Goal: Task Accomplishment & Management: Use online tool/utility

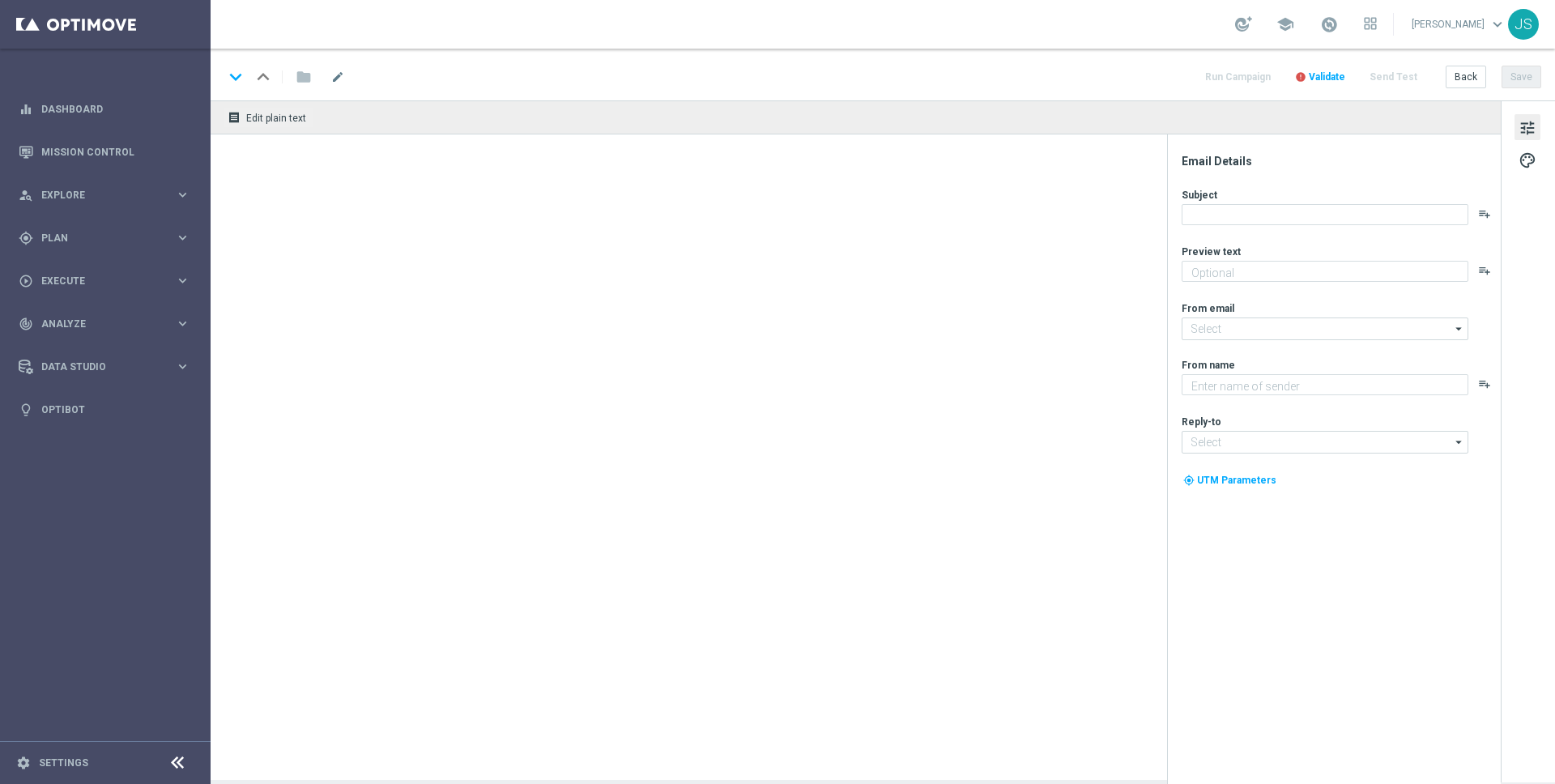
type textarea "Starte ins Spiel und feiere mit deinem Extra VIP-Bonus."
type textarea "Millionaires' Club"
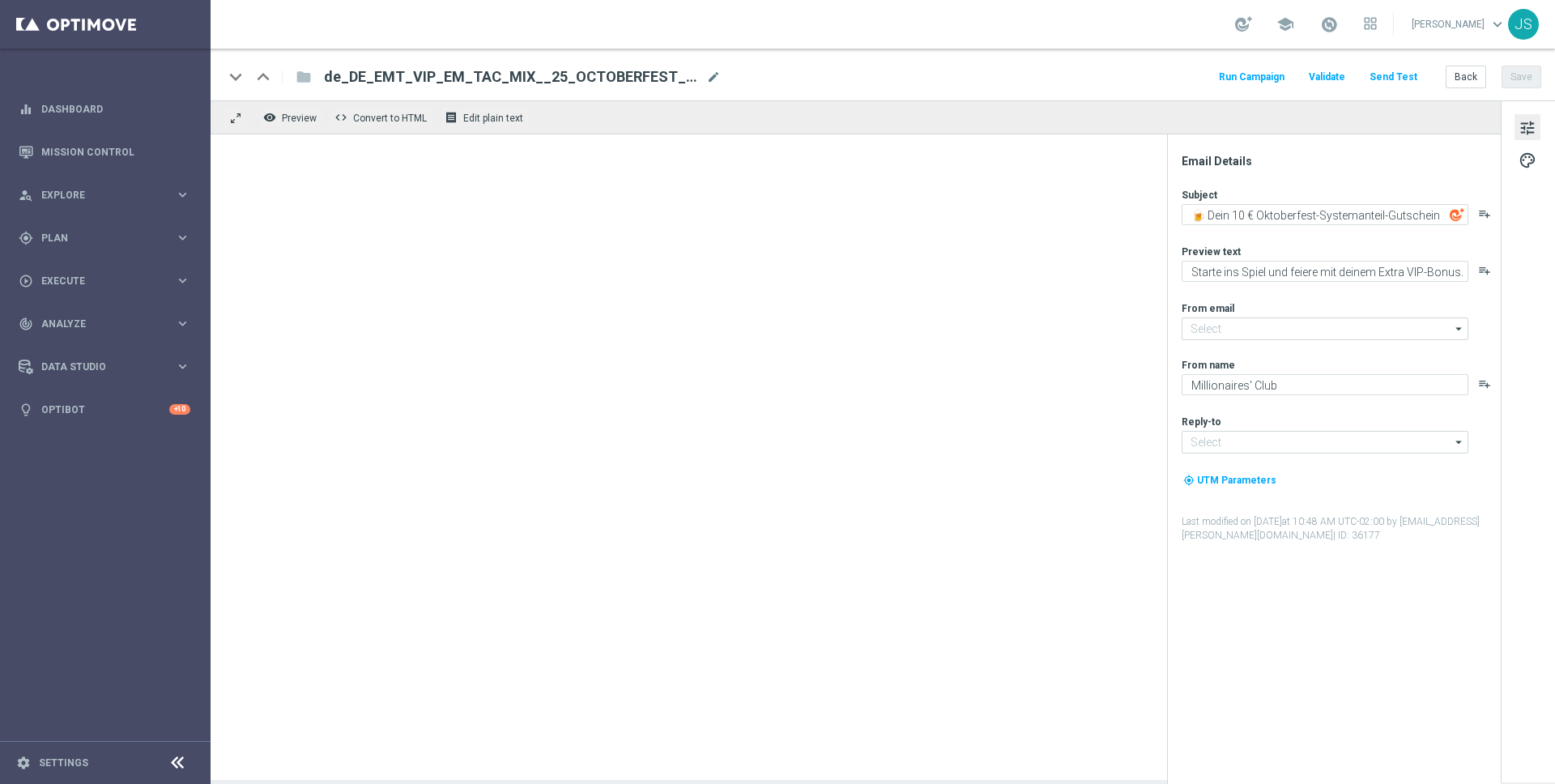
type input "[EMAIL_ADDRESS][DOMAIN_NAME]"
type input "vip@lottoland.com"
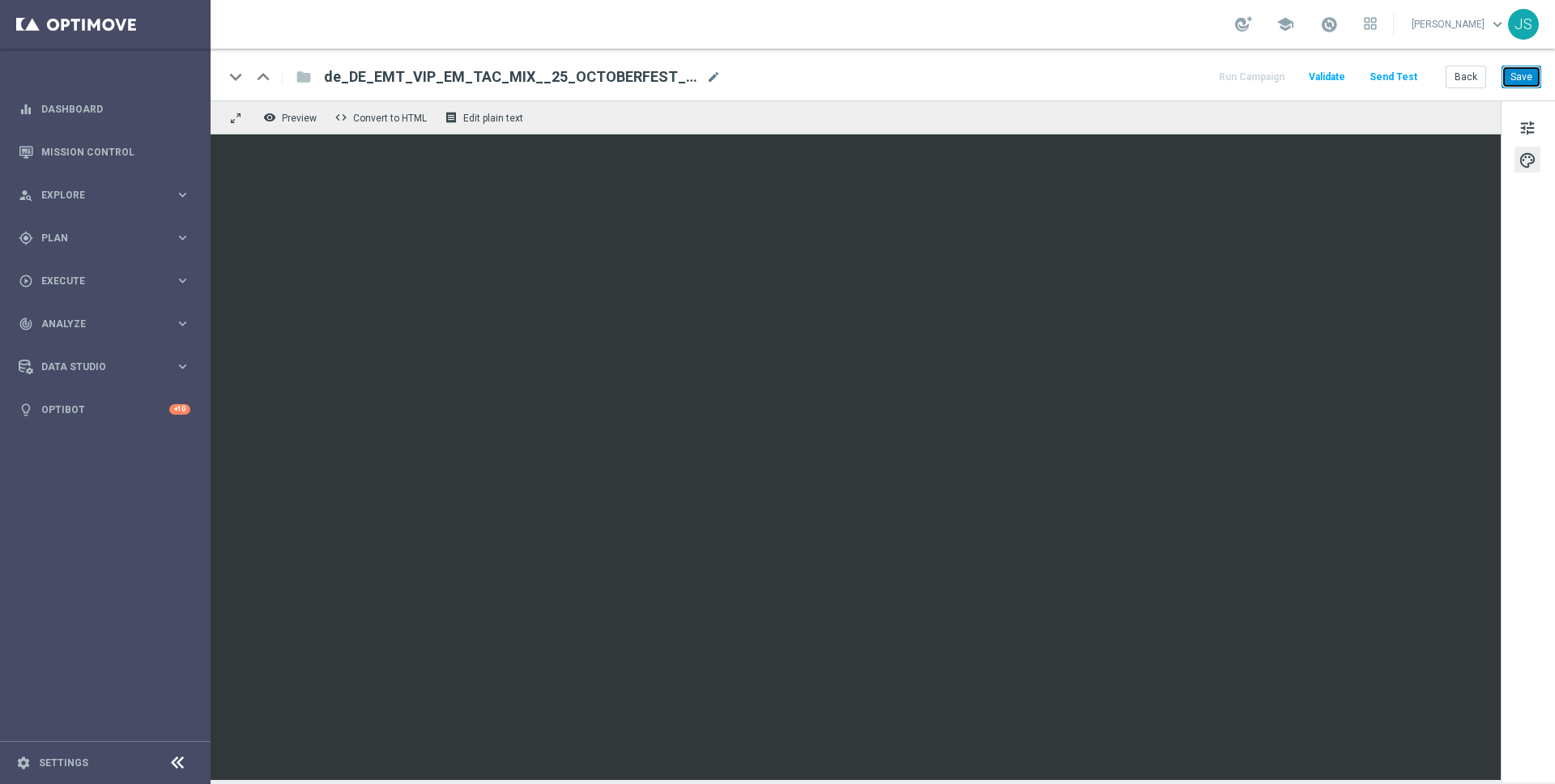
click at [1533, 78] on button "Save" at bounding box center [1522, 77] width 40 height 23
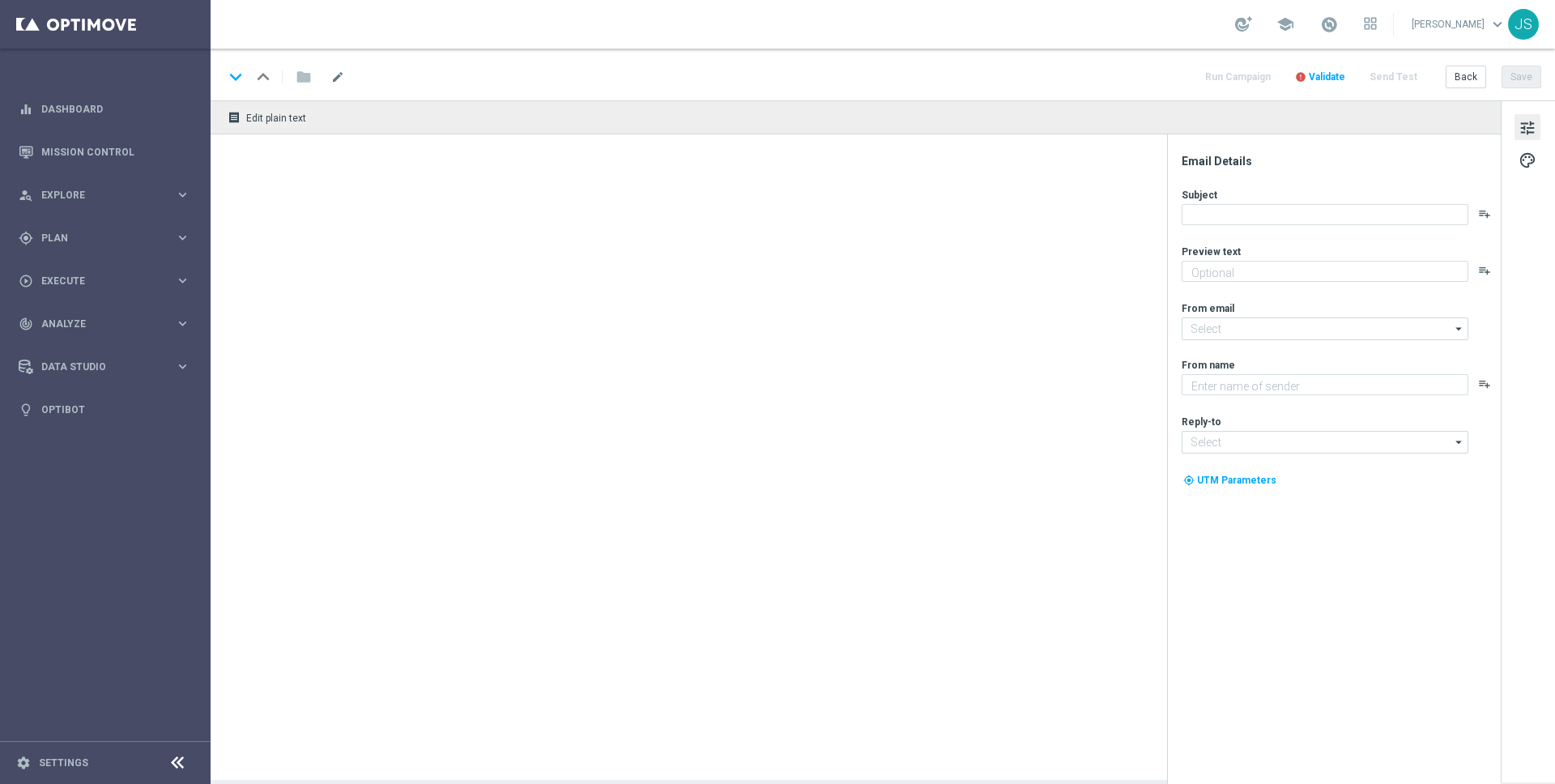
type textarea "Starte ins Spiel und feiere mit deinem Extra VIP-Bonus."
type input "[EMAIL_ADDRESS][DOMAIN_NAME]"
type textarea "Millionaires' Club"
type input "[EMAIL_ADDRESS][DOMAIN_NAME]"
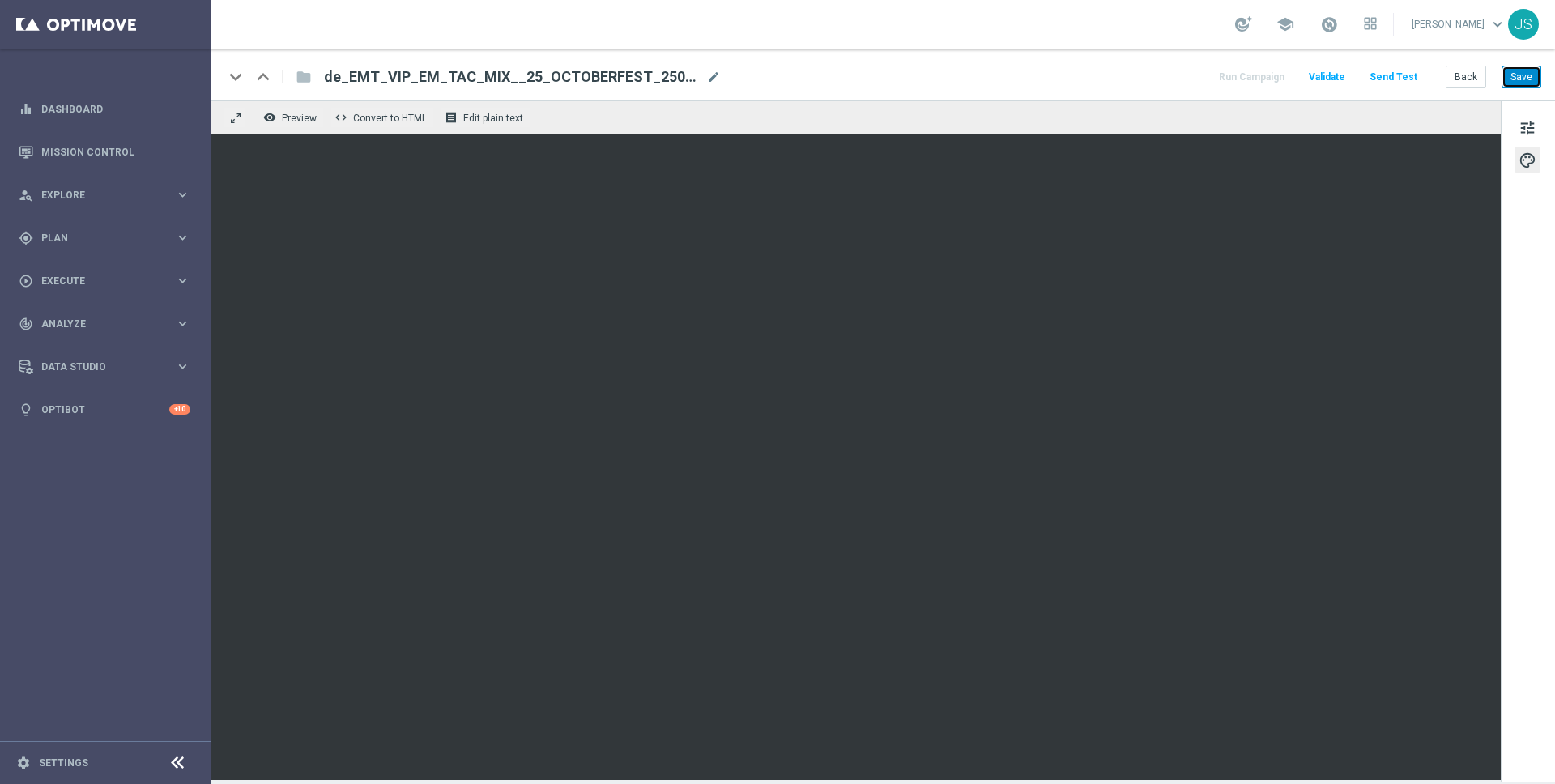
click at [1519, 67] on button "Save" at bounding box center [1522, 77] width 40 height 23
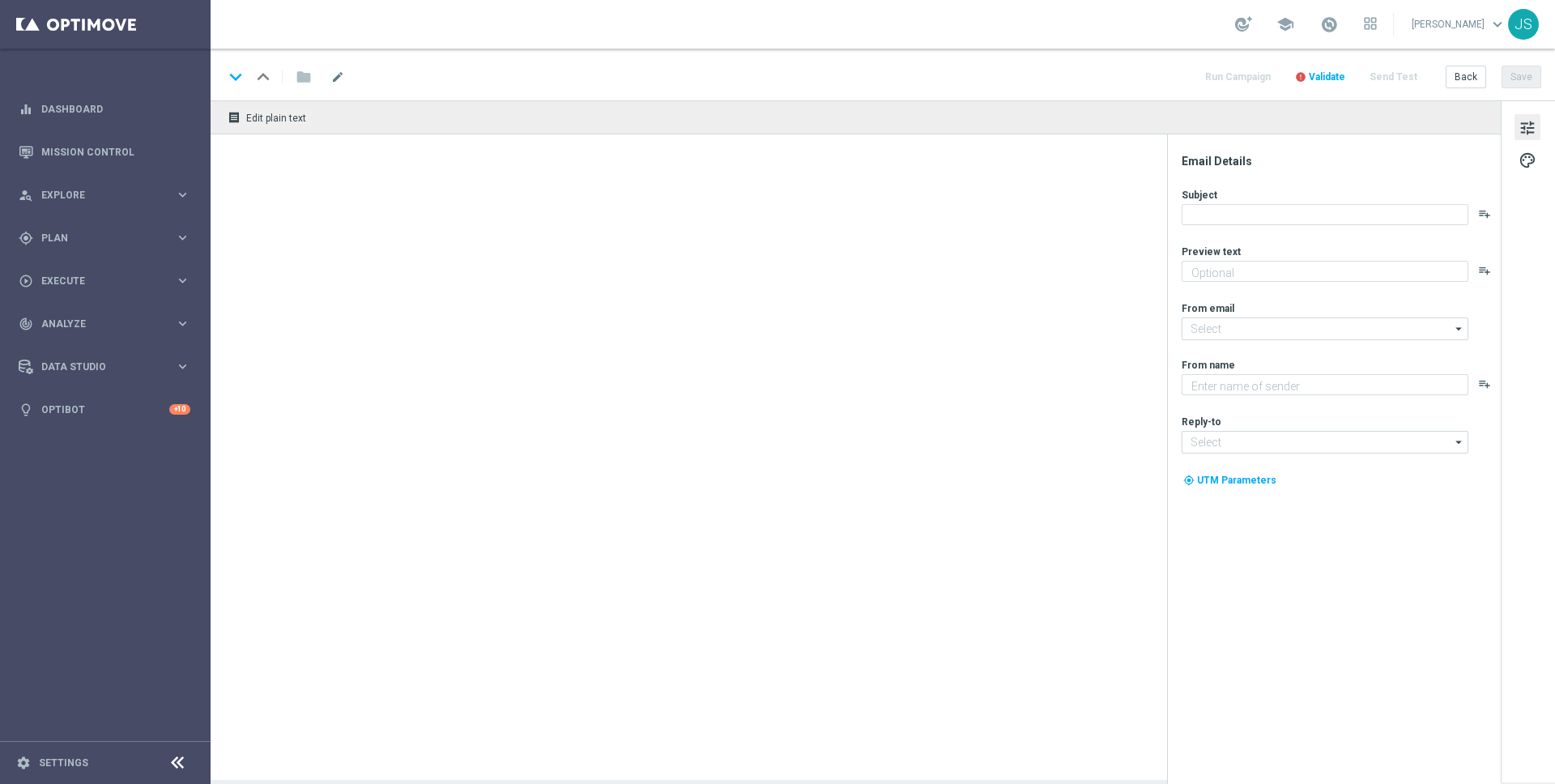
type textarea "Starte ins Spiel und feiere mit deinem Extra VIP-Bonus."
type input "[EMAIL_ADDRESS][DOMAIN_NAME]"
type textarea "Millionaires' Club"
type input "[EMAIL_ADDRESS][DOMAIN_NAME]"
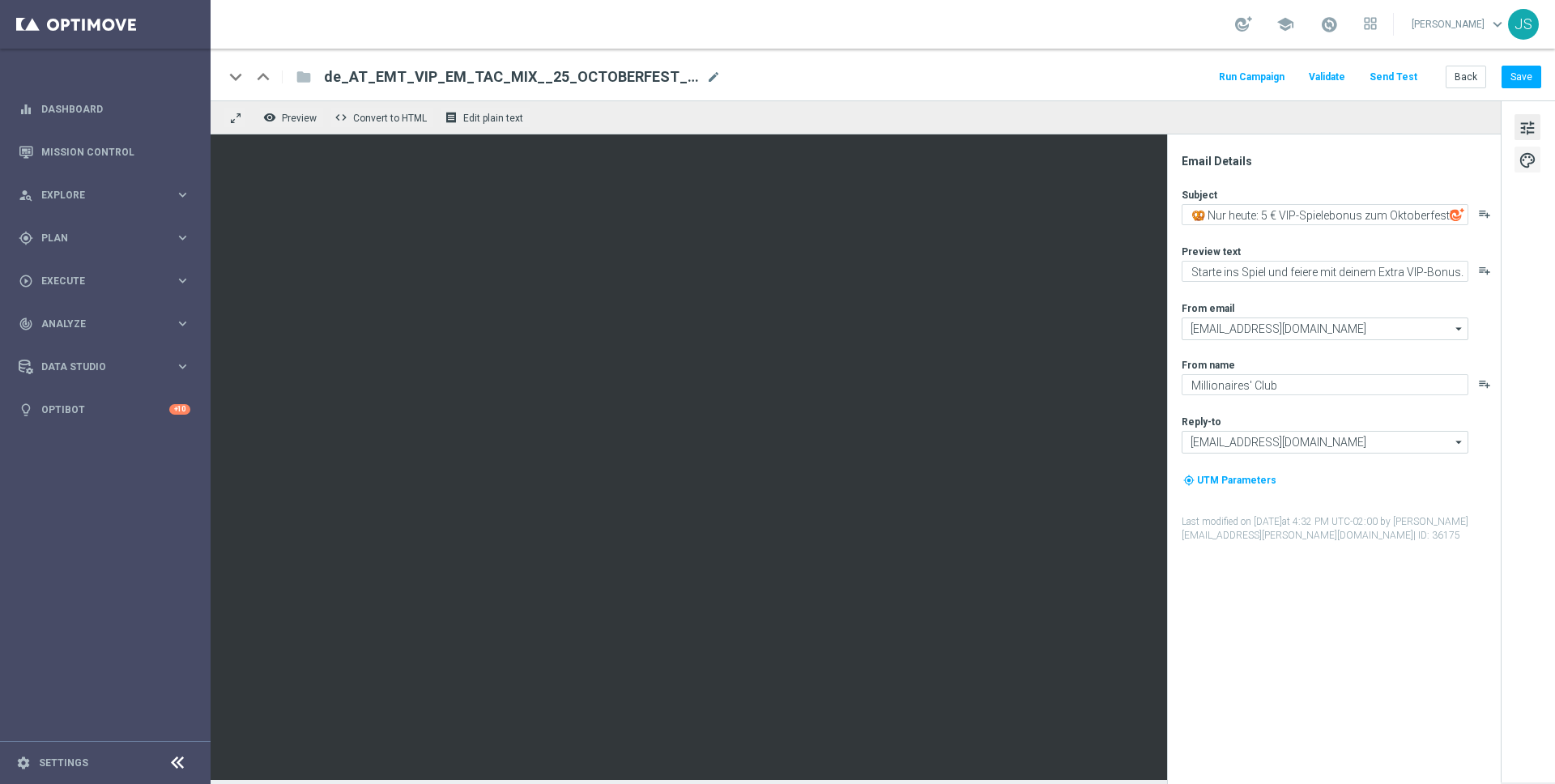
click at [1539, 161] on button "palette" at bounding box center [1527, 159] width 26 height 26
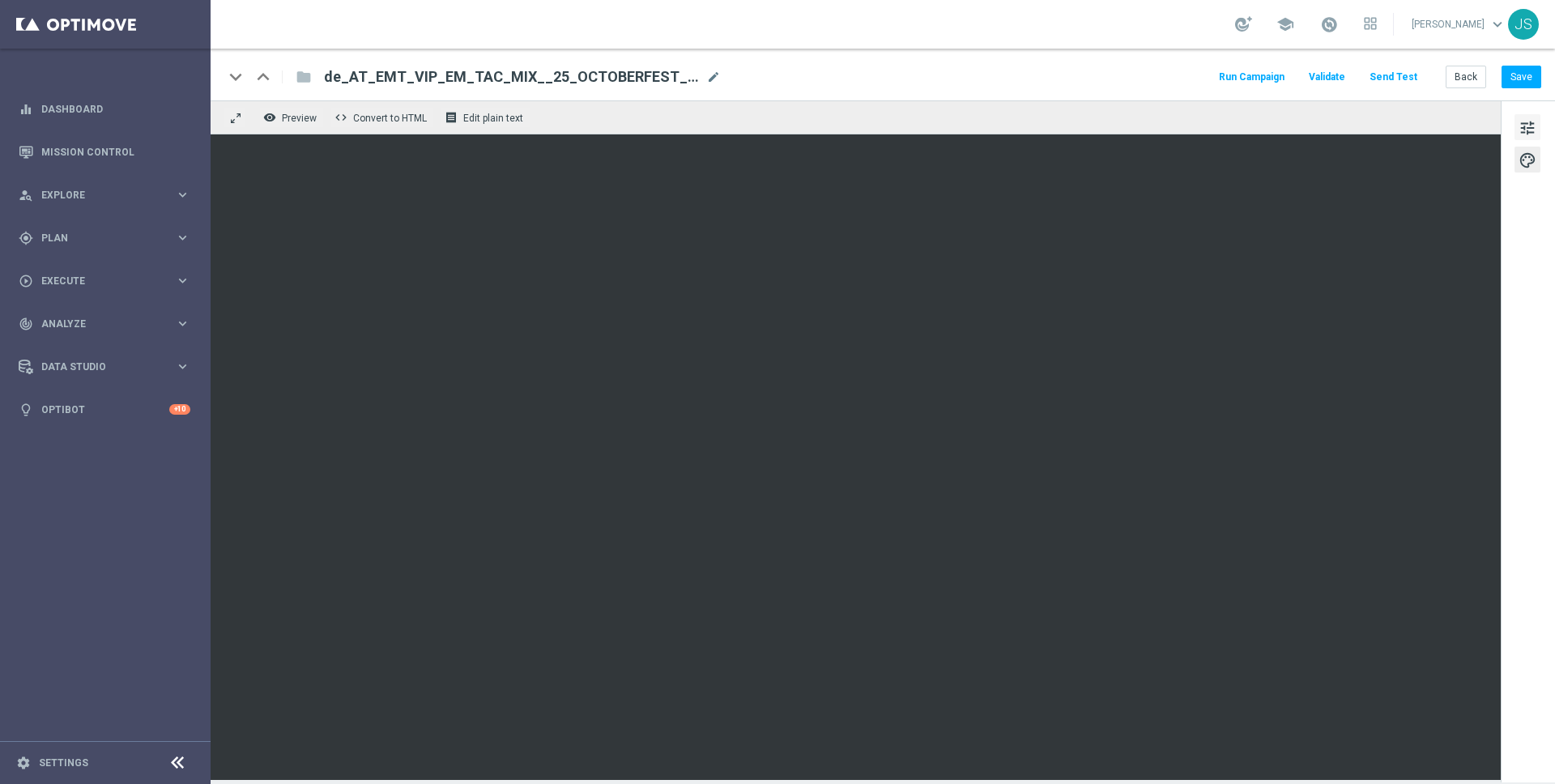
click at [1535, 128] on span "tune" at bounding box center [1527, 128] width 18 height 21
click at [1536, 83] on button "Save" at bounding box center [1522, 77] width 40 height 23
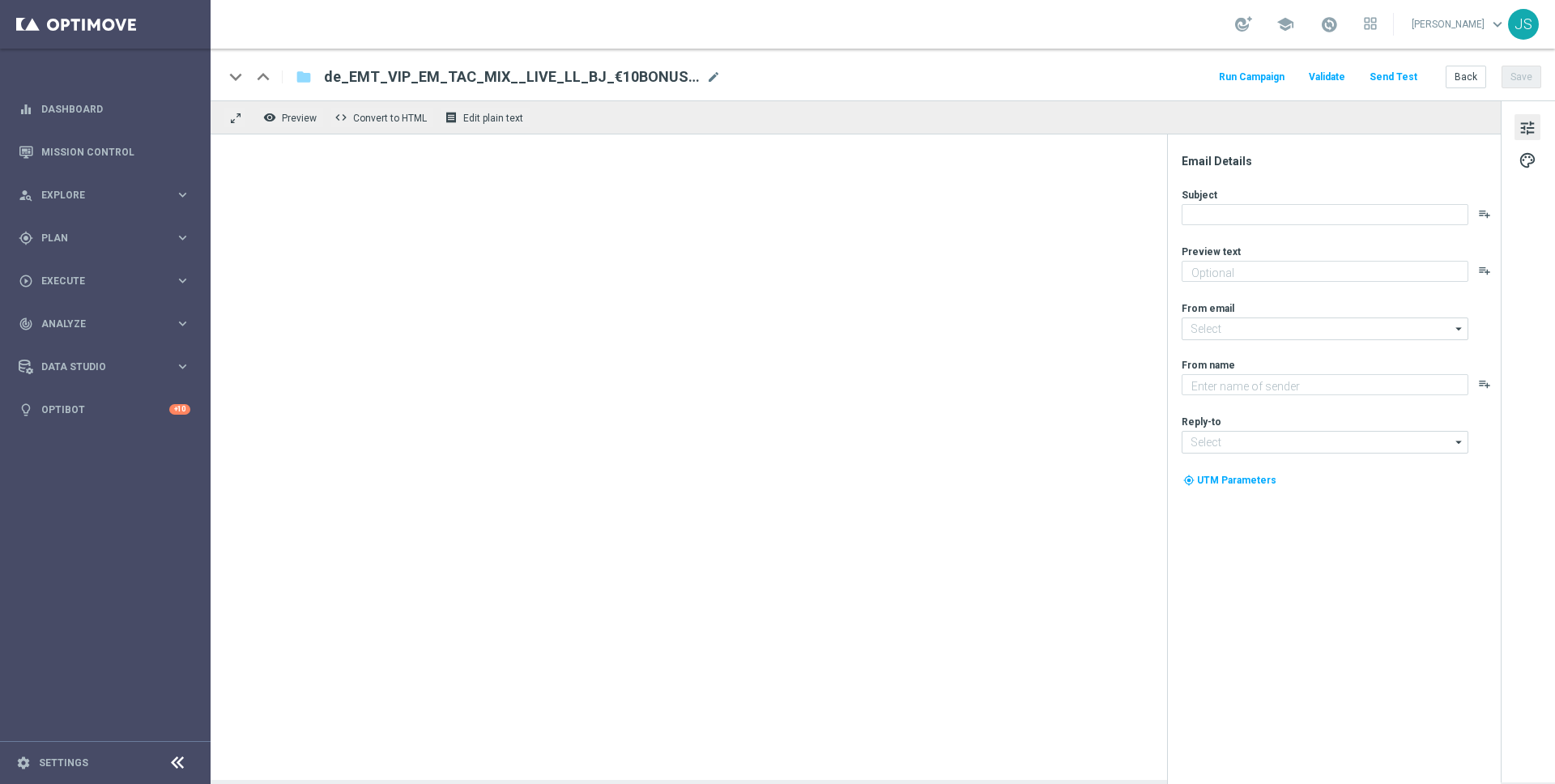
type textarea "Jetzt 10 € Bonus sichern und gratis Blackjack probieren."
type input "[EMAIL_ADDRESS][DOMAIN_NAME]"
type textarea "Millionaires' Club"
type input "[EMAIL_ADDRESS][DOMAIN_NAME]"
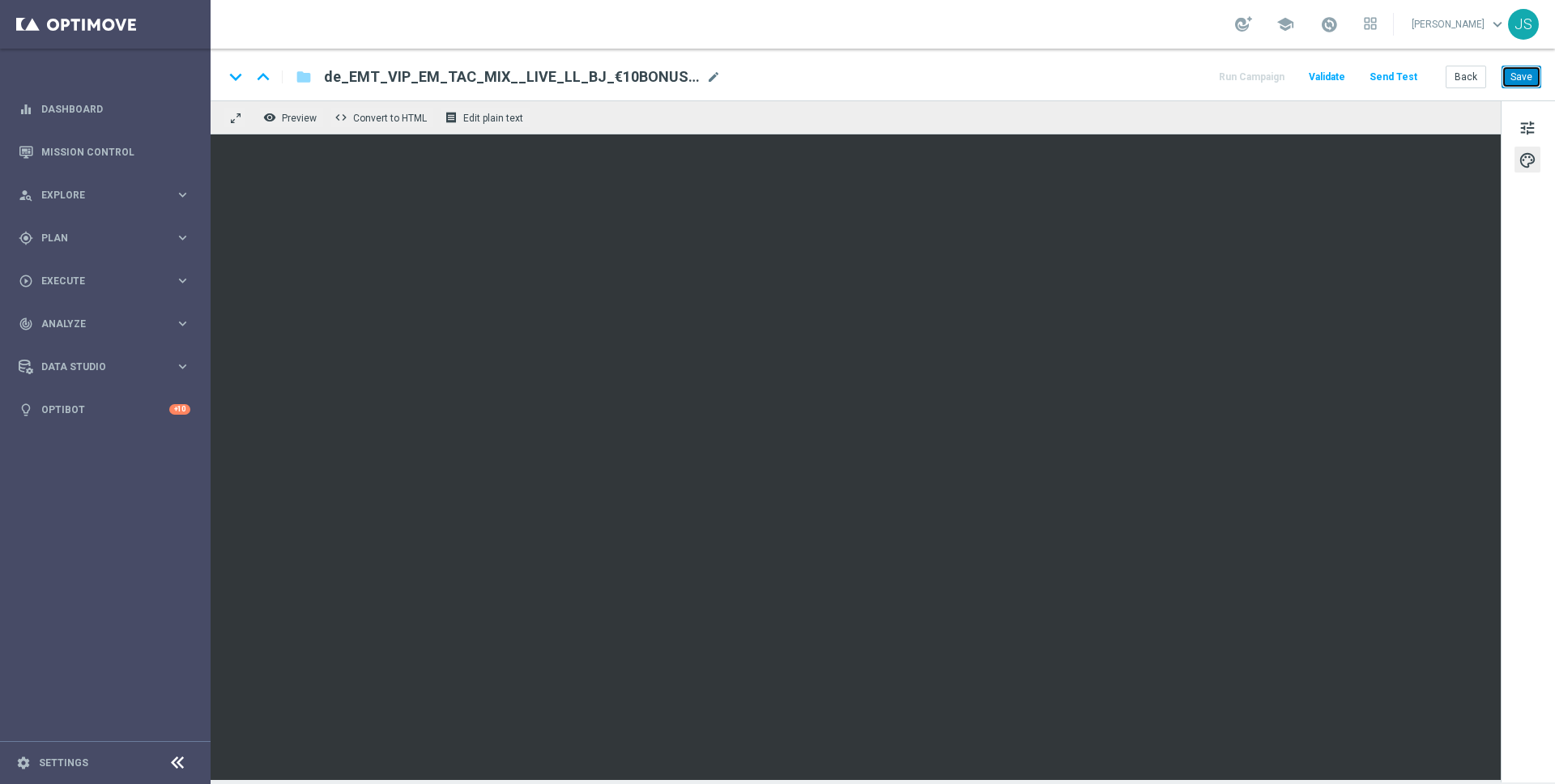
click at [1529, 85] on button "Save" at bounding box center [1522, 77] width 40 height 23
click at [1523, 78] on button "Save" at bounding box center [1522, 77] width 40 height 23
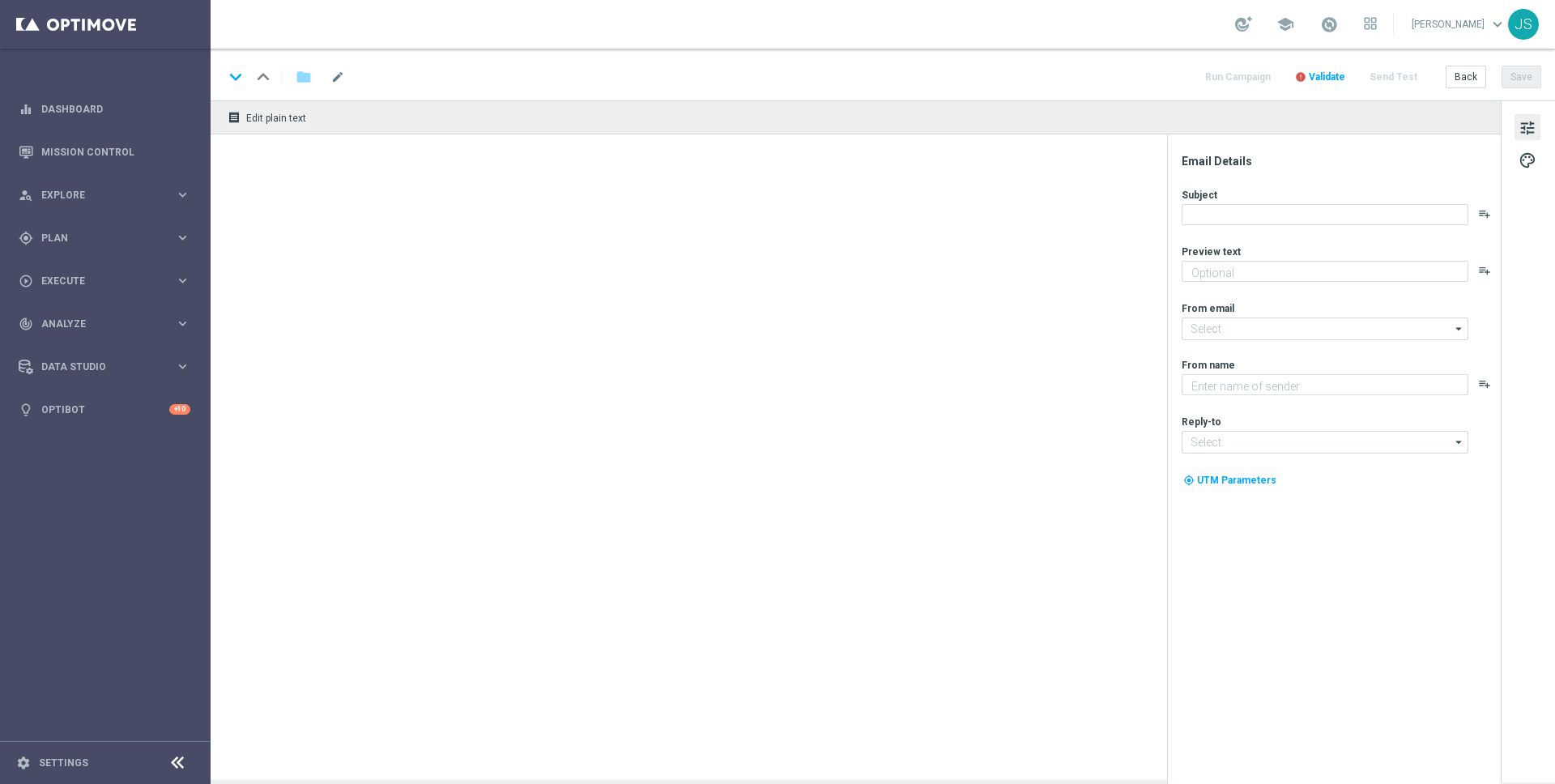
type textarea "Jetzt 10 € Bonus sichern und gratis Blackjack probieren."
type input "[EMAIL_ADDRESS][DOMAIN_NAME]"
type textarea "Millionaires' Club"
type input "[EMAIL_ADDRESS][DOMAIN_NAME]"
type textarea "Jetzt 10 € Bonus sichern und gratis Blackjack probieren."
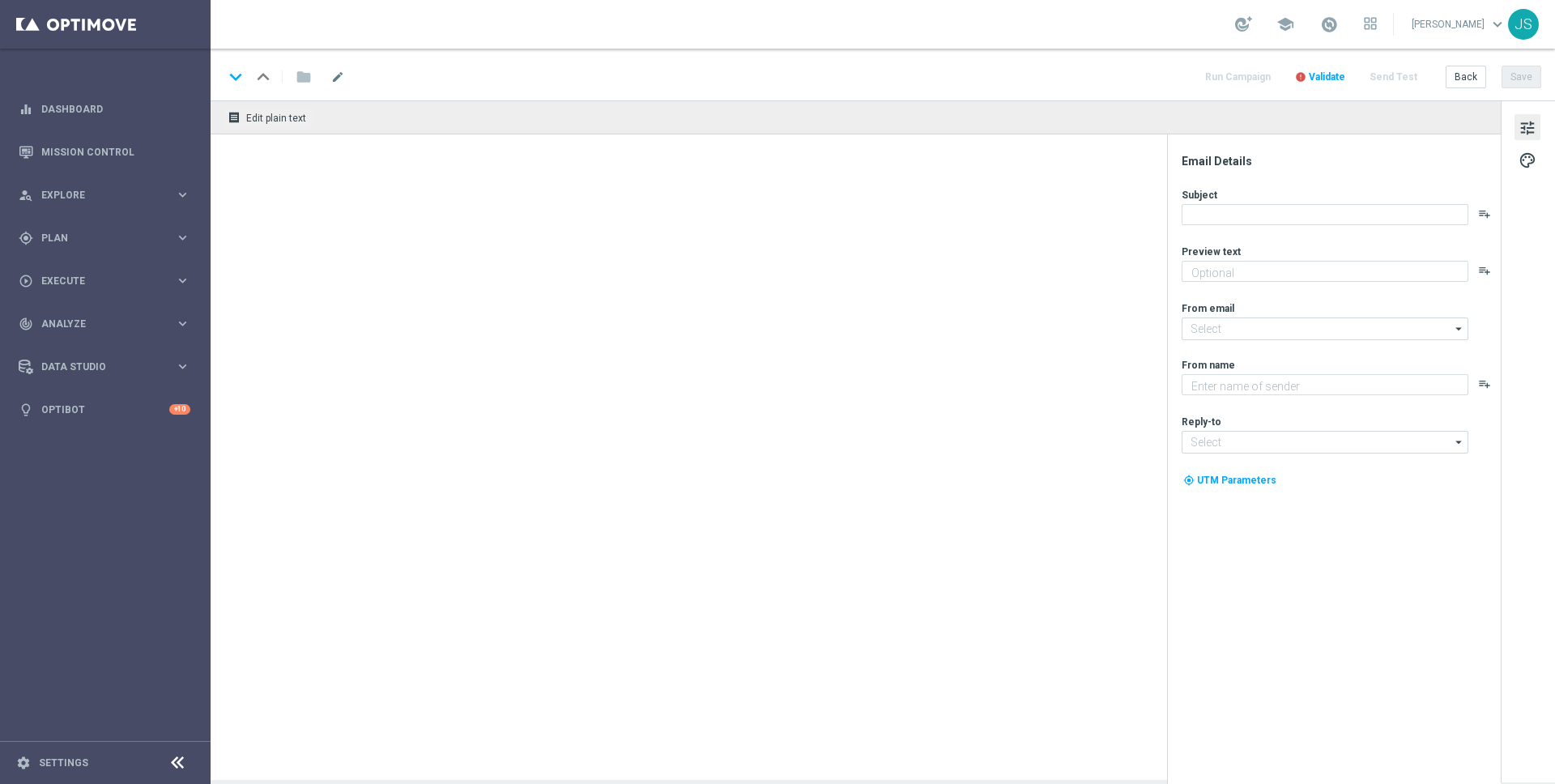
type input "[EMAIL_ADDRESS][DOMAIN_NAME]"
type textarea "Millionaires' Club"
type input "vip@lottoland.at"
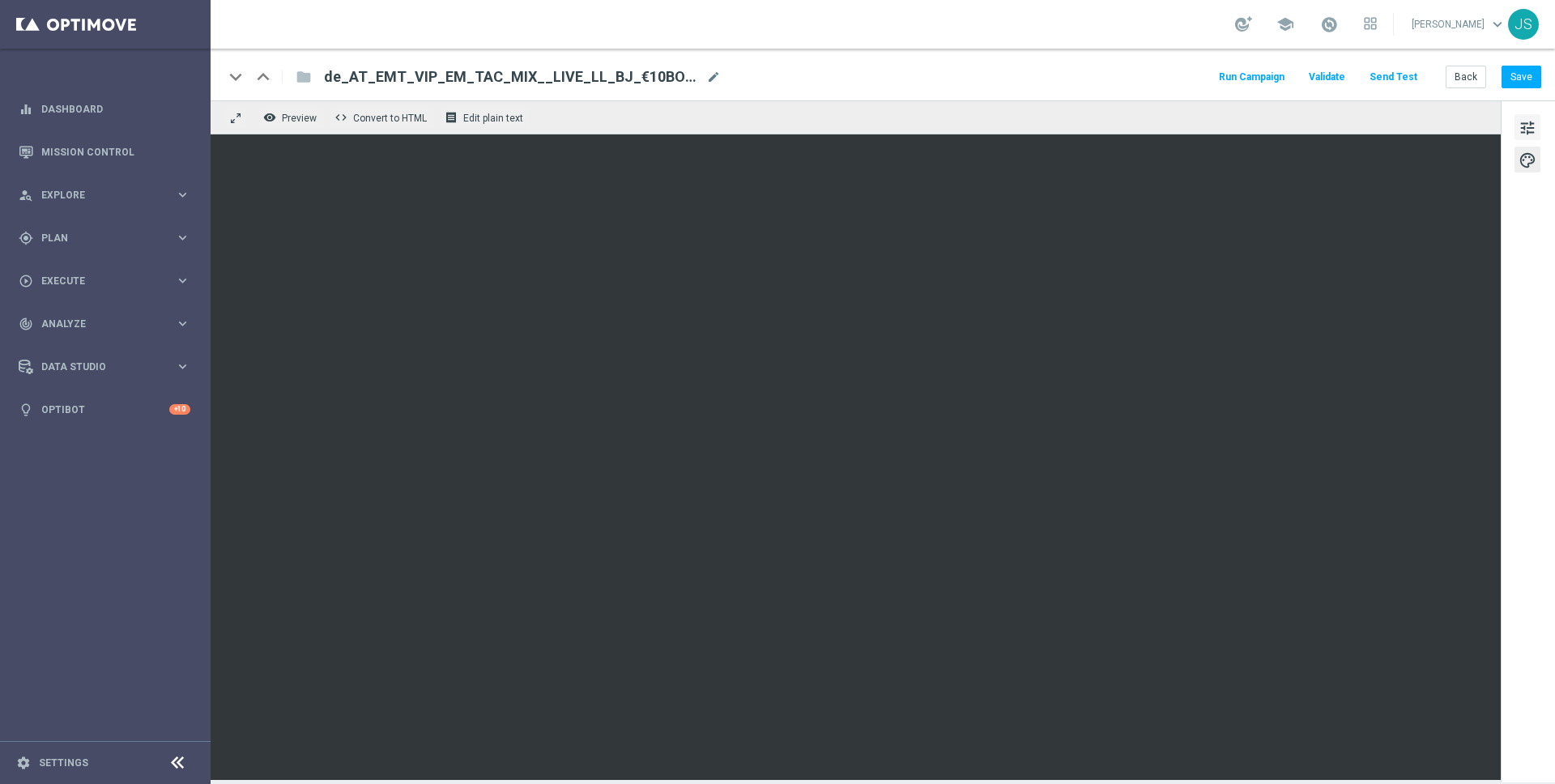
click at [1525, 125] on span "tune" at bounding box center [1527, 128] width 18 height 21
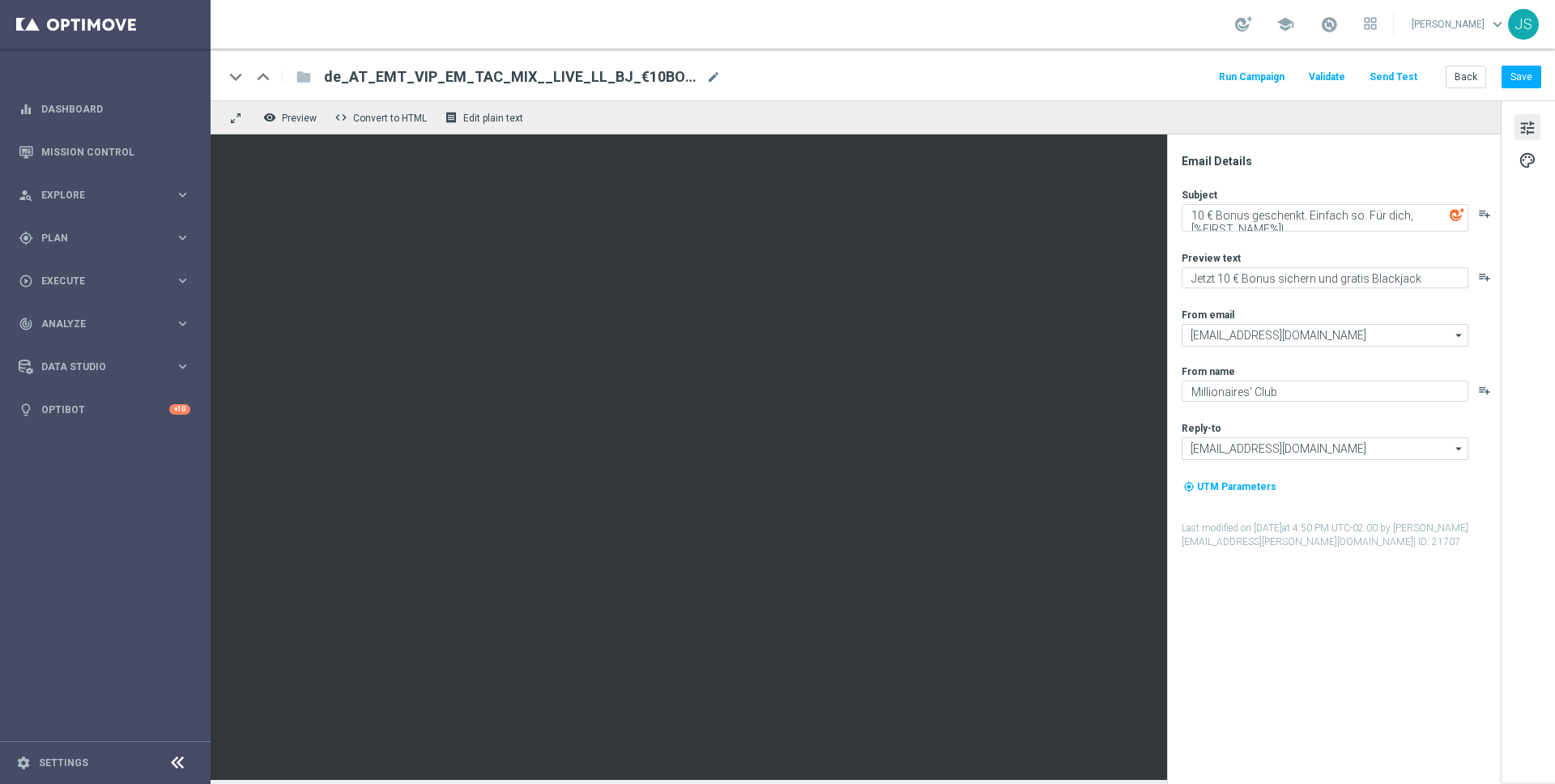
click at [1525, 120] on span "tune" at bounding box center [1527, 128] width 18 height 21
click at [1531, 125] on span "tune" at bounding box center [1527, 128] width 18 height 21
click at [1522, 136] on span "tune" at bounding box center [1527, 128] width 18 height 21
click at [1536, 171] on button "palette" at bounding box center [1527, 159] width 26 height 26
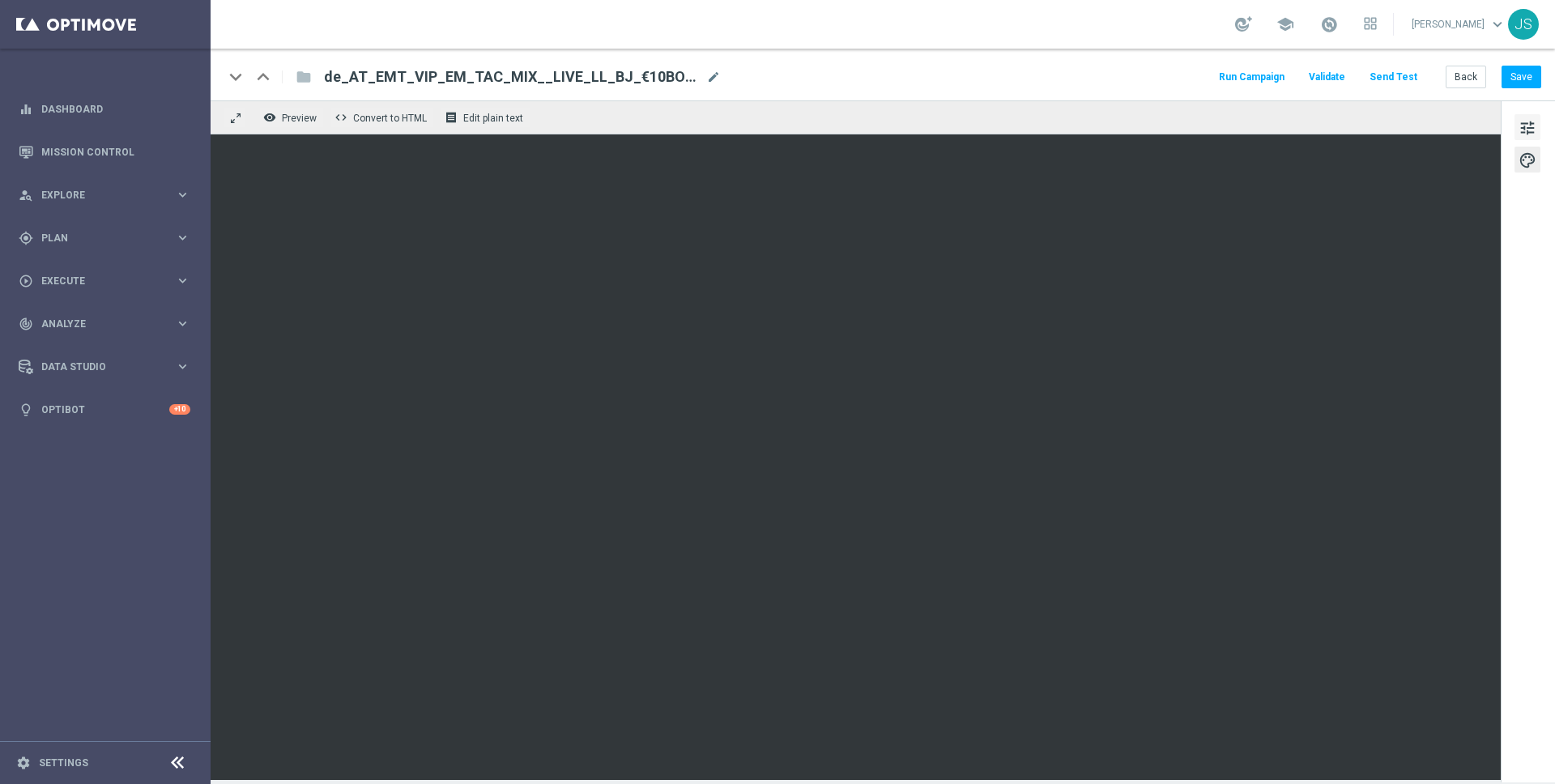
click at [1529, 125] on span "tune" at bounding box center [1527, 128] width 18 height 21
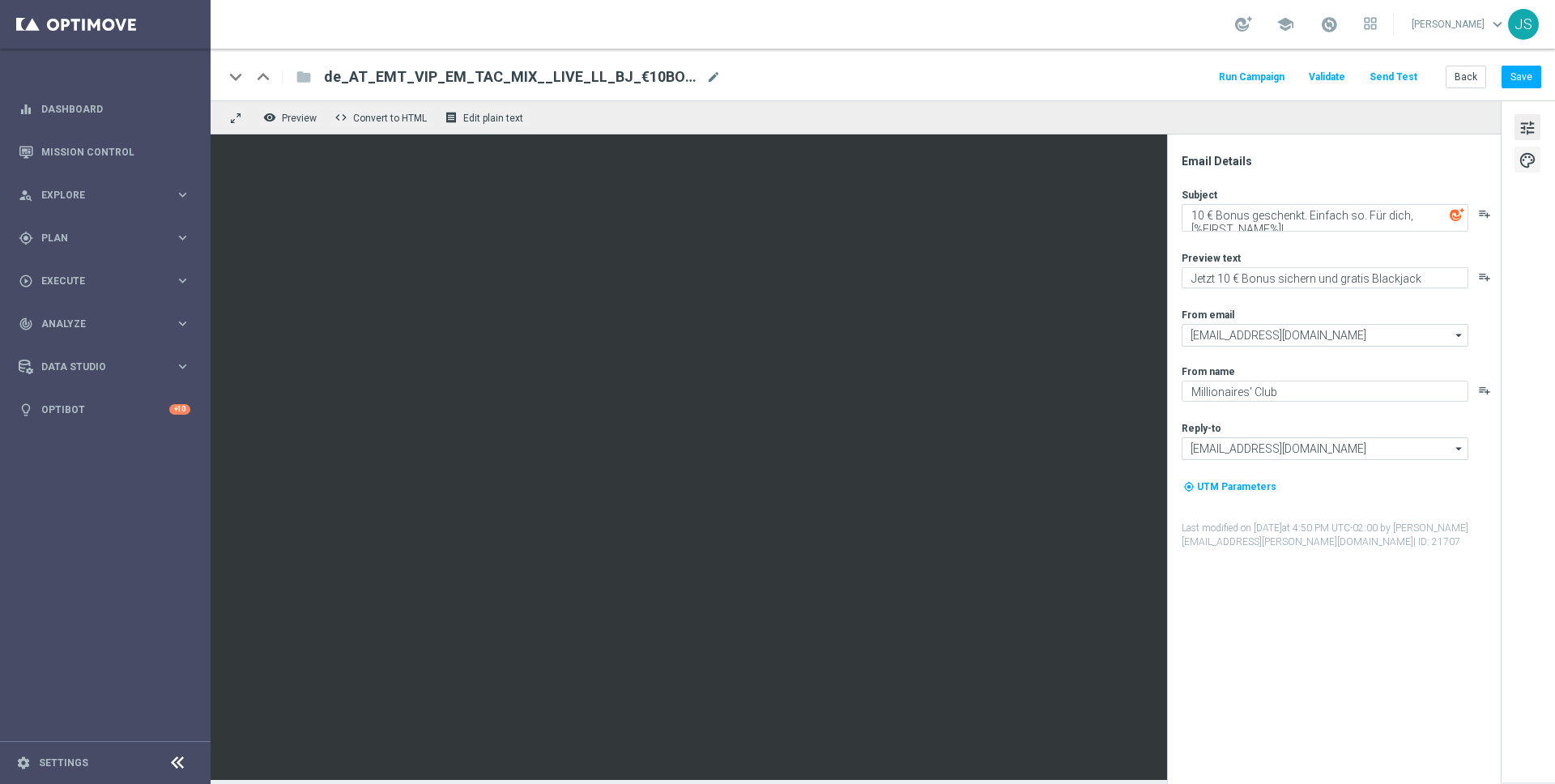
click at [1527, 153] on span "palette" at bounding box center [1527, 160] width 18 height 21
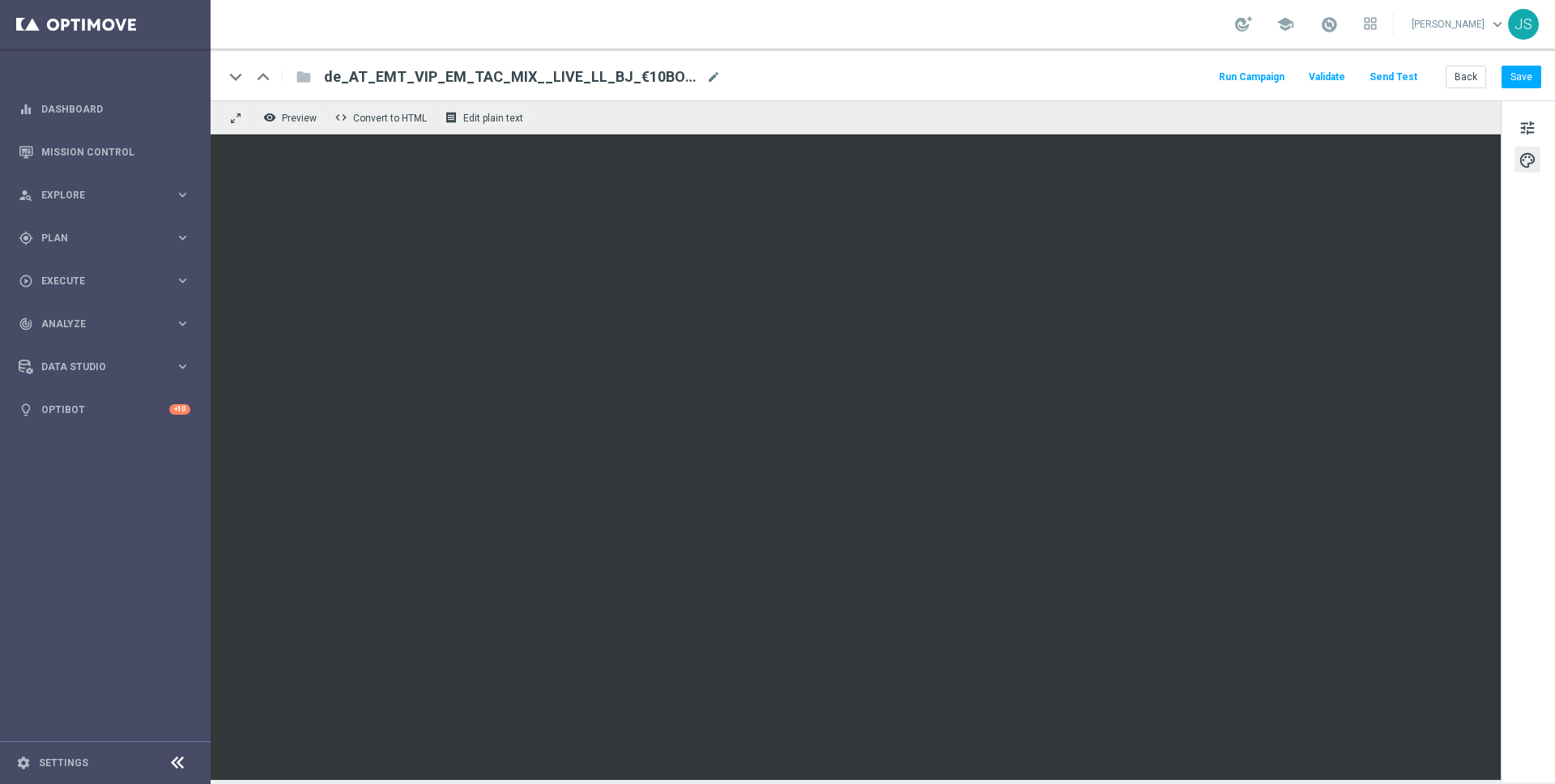
click at [1236, 131] on div "remove_red_eye Preview code Convert to HTML receipt Edit plain text" at bounding box center [856, 117] width 1290 height 34
click at [1528, 137] on span "tune" at bounding box center [1527, 128] width 18 height 21
click at [1503, 77] on button "Save" at bounding box center [1522, 77] width 40 height 23
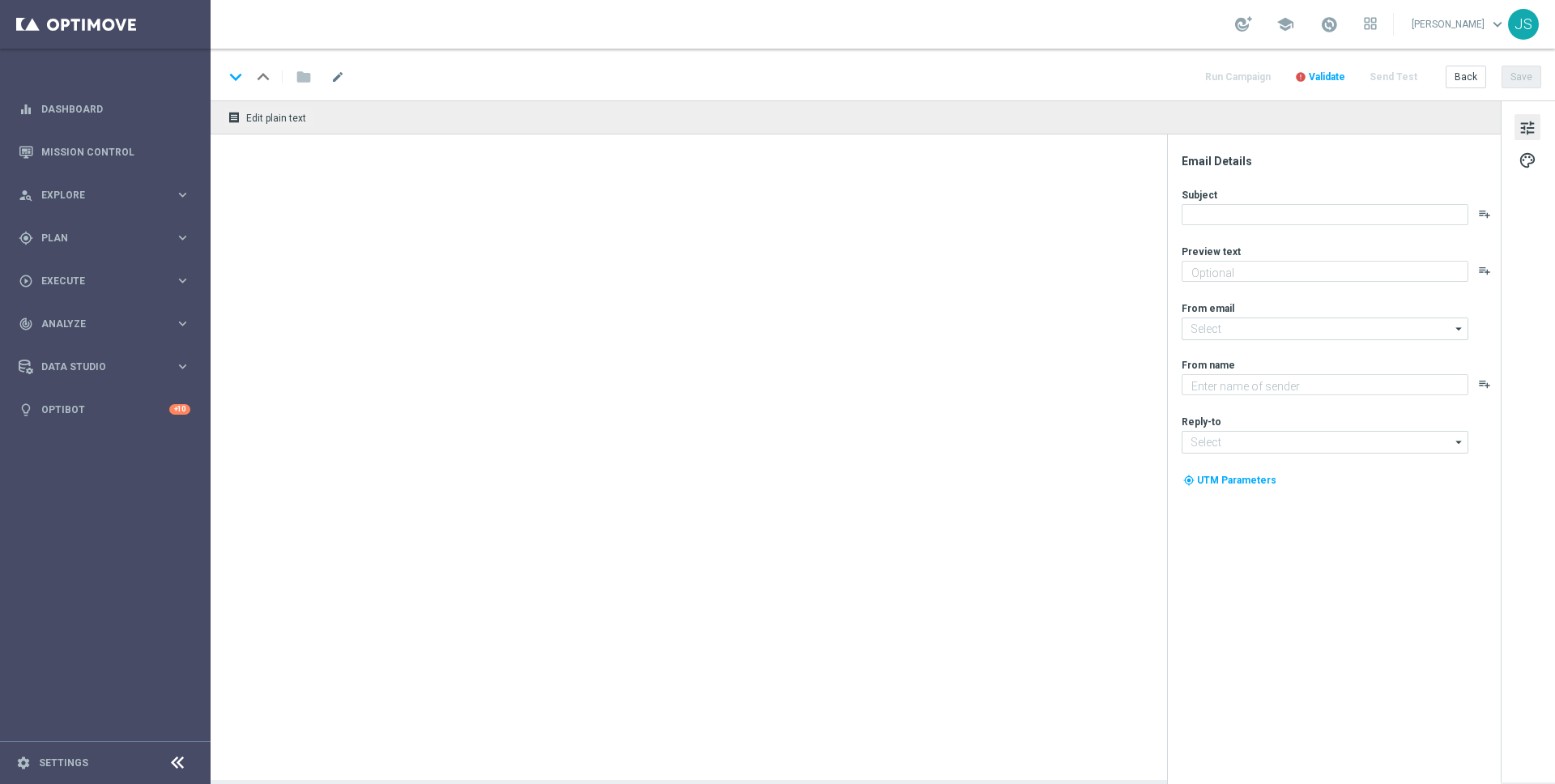
type textarea "Weil du es verdient hast. Hol dir deinen Bonus."
type input "[EMAIL_ADDRESS][DOMAIN_NAME]"
type textarea "Millionaires' Club"
type input "[EMAIL_ADDRESS][DOMAIN_NAME]"
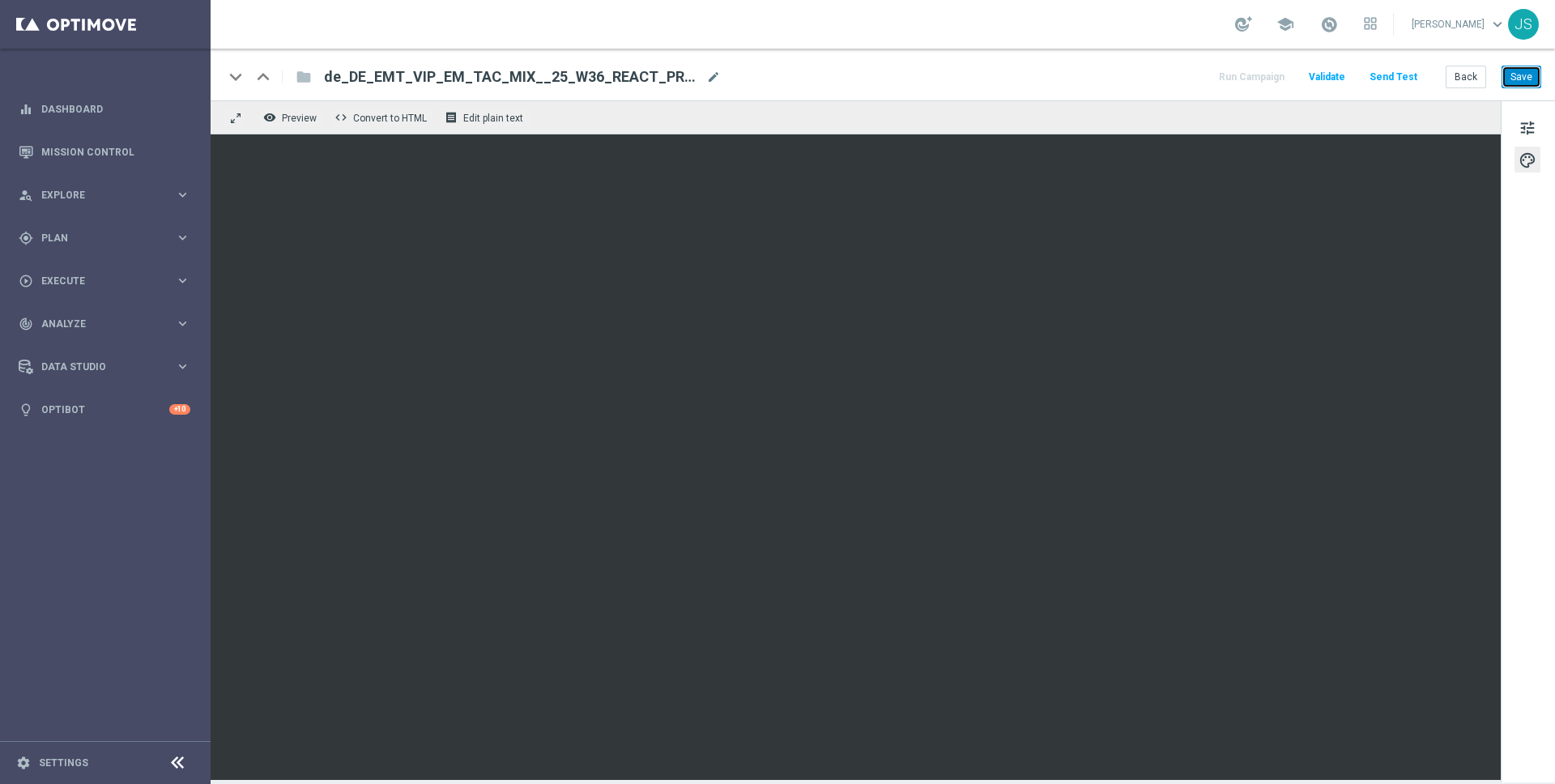
click at [1531, 74] on button "Save" at bounding box center [1522, 77] width 40 height 23
click at [1523, 67] on button "Save" at bounding box center [1522, 77] width 40 height 23
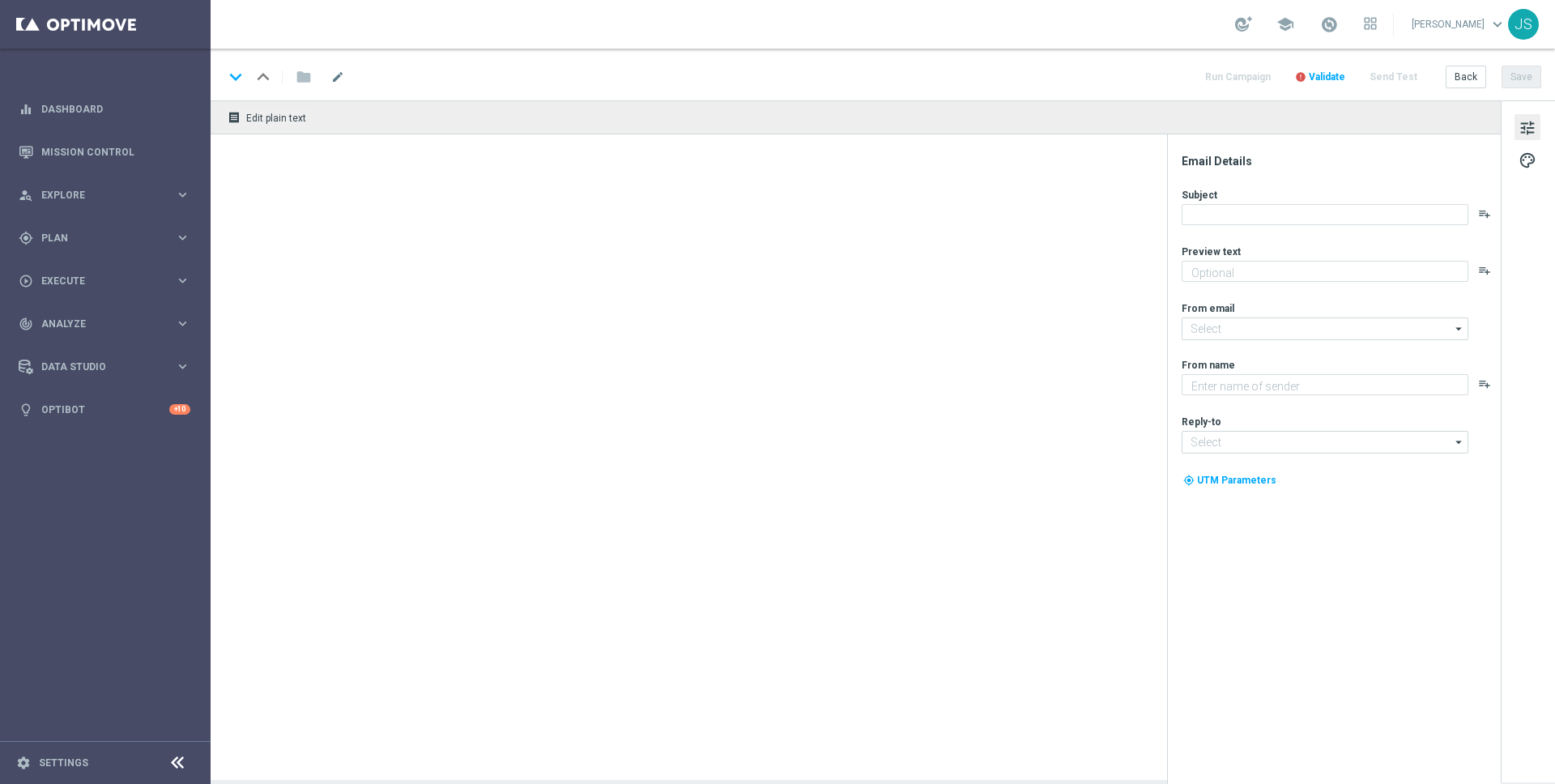
type textarea "Weil du es verdient hast. Hol dir deinen Bonus."
type input "[EMAIL_ADDRESS][DOMAIN_NAME]"
type textarea "Millionaires' Club"
type input "[EMAIL_ADDRESS][DOMAIN_NAME]"
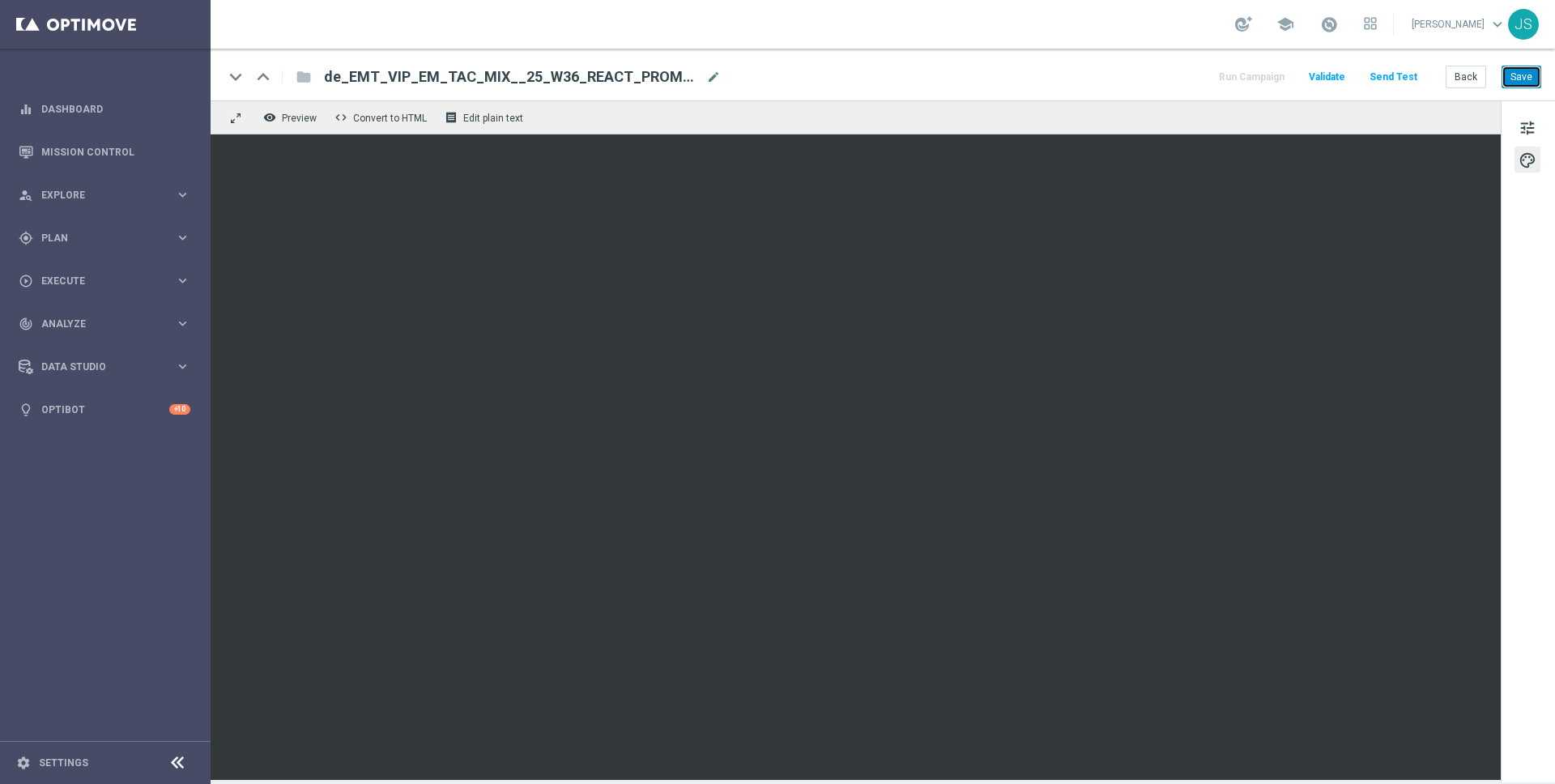
click at [1503, 73] on button "Save" at bounding box center [1522, 77] width 40 height 23
click at [1510, 78] on button "Save" at bounding box center [1522, 77] width 40 height 23
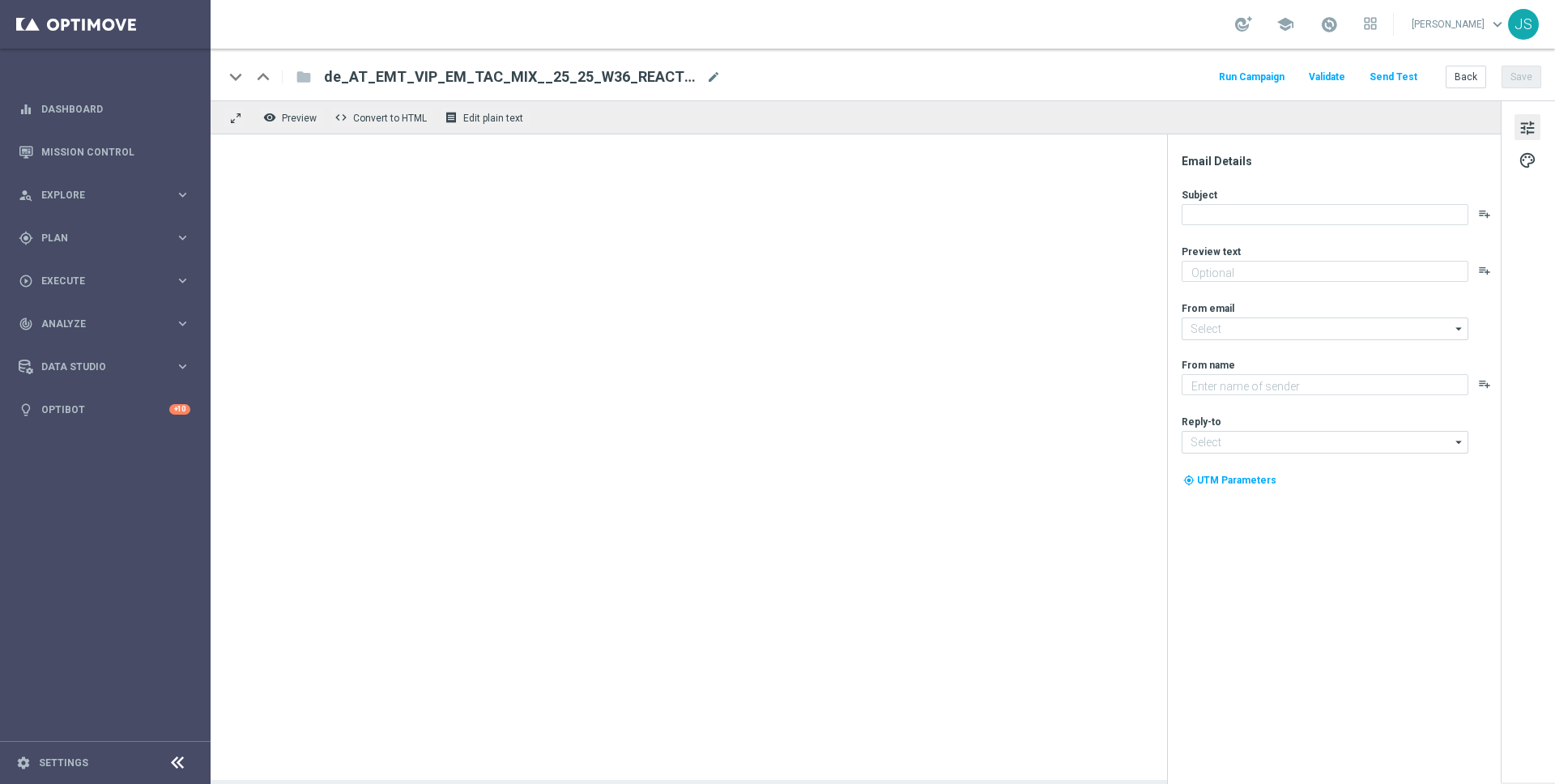
type textarea "Weil du es verdient hast. Hol dir deinen Bonus."
type input "[EMAIL_ADDRESS][DOMAIN_NAME]"
type textarea "Millionaires' Club"
type input "[EMAIL_ADDRESS][DOMAIN_NAME]"
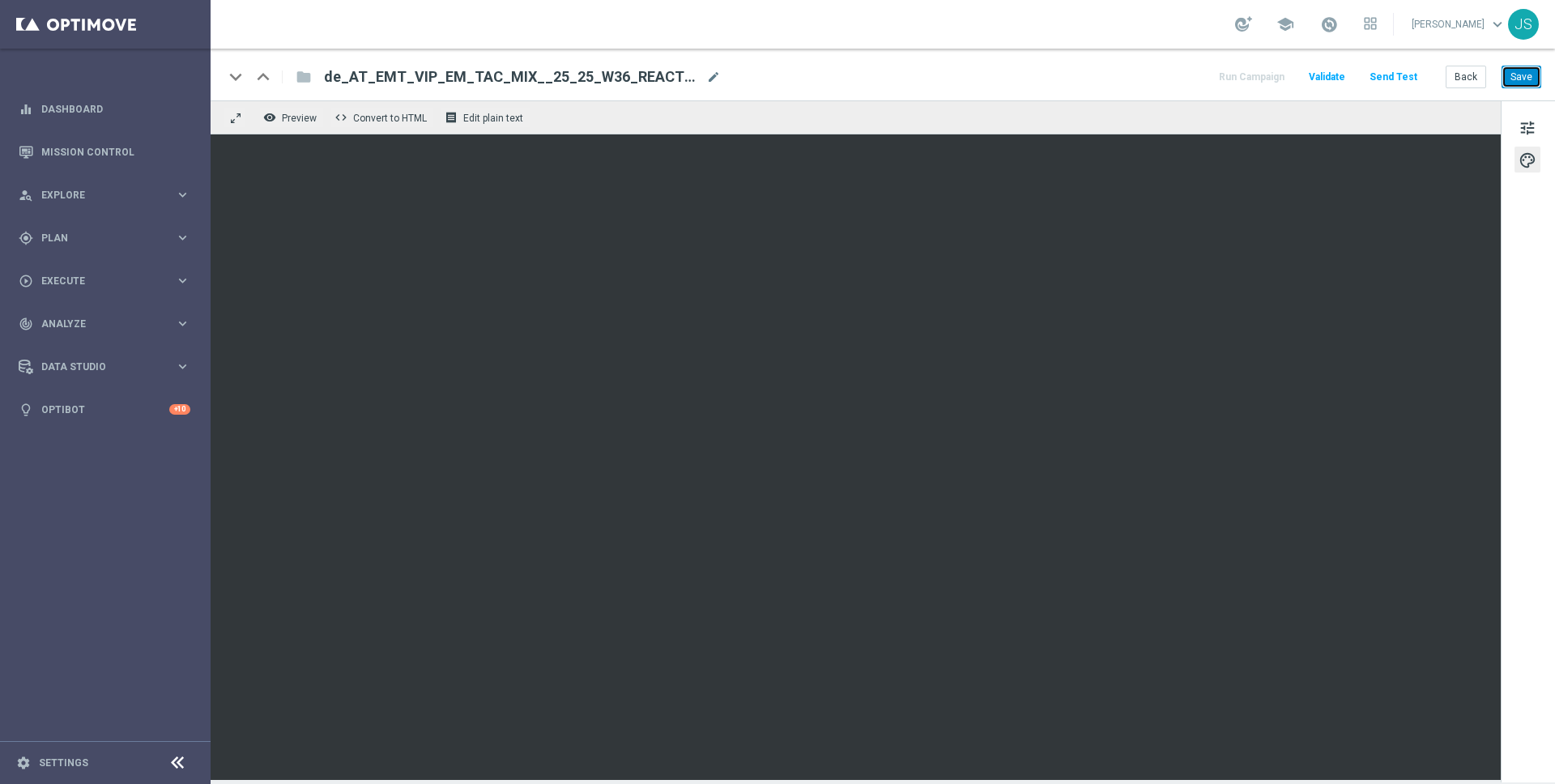
click at [1519, 80] on button "Save" at bounding box center [1522, 77] width 40 height 23
click at [1518, 73] on button "Save" at bounding box center [1522, 77] width 40 height 23
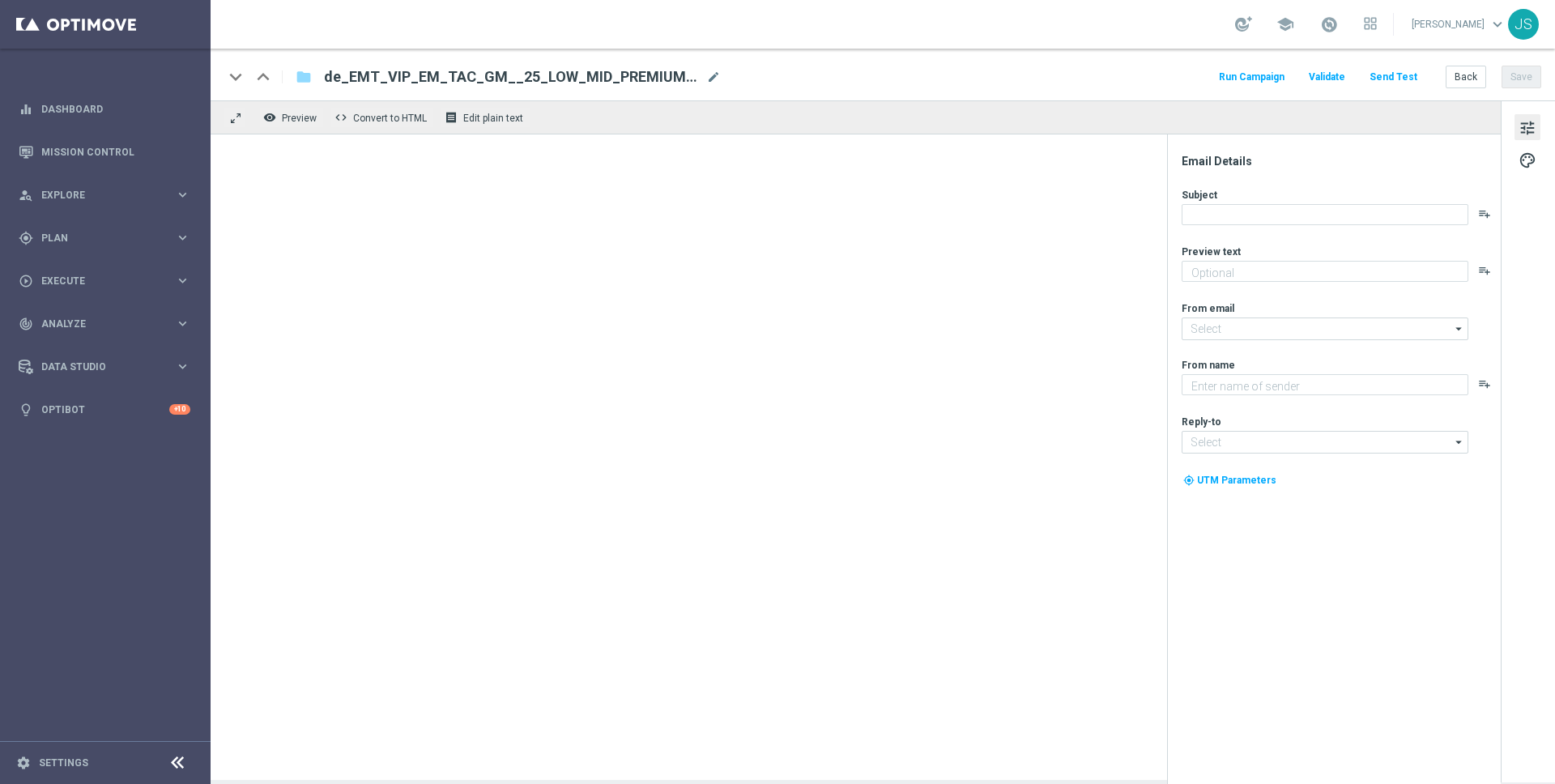
type textarea "Das exklusive Freispiel-Wochenende im Millionaires’ Club"
type input "[EMAIL_ADDRESS][DOMAIN_NAME]"
type textarea "Millionaires' Club"
type input "[EMAIL_ADDRESS][DOMAIN_NAME]"
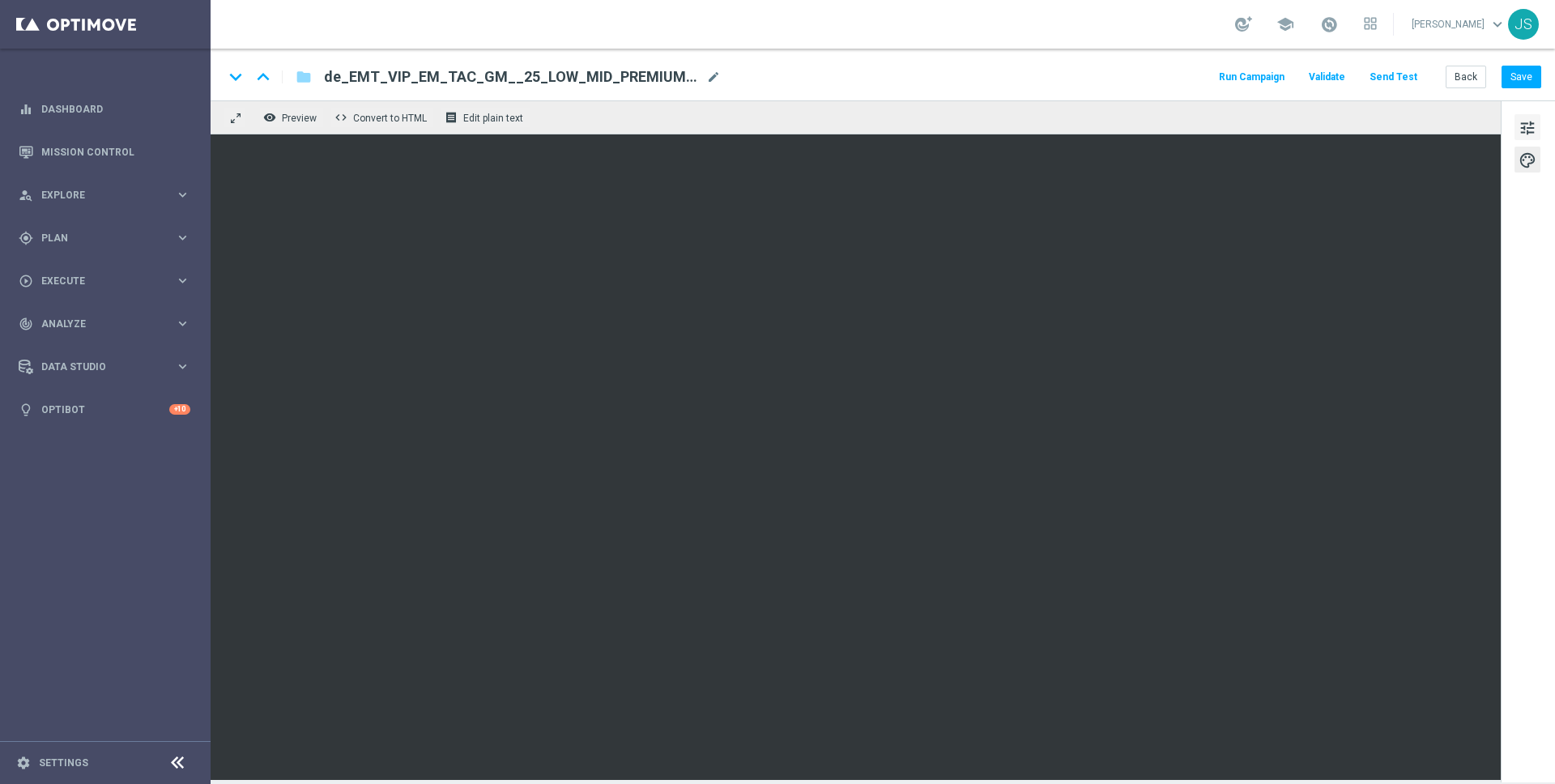
click at [1536, 130] on button "tune" at bounding box center [1527, 127] width 26 height 26
click at [1524, 79] on button "Save" at bounding box center [1522, 77] width 40 height 23
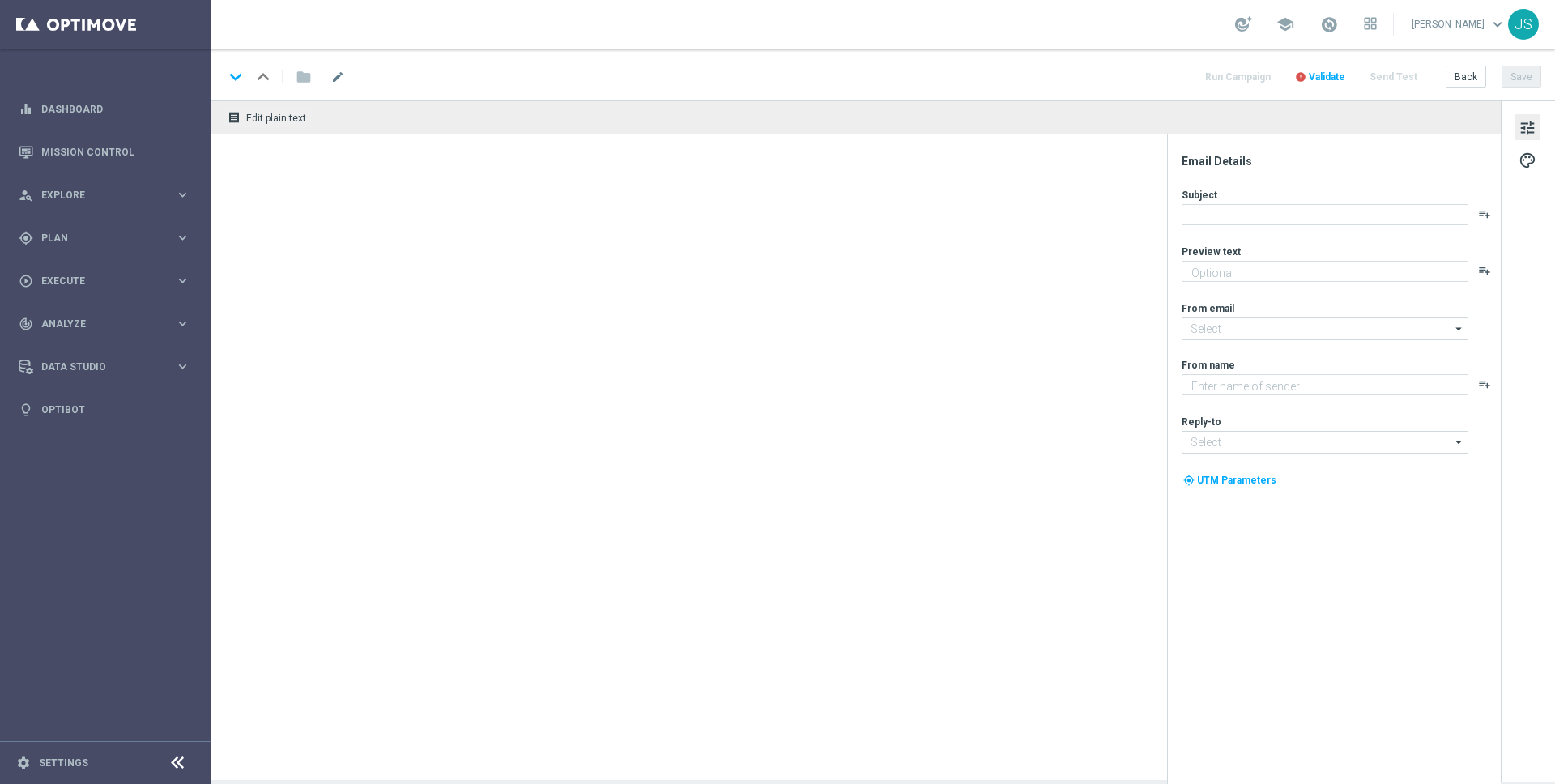
type textarea "Das exklusive Freispiel-Wochenende im Millionaires’ Club"
type input "[EMAIL_ADDRESS][DOMAIN_NAME]"
type textarea "Millionaires' Club"
type input "vip@lottoland.com"
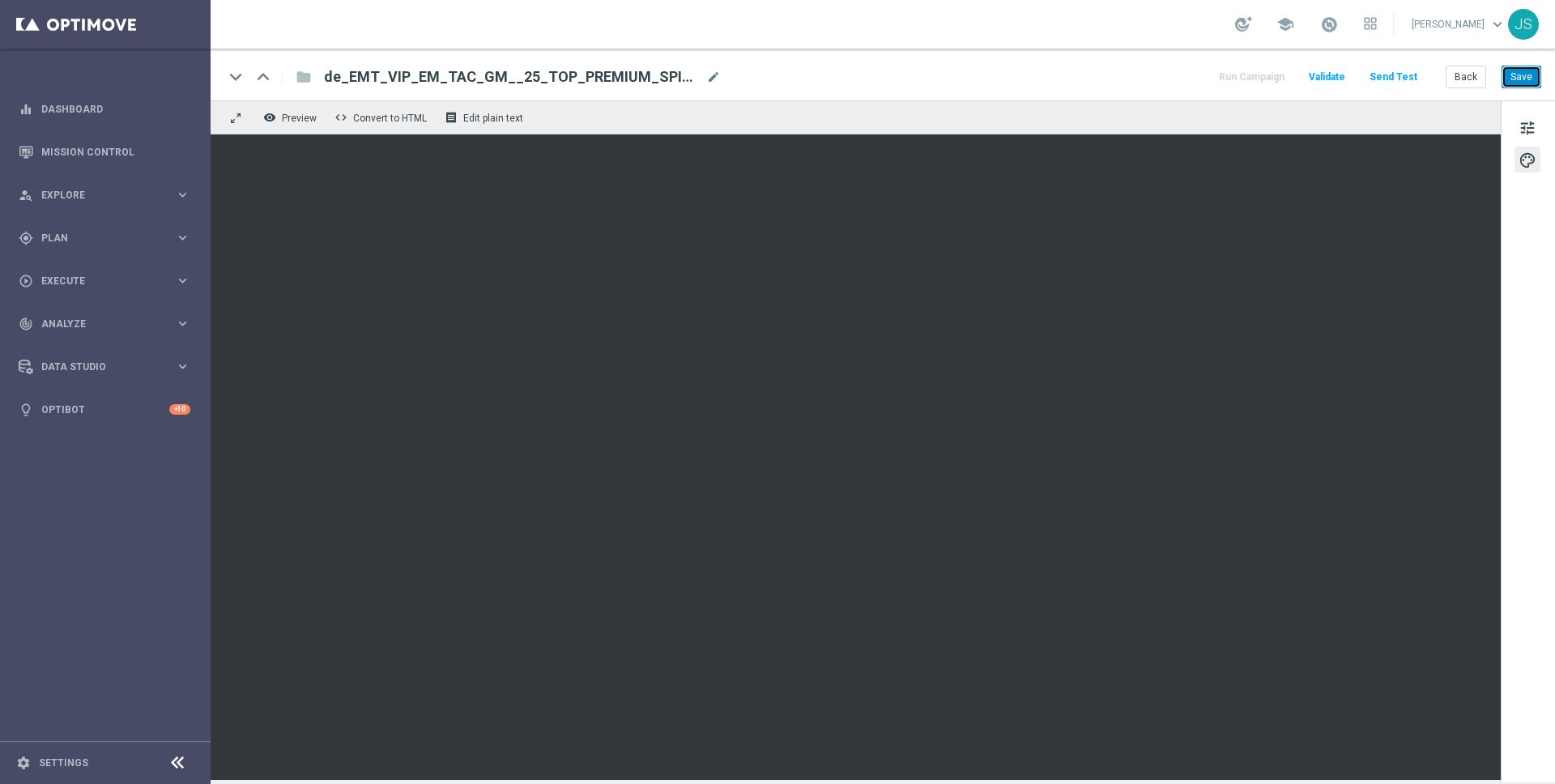
click at [1528, 86] on button "Save" at bounding box center [1522, 77] width 40 height 23
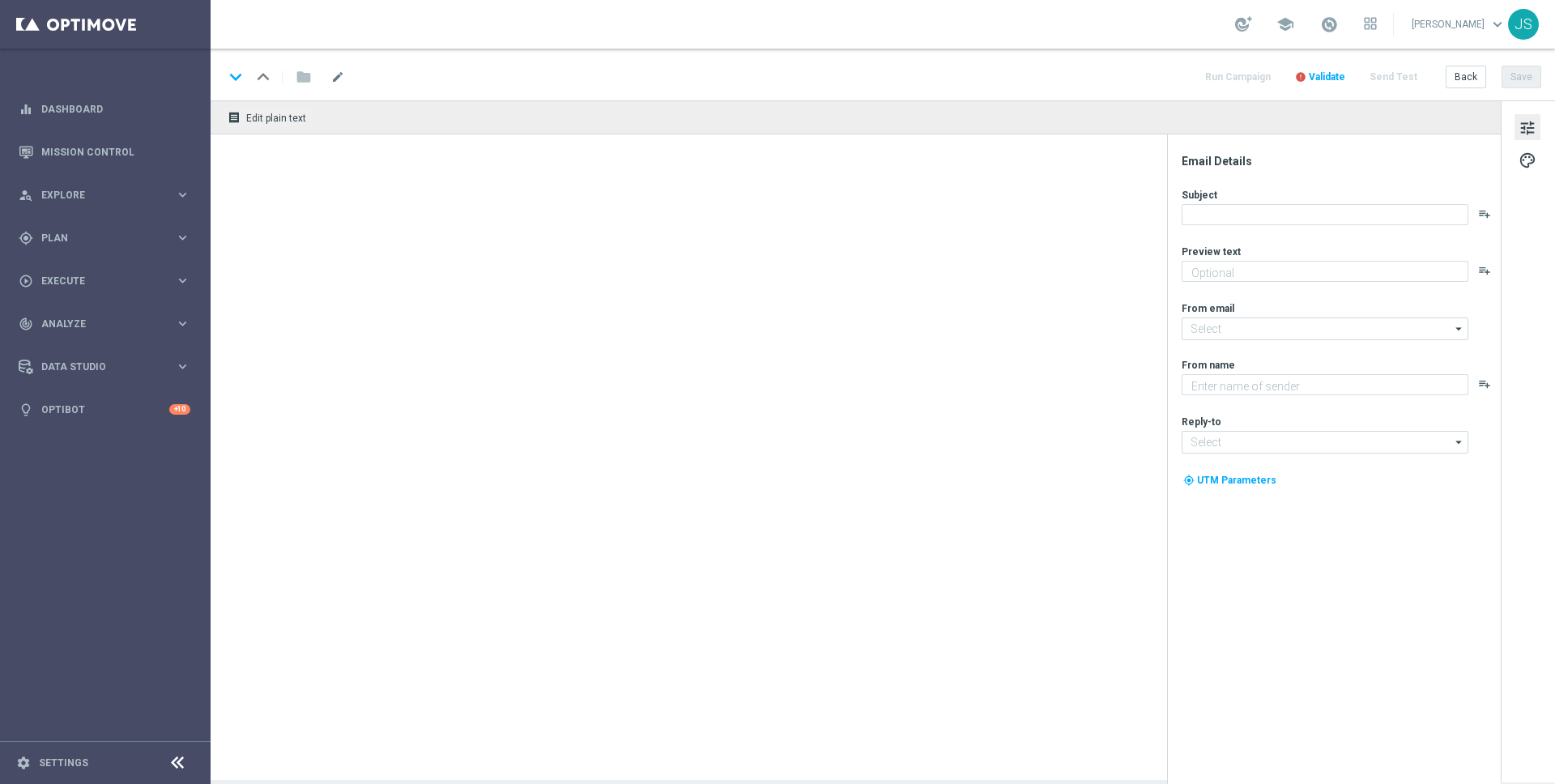
type textarea "Das exklusive Freispiel-Wochenende im Millionaires’ Club"
type input "[EMAIL_ADDRESS][DOMAIN_NAME]"
type textarea "Millionaires' Club"
type input "vip@lottoland.at"
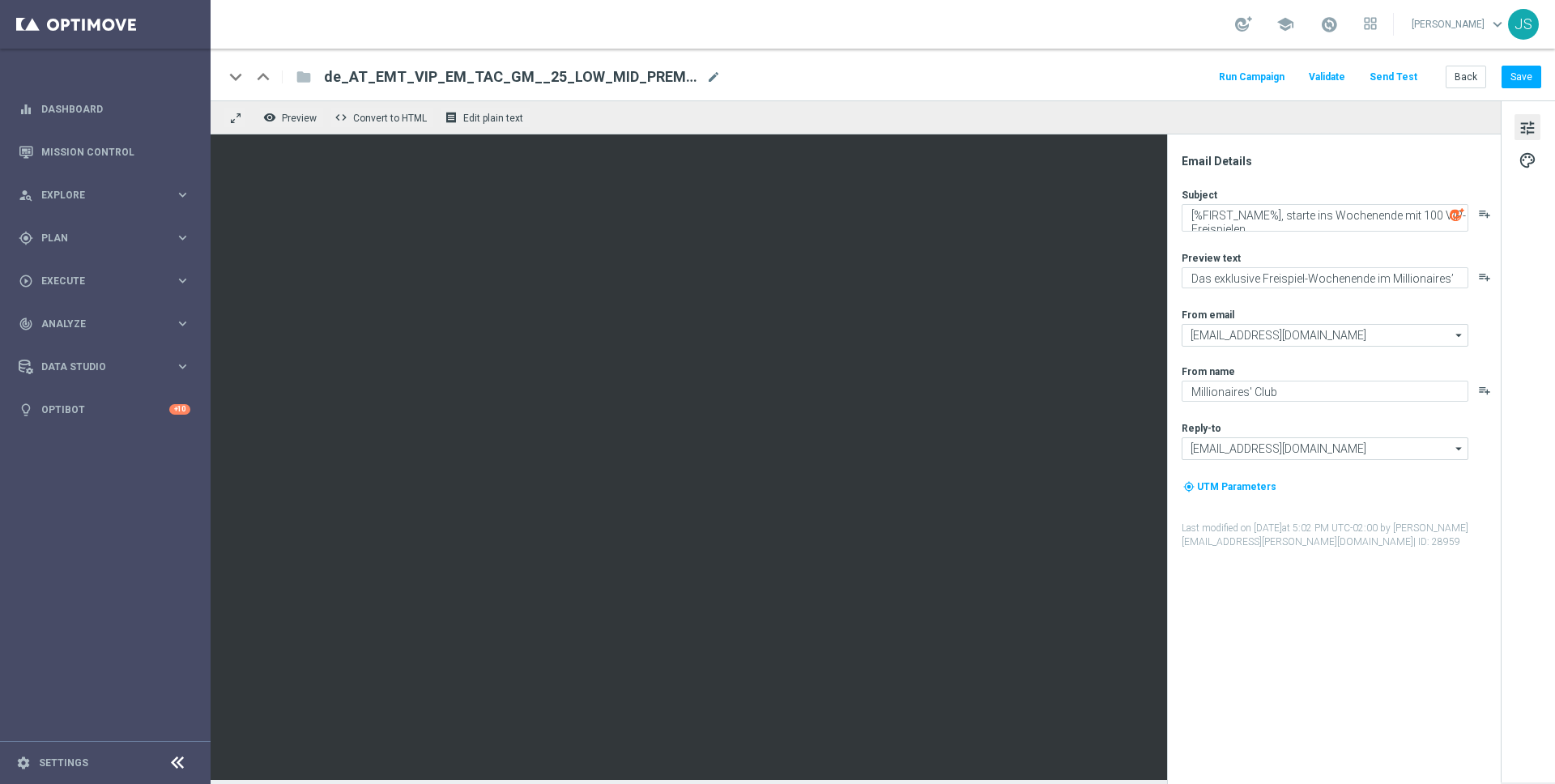
click at [1517, 126] on button "tune" at bounding box center [1527, 127] width 26 height 26
click at [1534, 167] on span "palette" at bounding box center [1527, 160] width 18 height 21
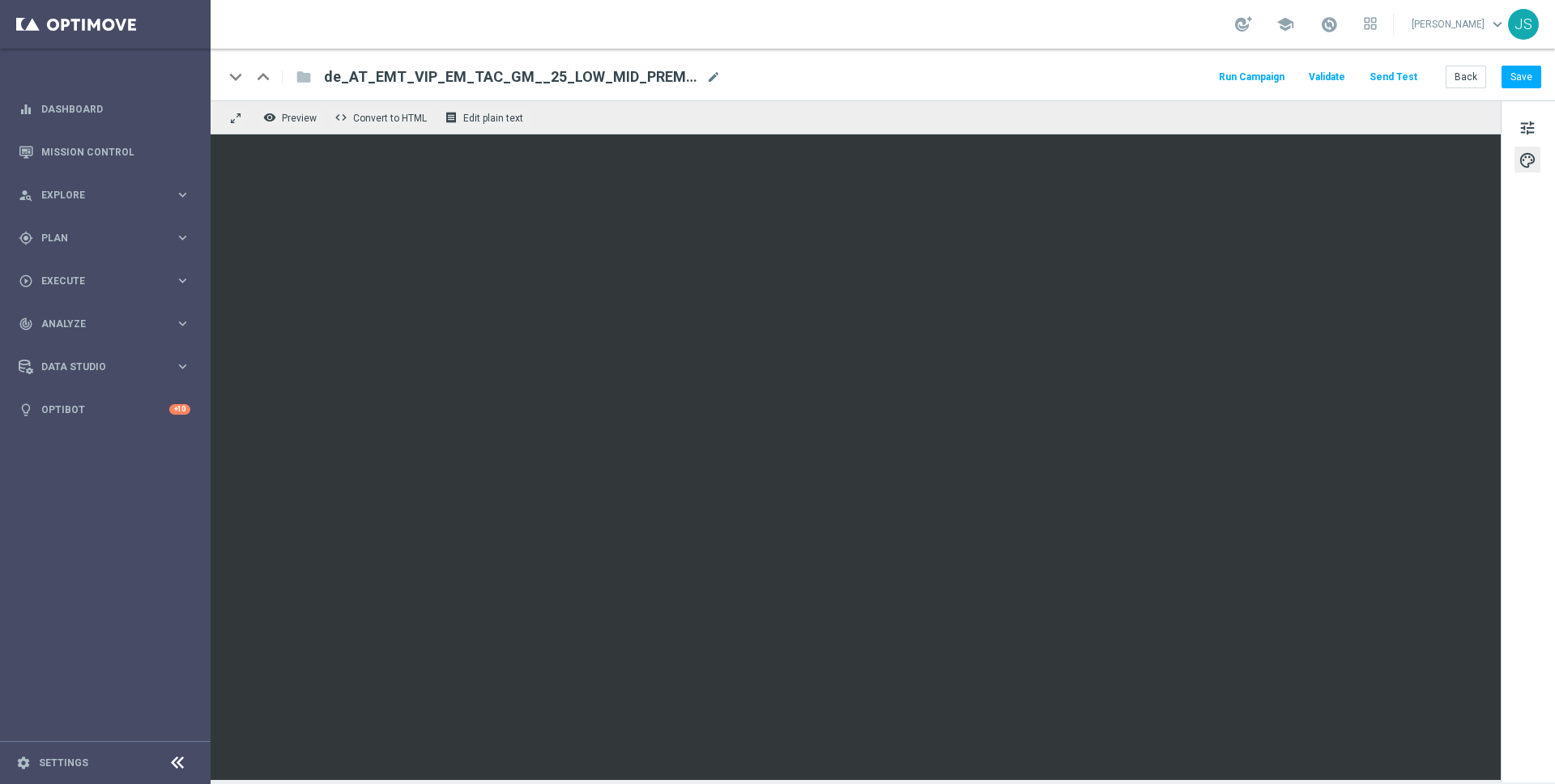
click at [1533, 110] on div "tune palette" at bounding box center [1527, 441] width 54 height 682
click at [1531, 80] on button "Save" at bounding box center [1522, 77] width 40 height 23
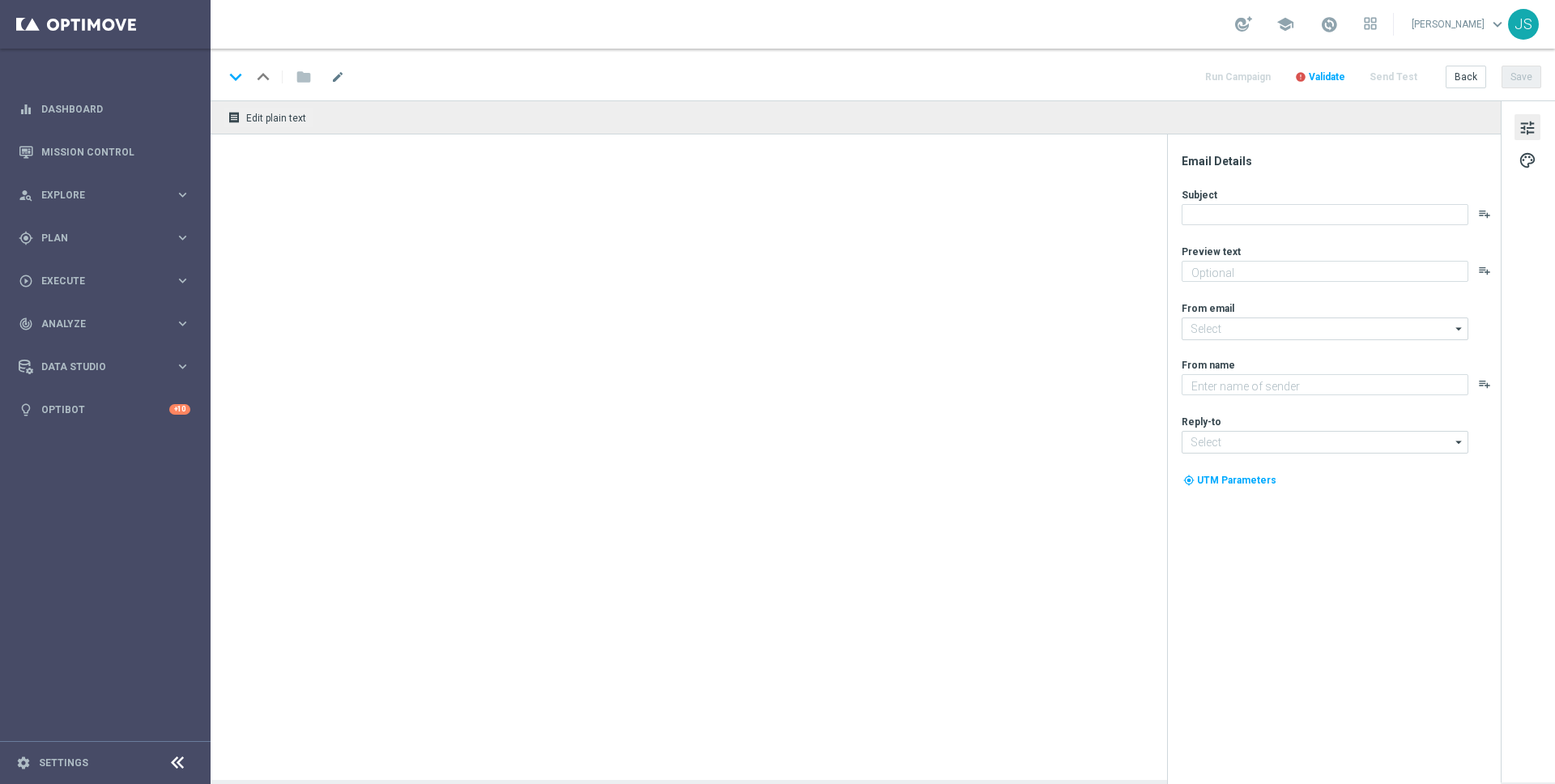
type textarea "Das exklusive Freispiel-Wochenende im Millionaires’ Club"
type textarea "Millionaires' Club"
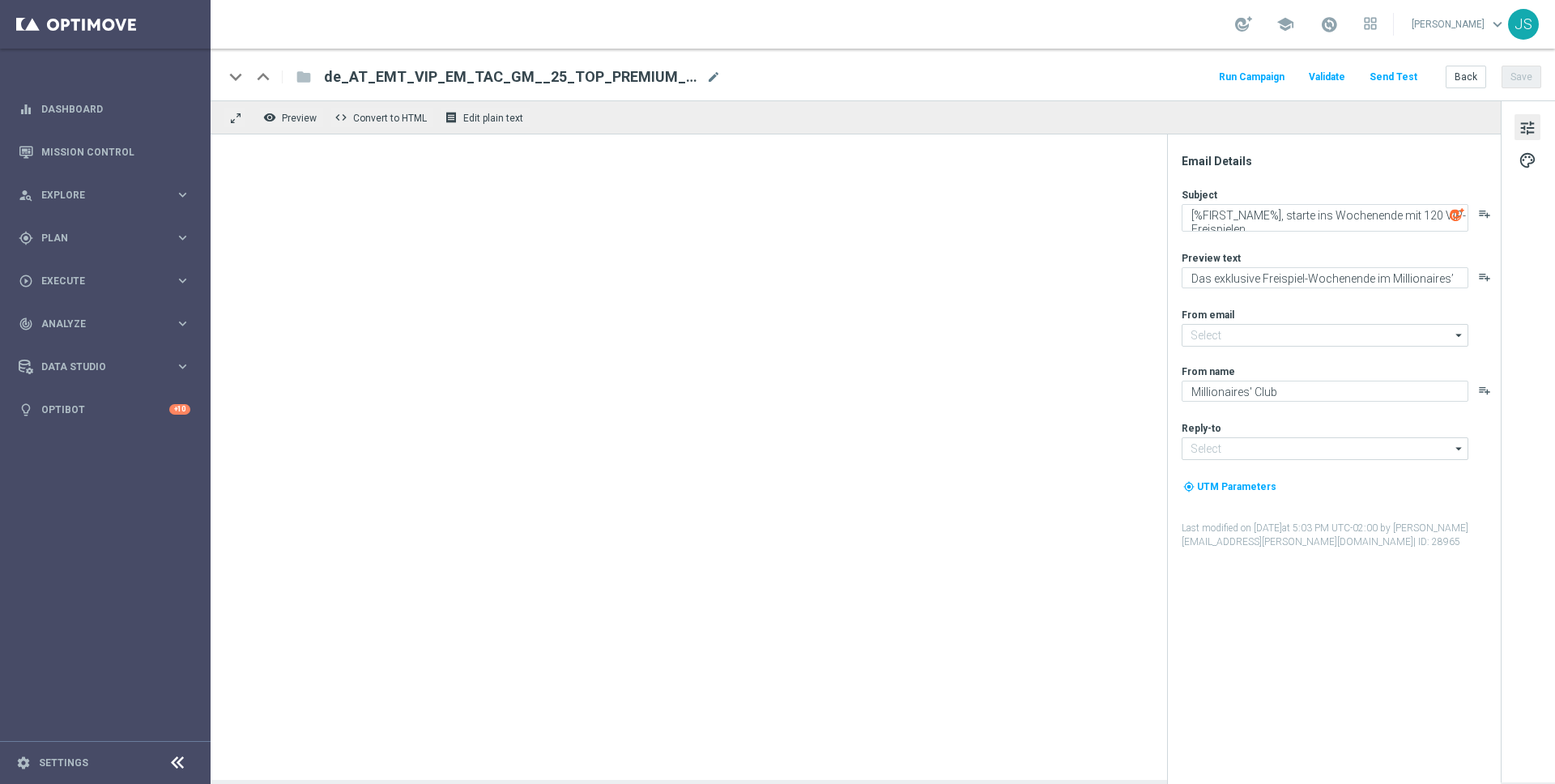
type input "[EMAIL_ADDRESS][DOMAIN_NAME]"
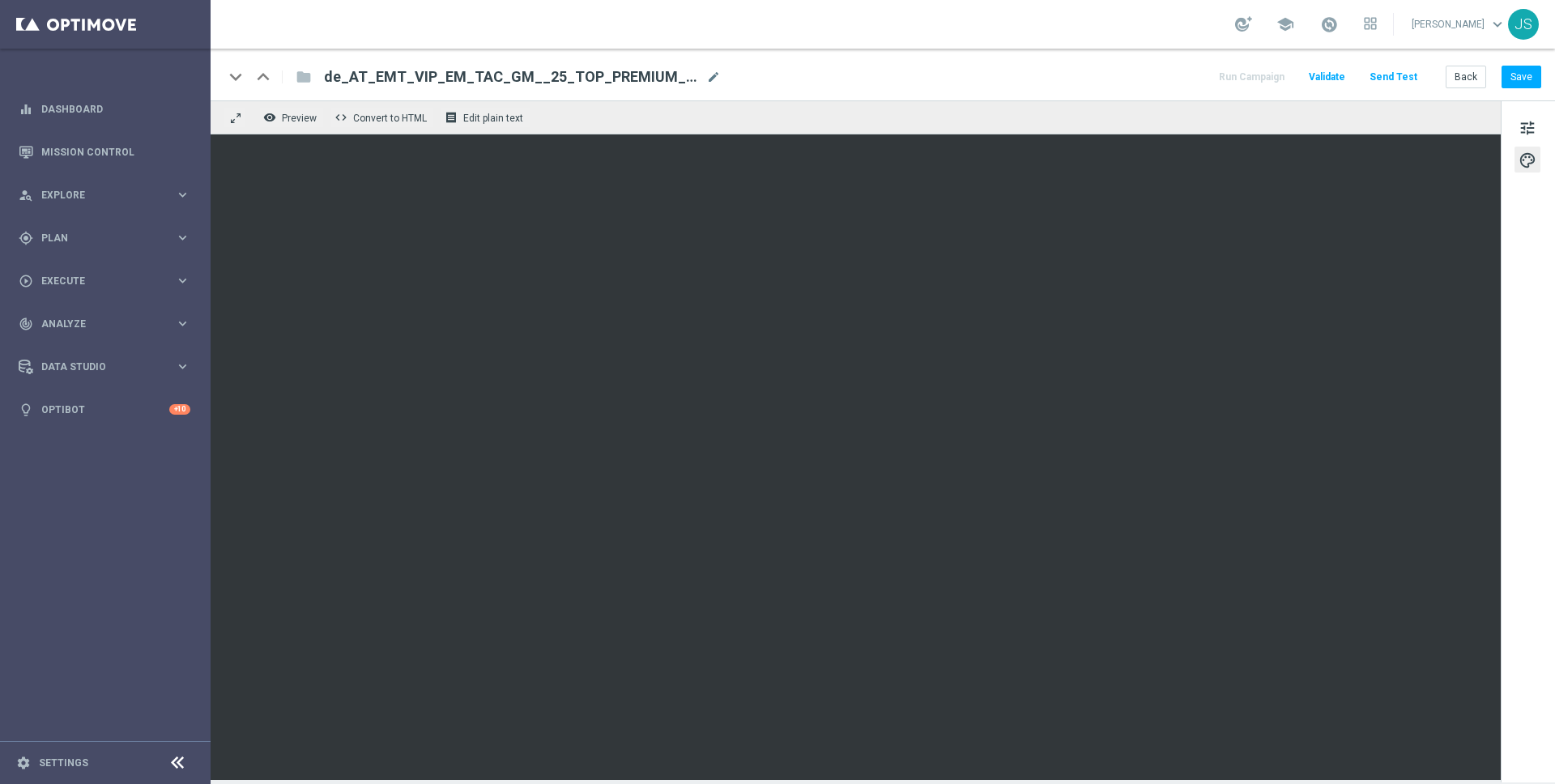
click at [1530, 62] on div "keyboard_arrow_down keyboard_arrow_up folder de_AT_EMT_VIP_EM_TAC_GM__25_TOP_PR…" at bounding box center [882, 74] width 1344 height 52
click at [1525, 72] on button "Save" at bounding box center [1522, 77] width 40 height 23
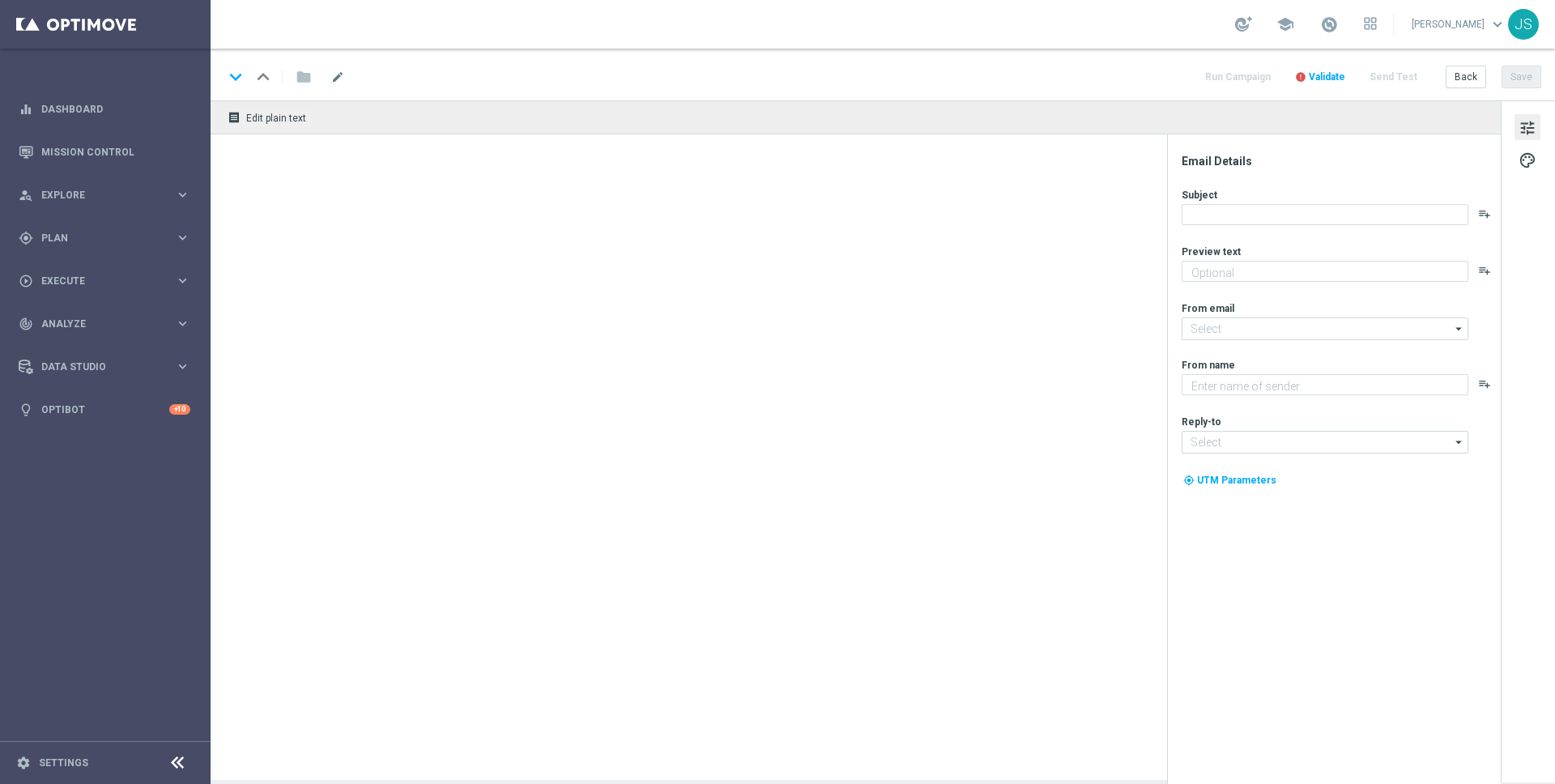
type textarea "Das exklusive Freispiel-Wochenende im Millionaires’ Club"
type input "[EMAIL_ADDRESS][DOMAIN_NAME]"
type textarea "Millionaires' Club"
type input "vip@lottoland.at"
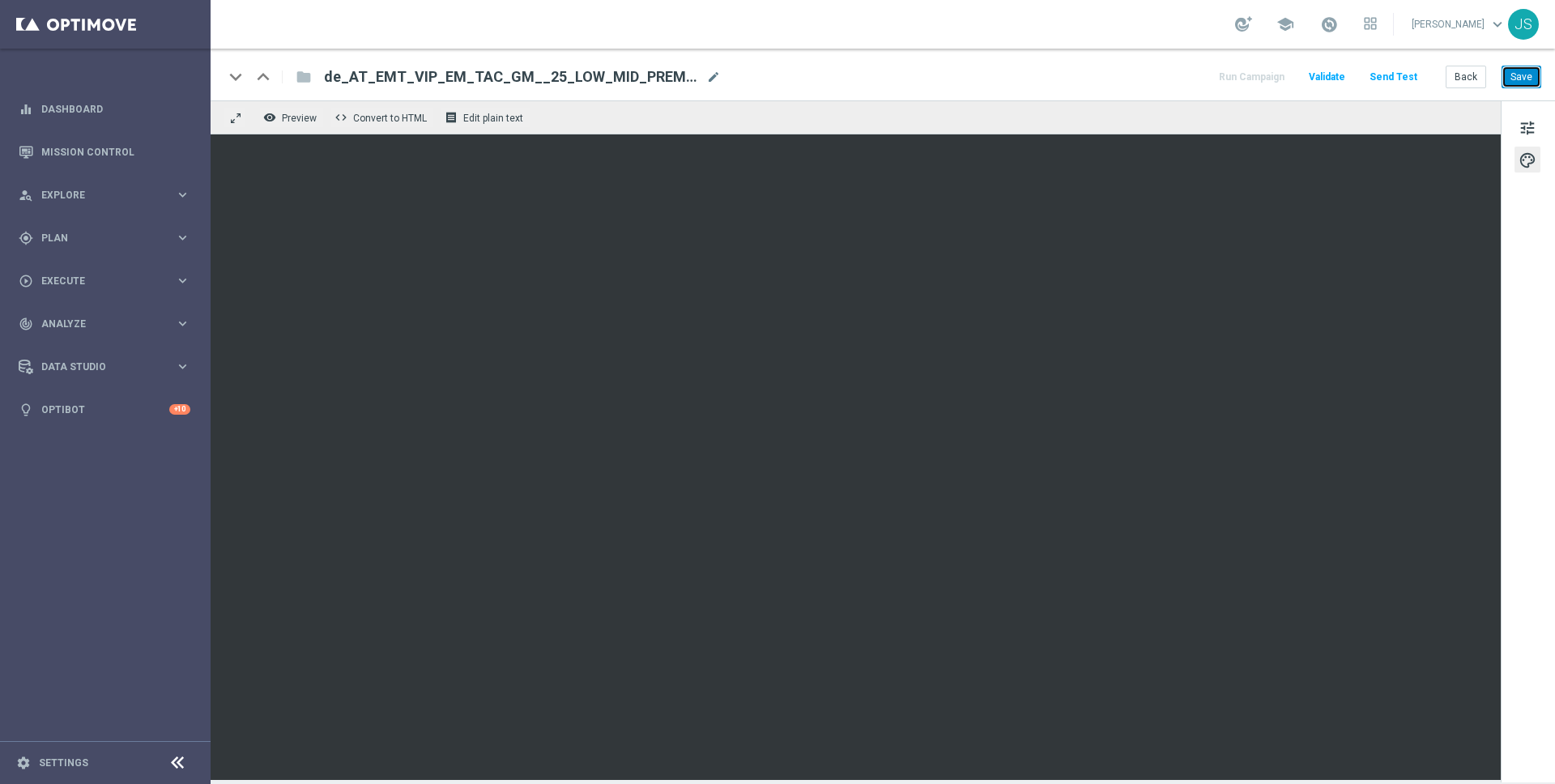
click at [1535, 74] on button "Save" at bounding box center [1522, 77] width 40 height 23
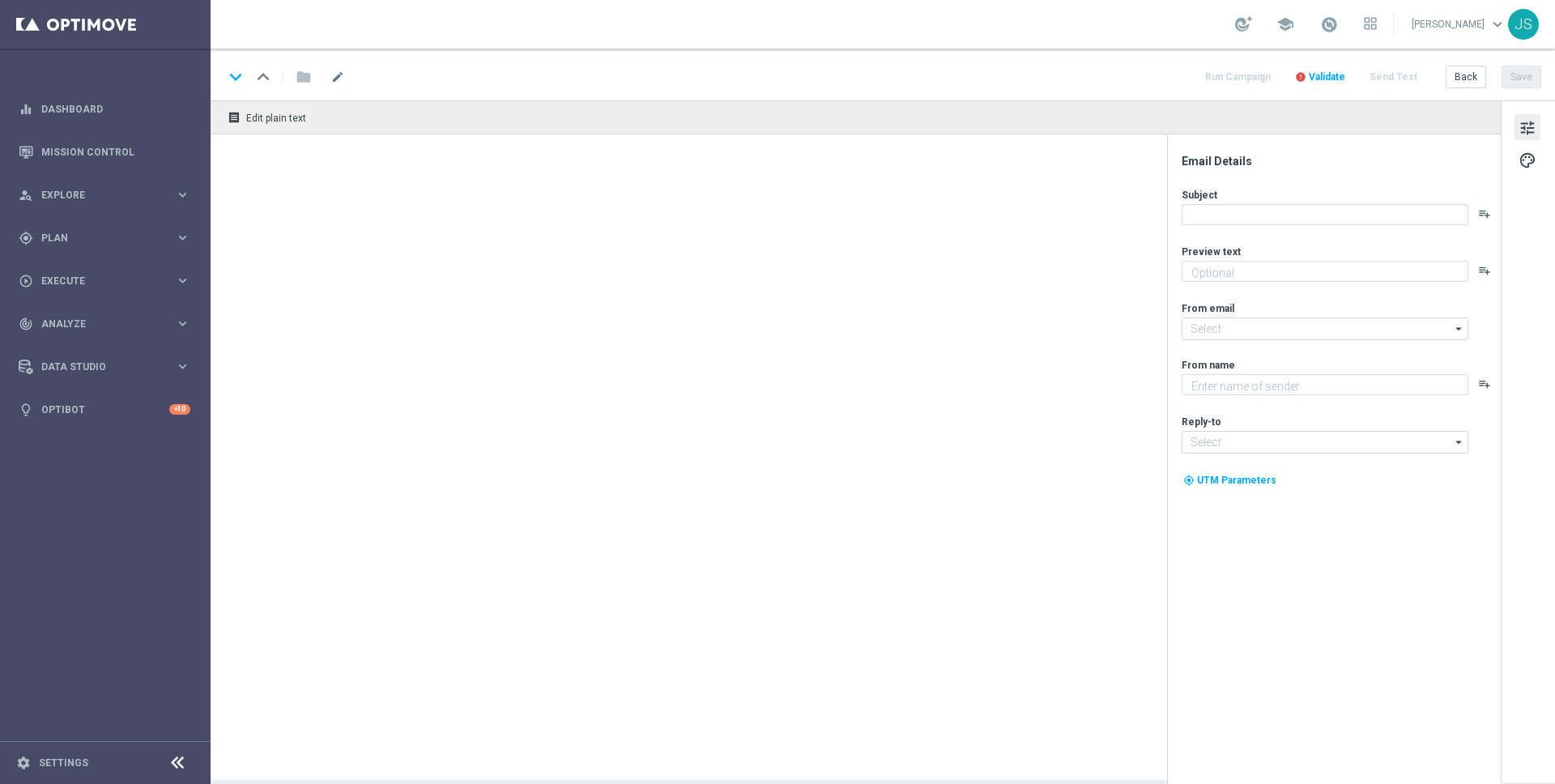
type textarea "Das exklusive Freispiel-Wochenende im Millionaires’ Club"
type input "[EMAIL_ADDRESS][DOMAIN_NAME]"
type textarea "Millionaires' Club"
type input "[EMAIL_ADDRESS][DOMAIN_NAME]"
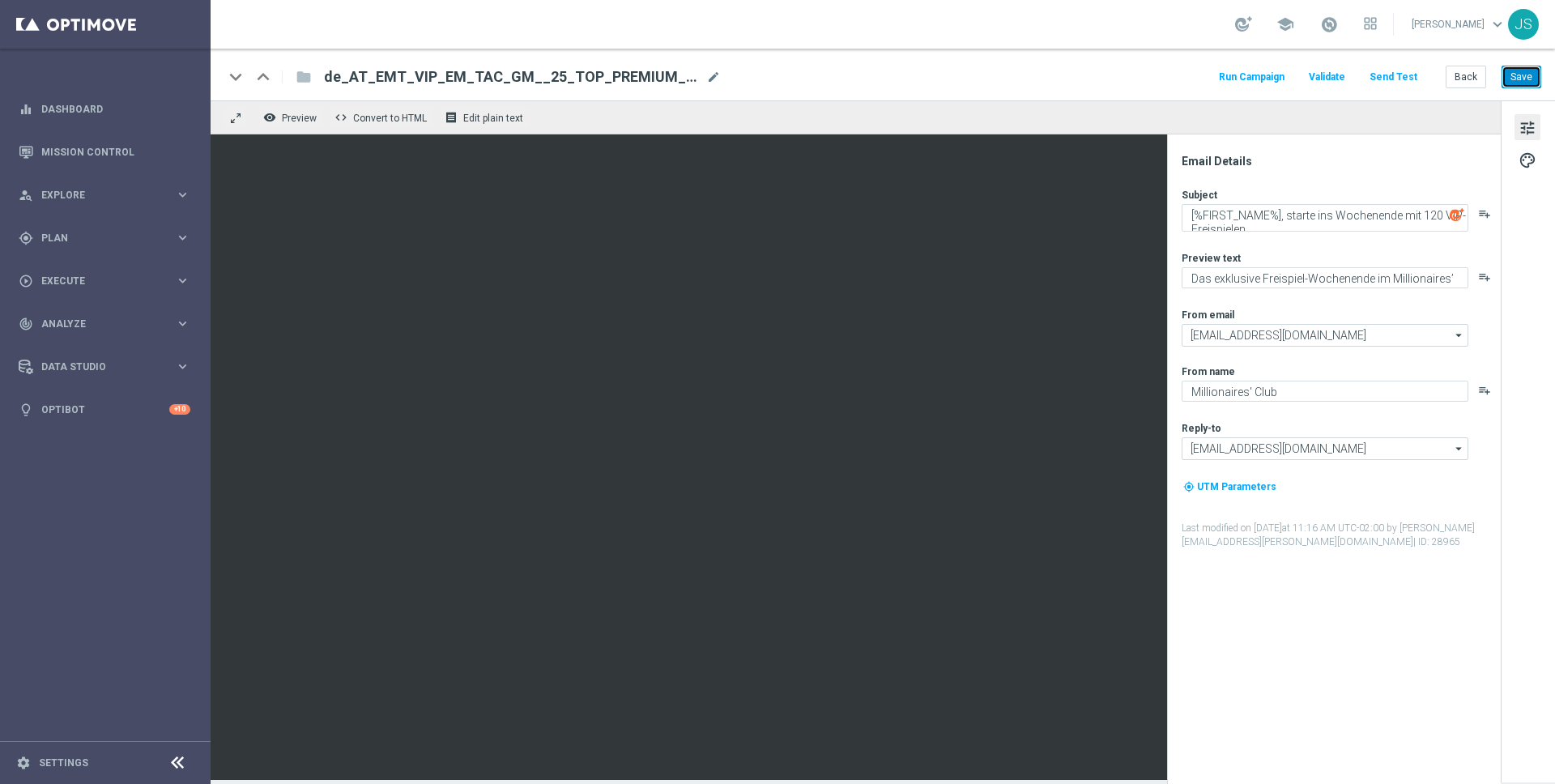
click at [1528, 77] on button "Save" at bounding box center [1522, 77] width 40 height 23
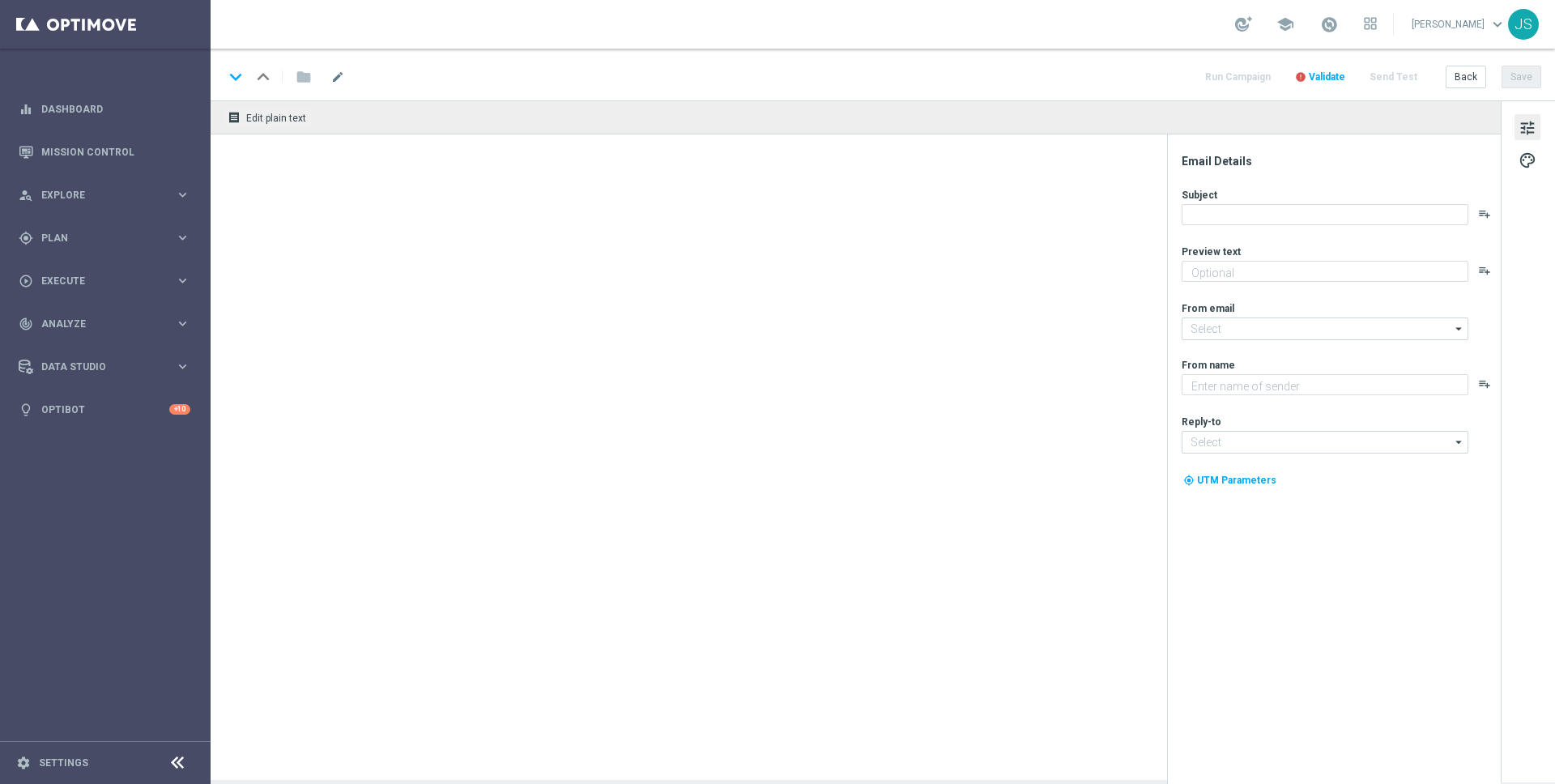
type textarea "Prosit der Gemütlichkeit – dein VIP-Lotto Highlight wartet."
type input "[EMAIL_ADDRESS][DOMAIN_NAME]"
type textarea "Millionaires' Club"
type input "vip@lottoland.com"
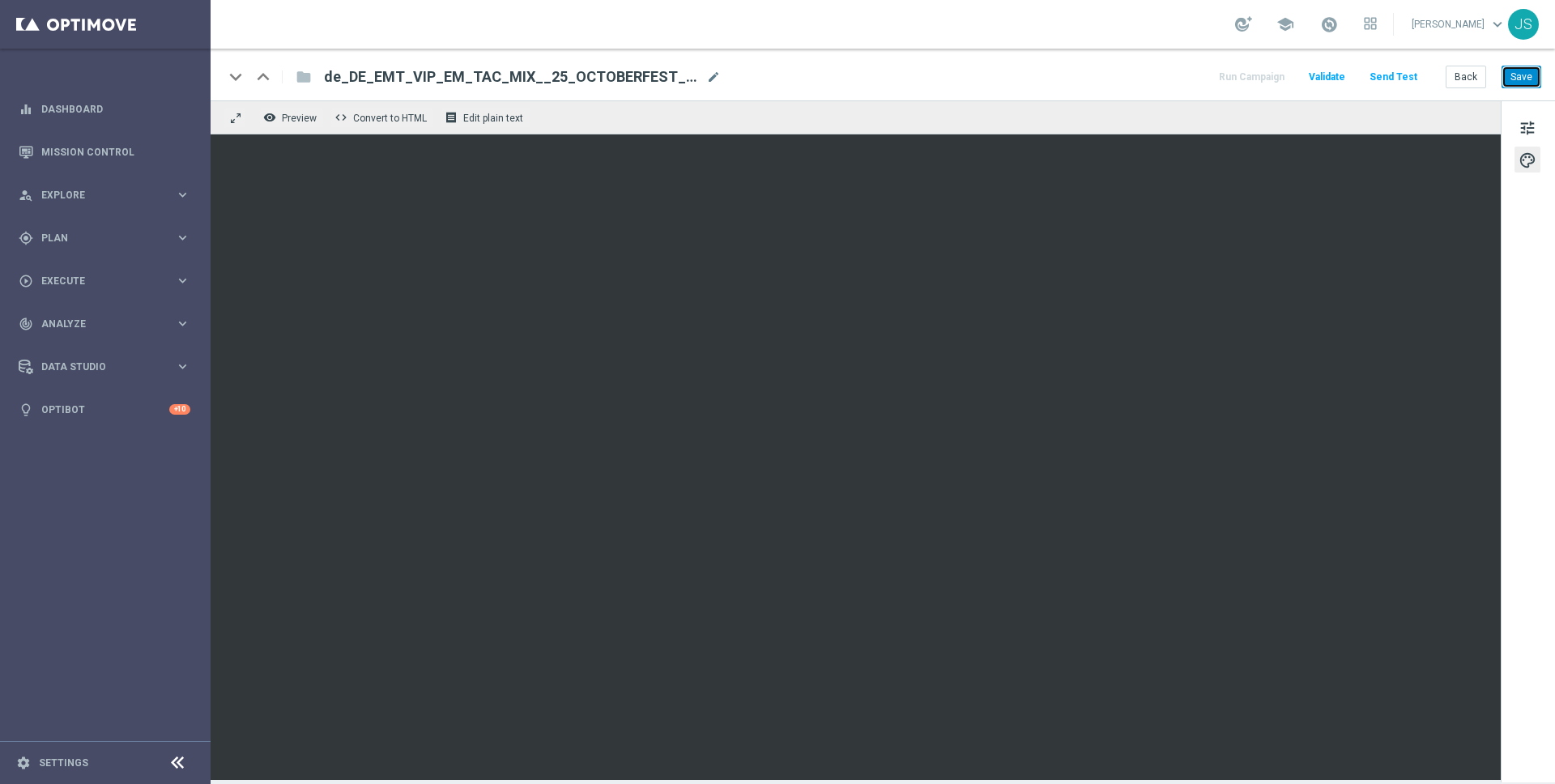
click at [1531, 78] on button "Save" at bounding box center [1522, 77] width 40 height 23
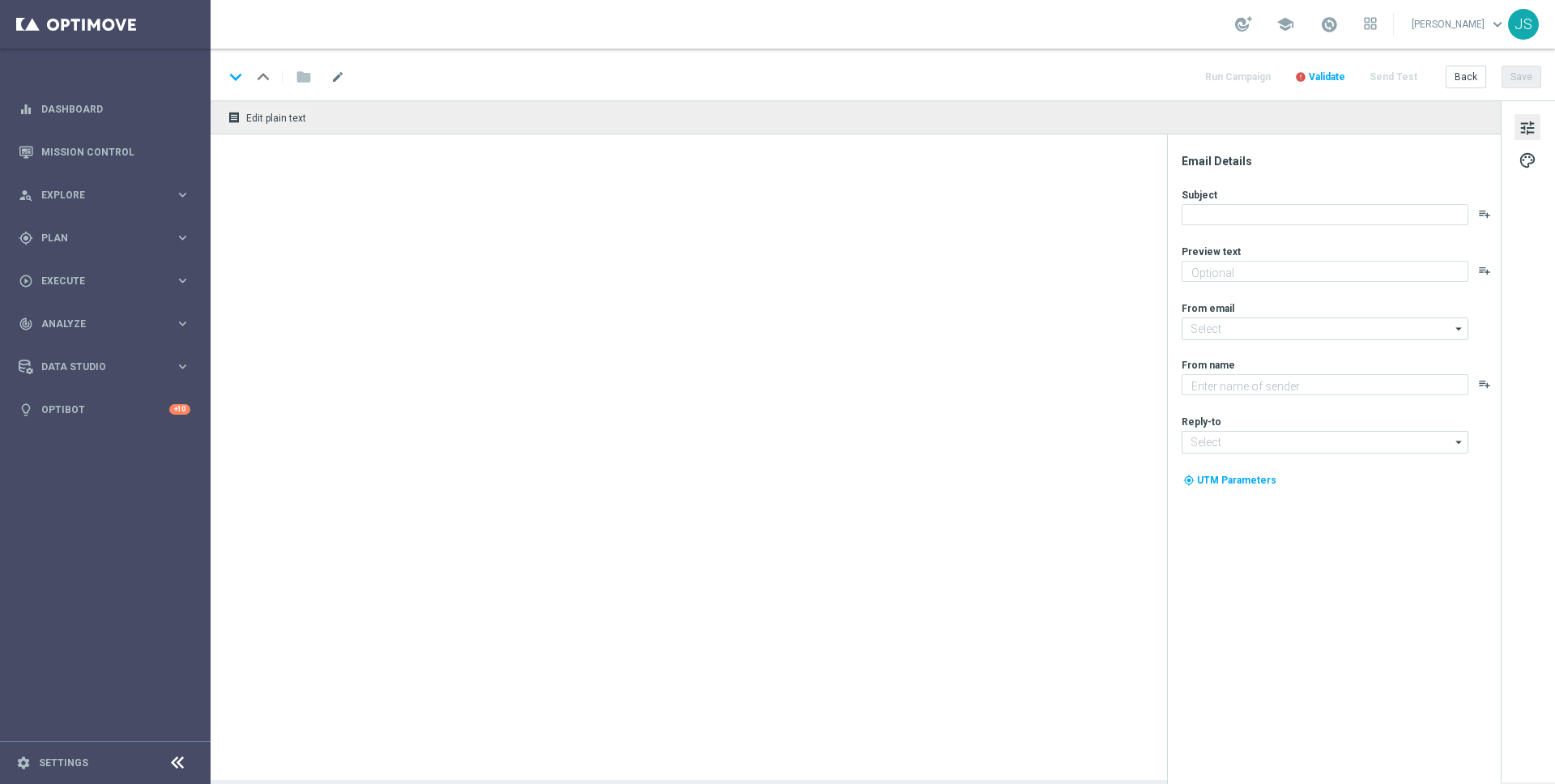
type textarea "Oans, zwoa, drei, gwunna."
type input "[EMAIL_ADDRESS][DOMAIN_NAME]"
type textarea "Millionaires' Club"
type input "[EMAIL_ADDRESS][DOMAIN_NAME]"
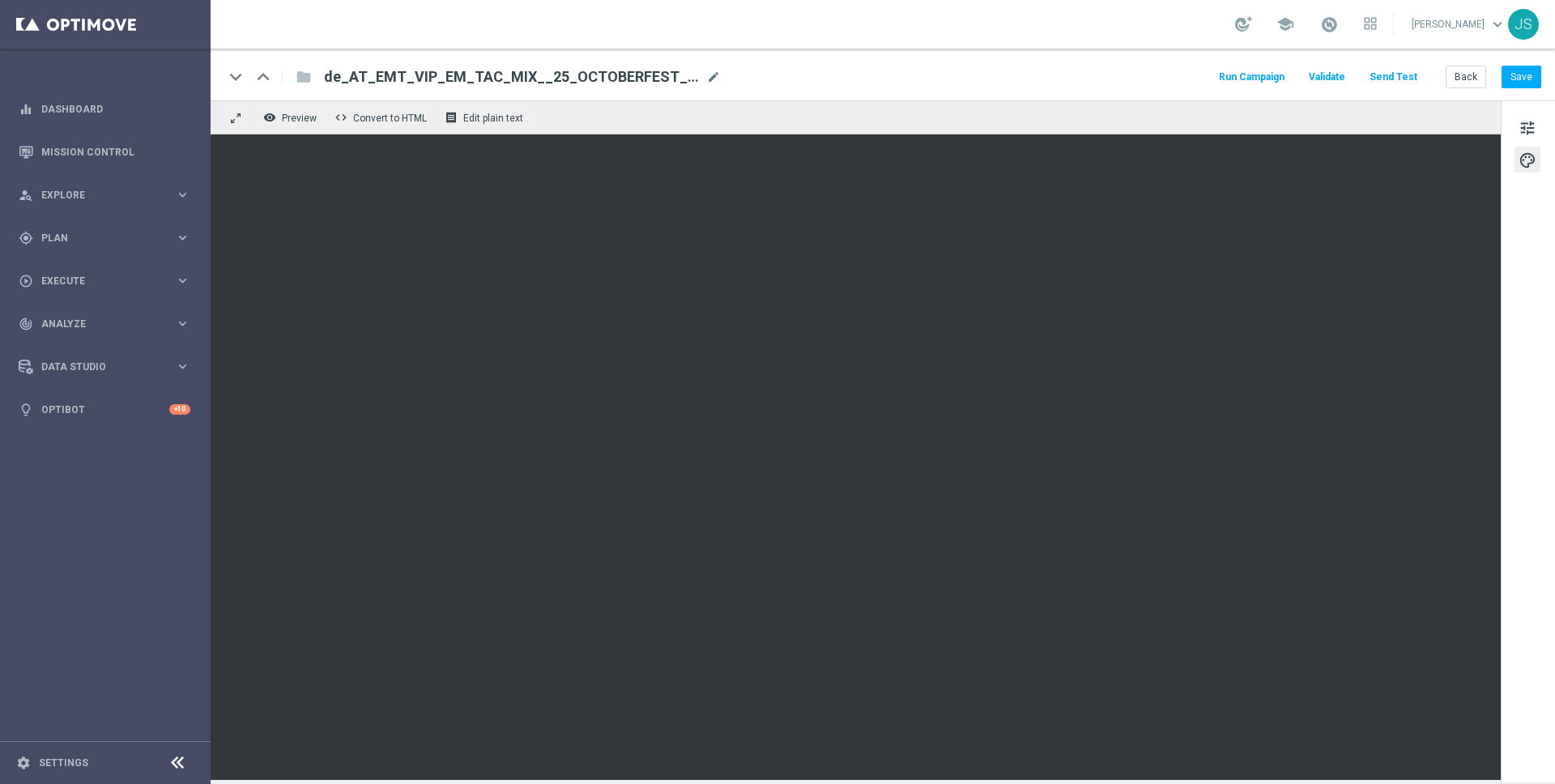
click at [1512, 155] on div "tune palette" at bounding box center [1527, 441] width 54 height 682
click at [1529, 136] on span "tune" at bounding box center [1527, 128] width 18 height 21
click at [1513, 93] on div "keyboard_arrow_down keyboard_arrow_up folder de_AT_EMT_VIP_EM_TAC_MIX__25_OCTOB…" at bounding box center [882, 74] width 1344 height 52
click at [1519, 82] on button "Save" at bounding box center [1522, 77] width 40 height 23
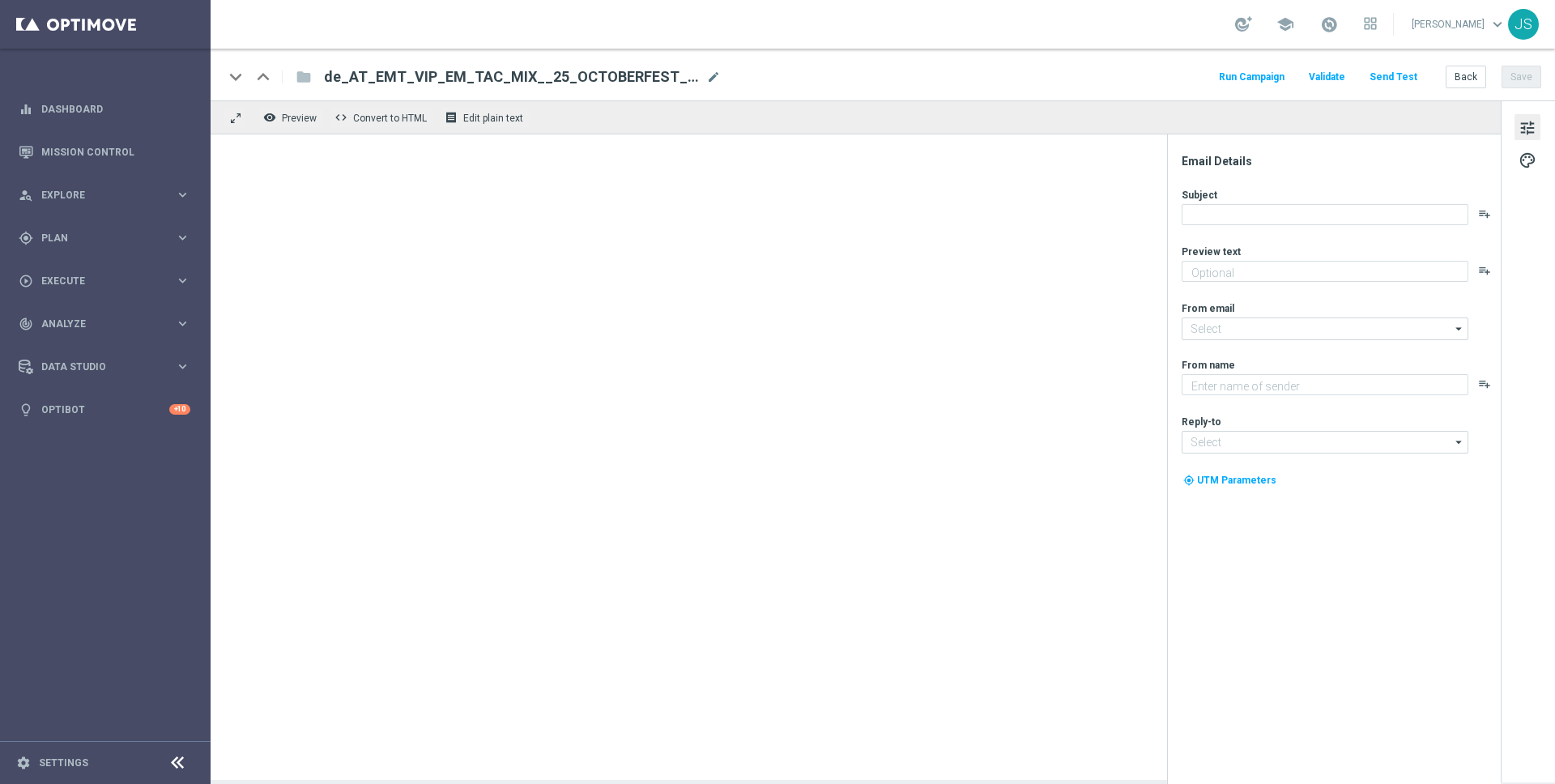
type textarea "Oans, zwoa, drei, gwunna."
type input "[EMAIL_ADDRESS][DOMAIN_NAME]"
type textarea "Millionaires' Club"
type input "[EMAIL_ADDRESS][DOMAIN_NAME]"
type textarea "Oans, zwoa, drei, gwunna."
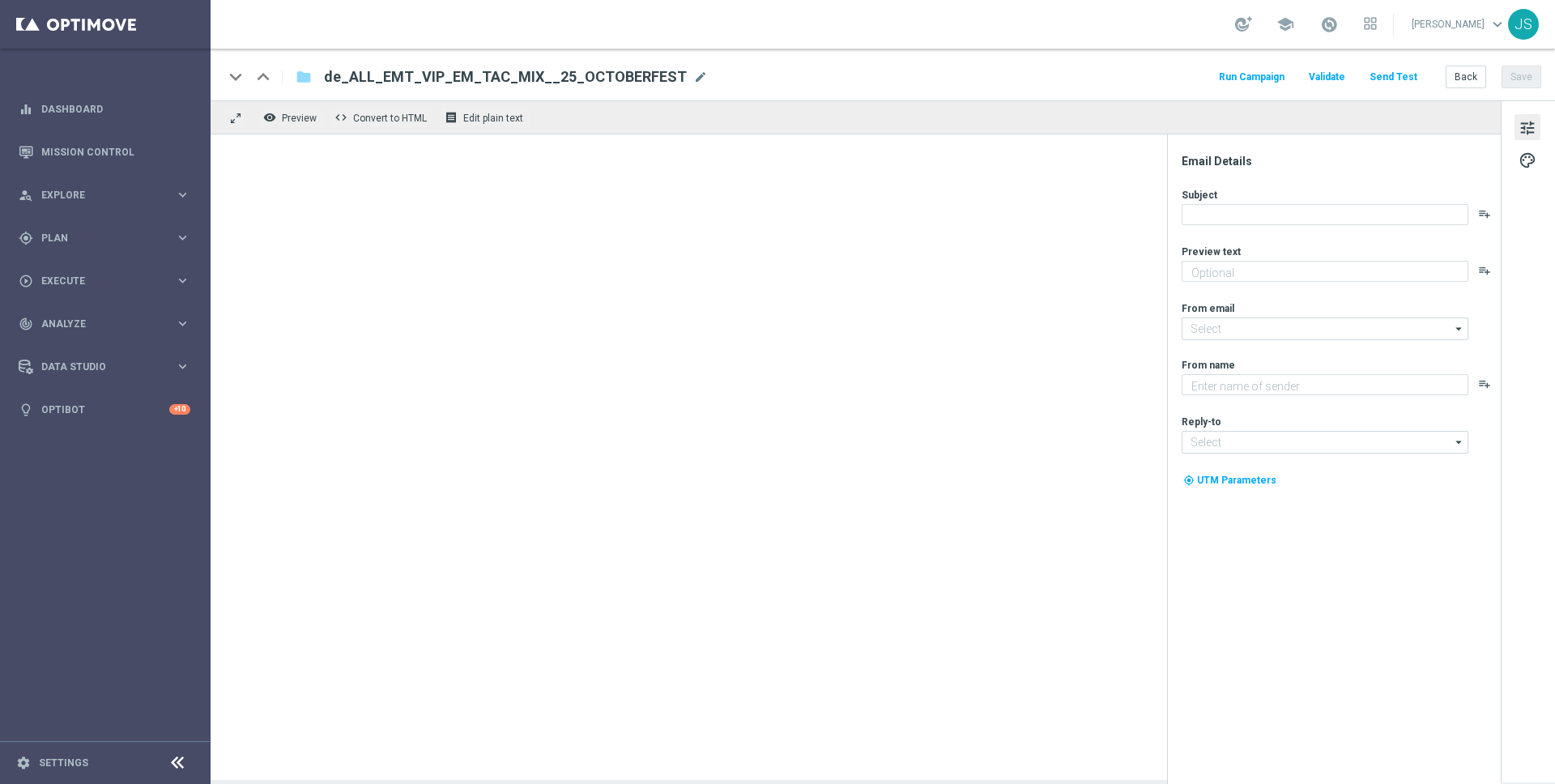
type input "[EMAIL_ADDRESS][DOMAIN_NAME]"
type textarea "Millionaires' Club"
type input "[EMAIL_ADDRESS][DOMAIN_NAME]"
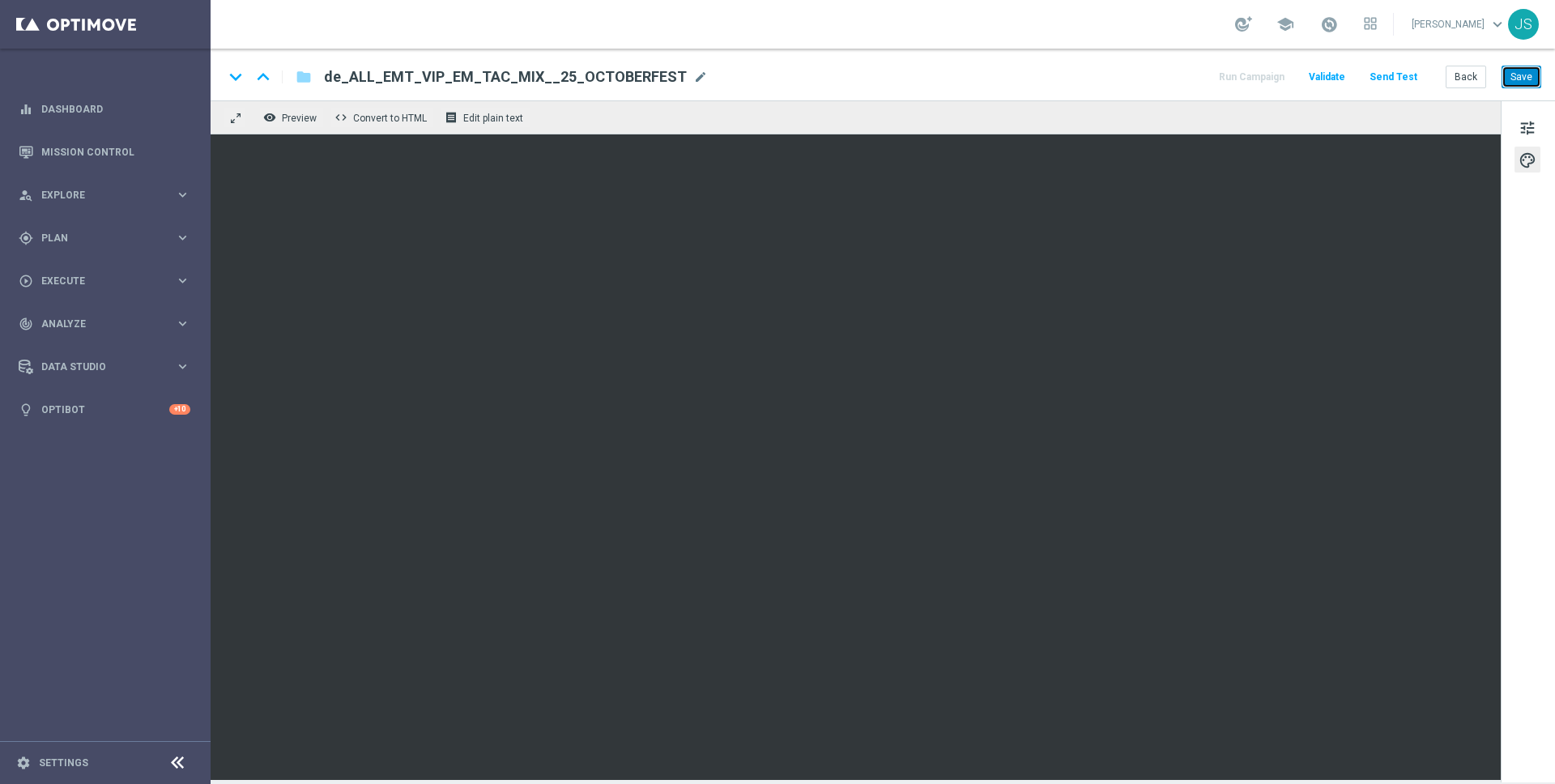
click at [1523, 80] on button "Save" at bounding box center [1522, 77] width 40 height 23
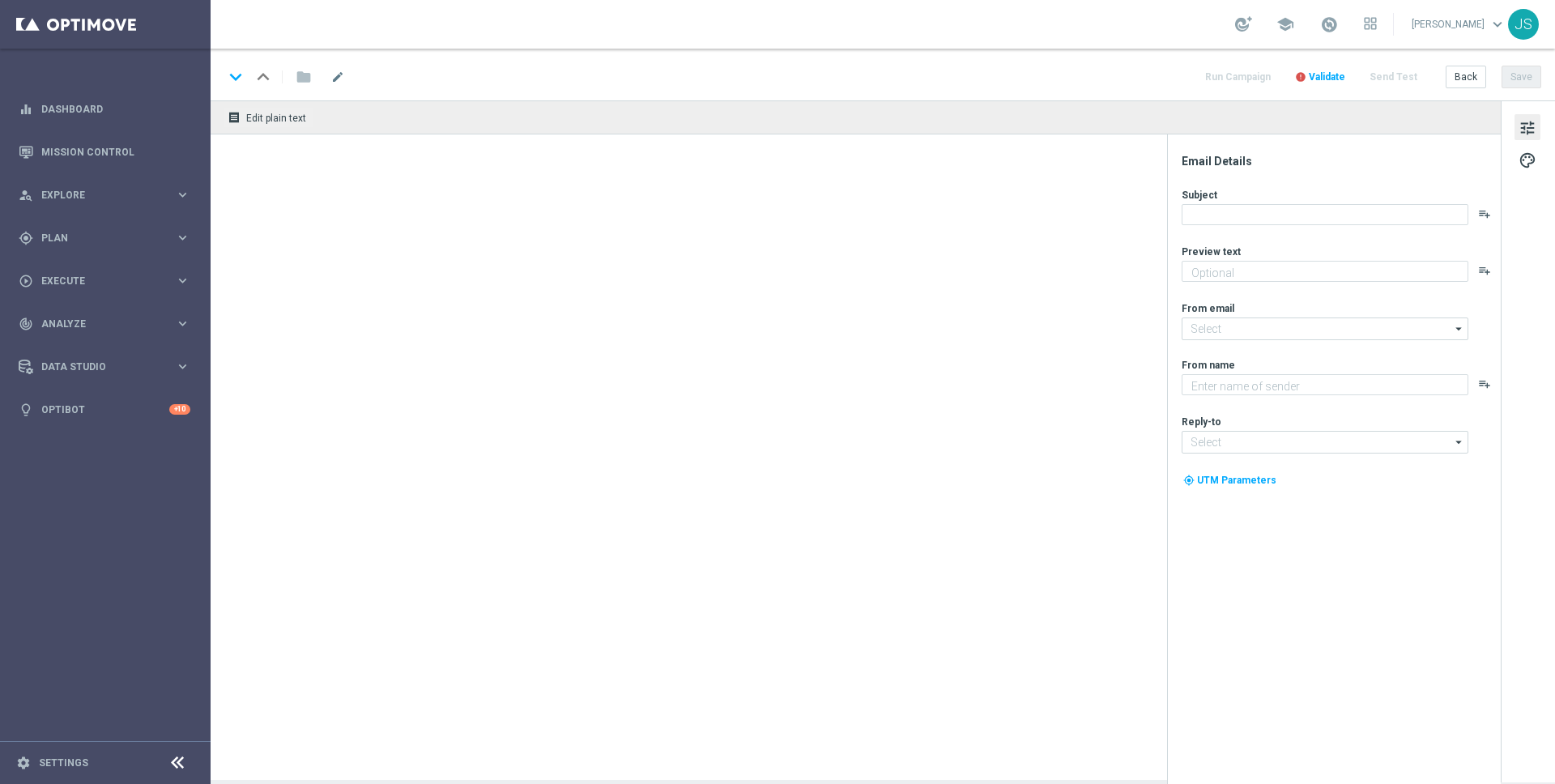
type textarea "[PERSON_NAME] heute Geburtstag mit deinem VIP-Geschenk"
type textarea "Millionaire's Club"
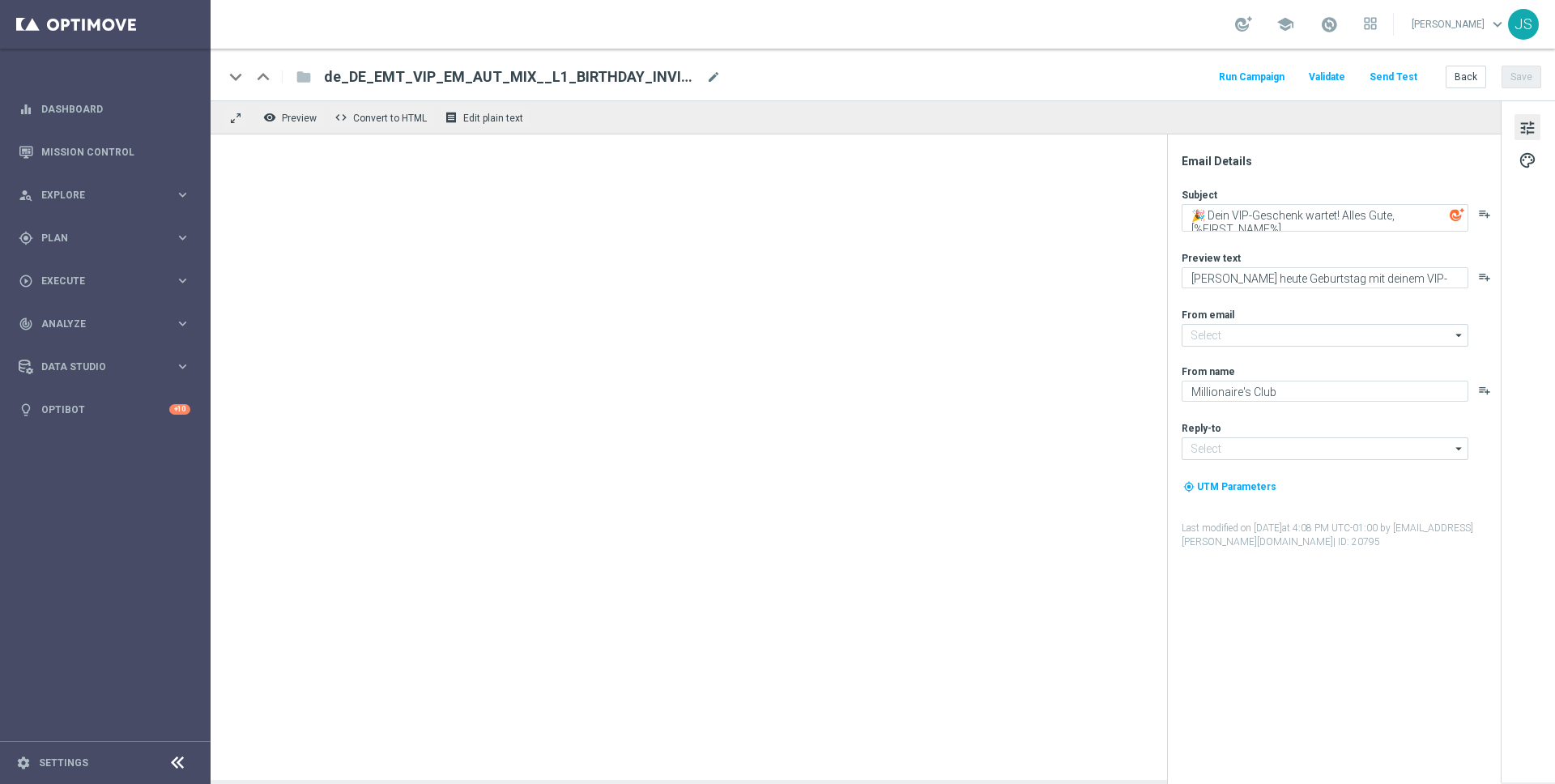
type input "[EMAIL_ADDRESS][DOMAIN_NAME]"
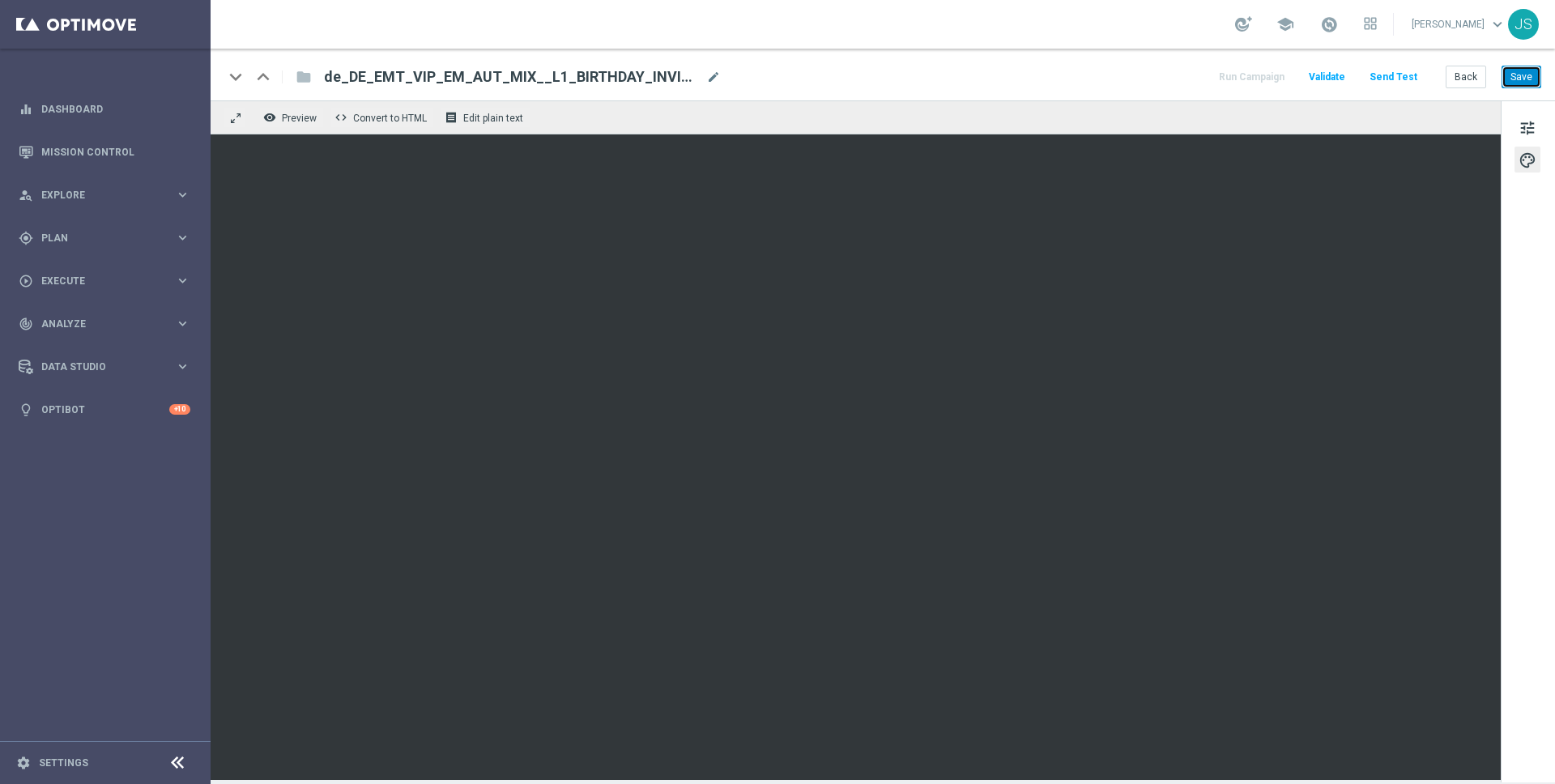
click at [1531, 71] on button "Save" at bounding box center [1522, 77] width 40 height 23
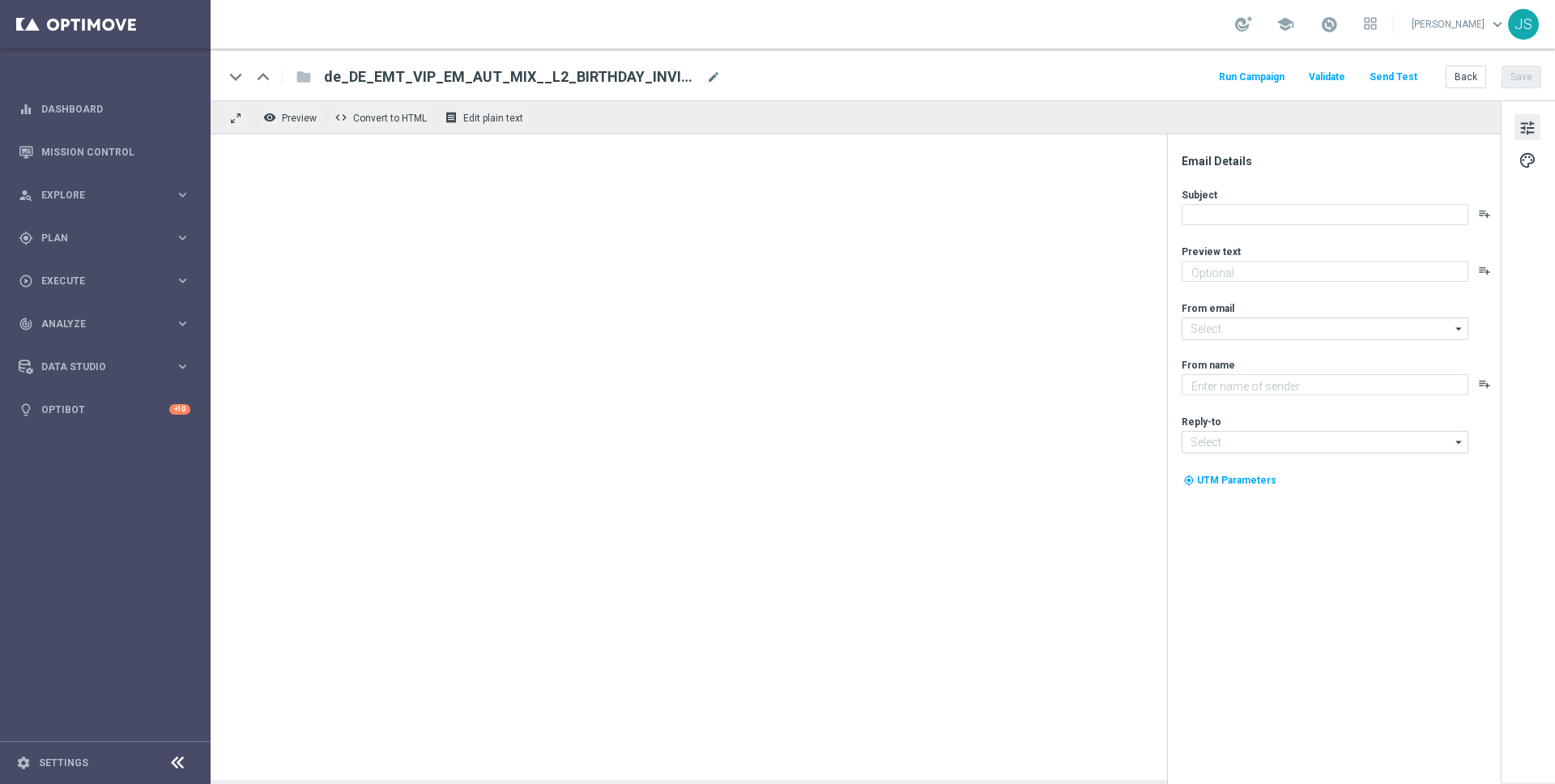
type textarea "[PERSON_NAME] heute Geburtstag mit deinem VIP-Geschenk"
type input "[EMAIL_ADDRESS][DOMAIN_NAME]"
type textarea "Millionaire's Club"
type input "[EMAIL_ADDRESS][DOMAIN_NAME]"
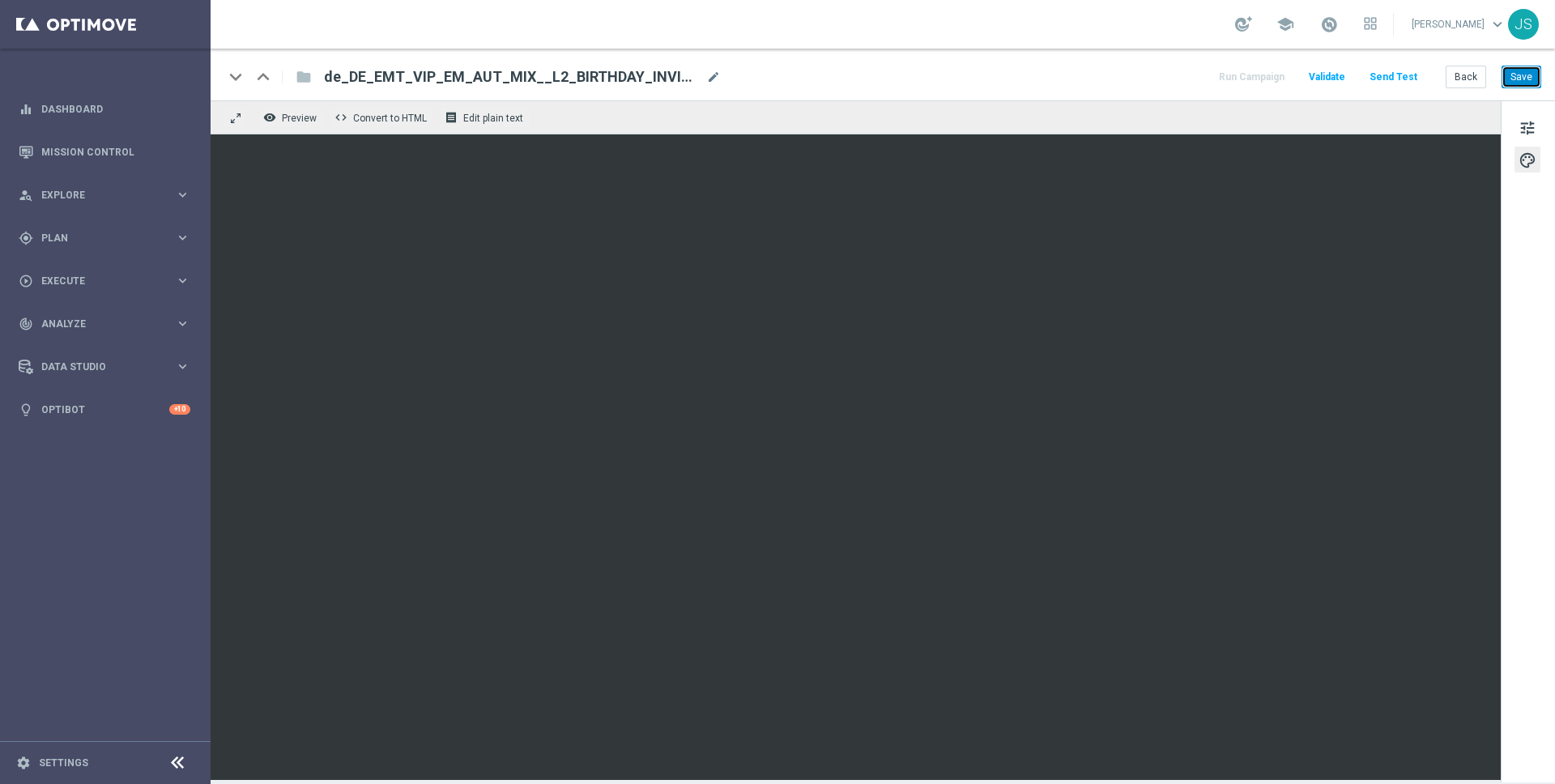
click at [1524, 82] on button "Save" at bounding box center [1522, 77] width 40 height 23
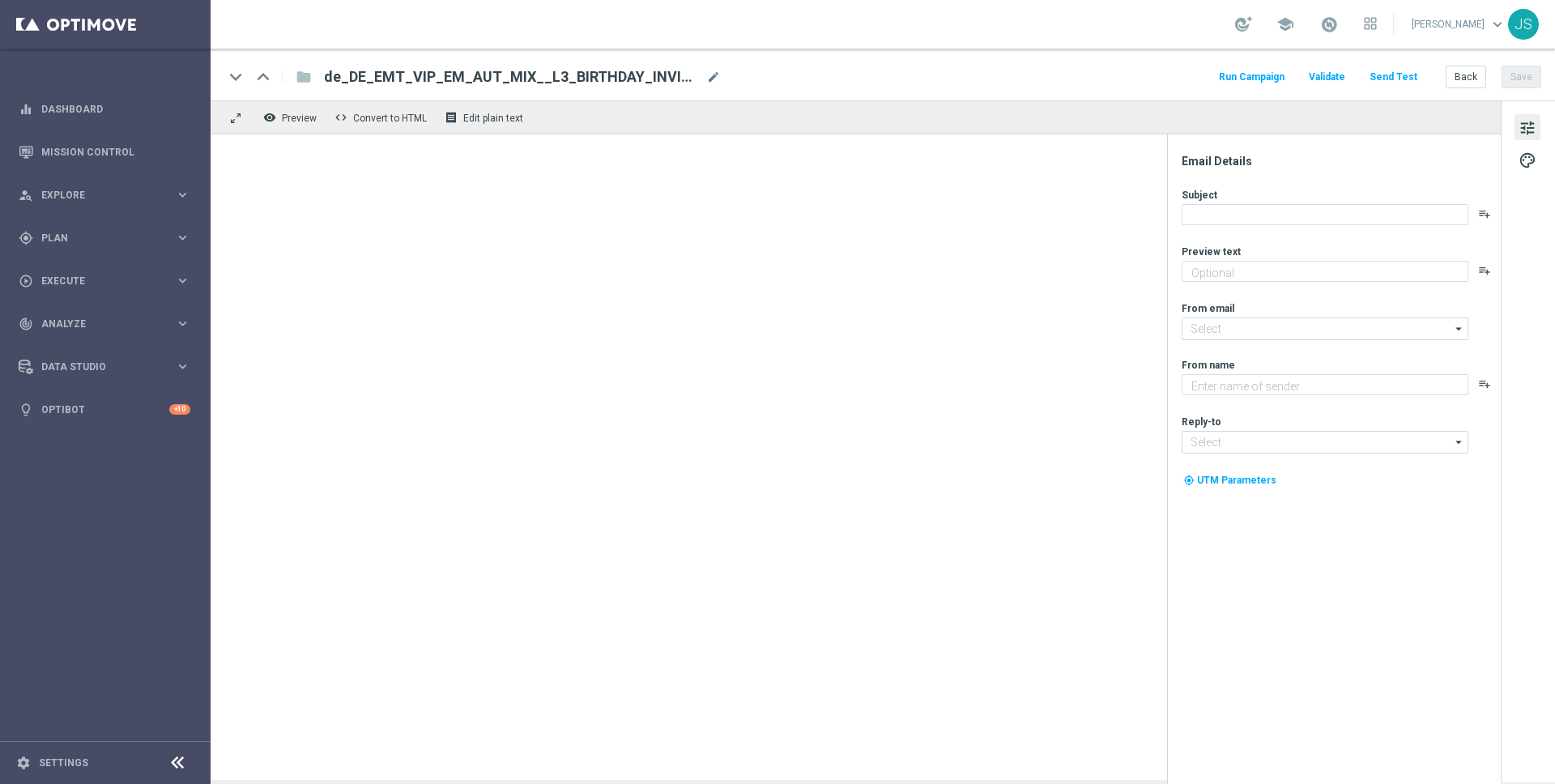
type textarea "[PERSON_NAME] heute Geburtstag mit deinem VIP-Geschenk"
type input "[EMAIL_ADDRESS][DOMAIN_NAME]"
type textarea "Millionaire's Club"
type input "[EMAIL_ADDRESS][DOMAIN_NAME]"
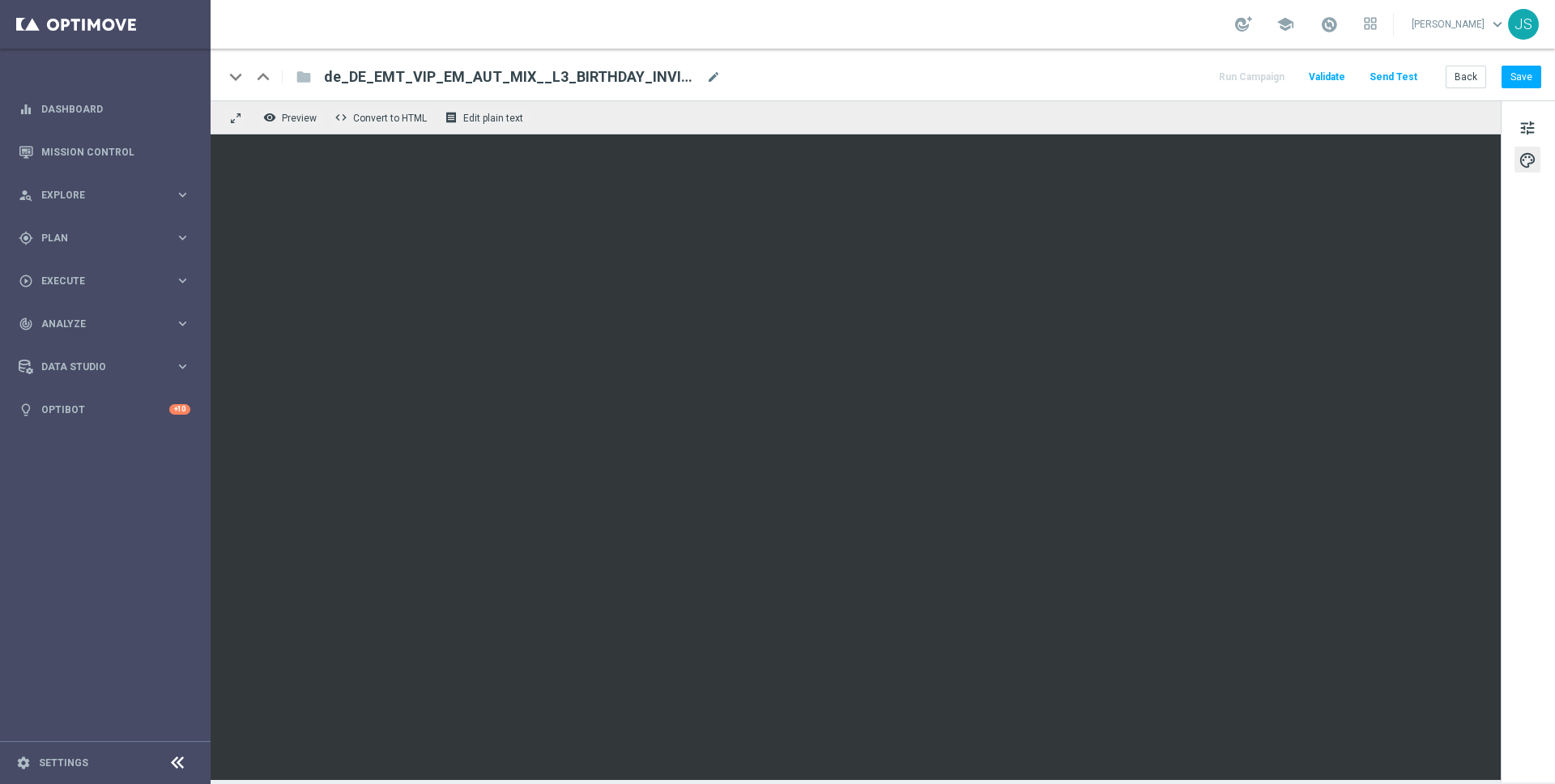
click at [1525, 91] on div "keyboard_arrow_down keyboard_arrow_up folder de_DE_EMT_VIP_EM_AUT_MIX__L3_BIRTH…" at bounding box center [882, 74] width 1344 height 52
click at [1525, 82] on button "Save" at bounding box center [1522, 77] width 40 height 23
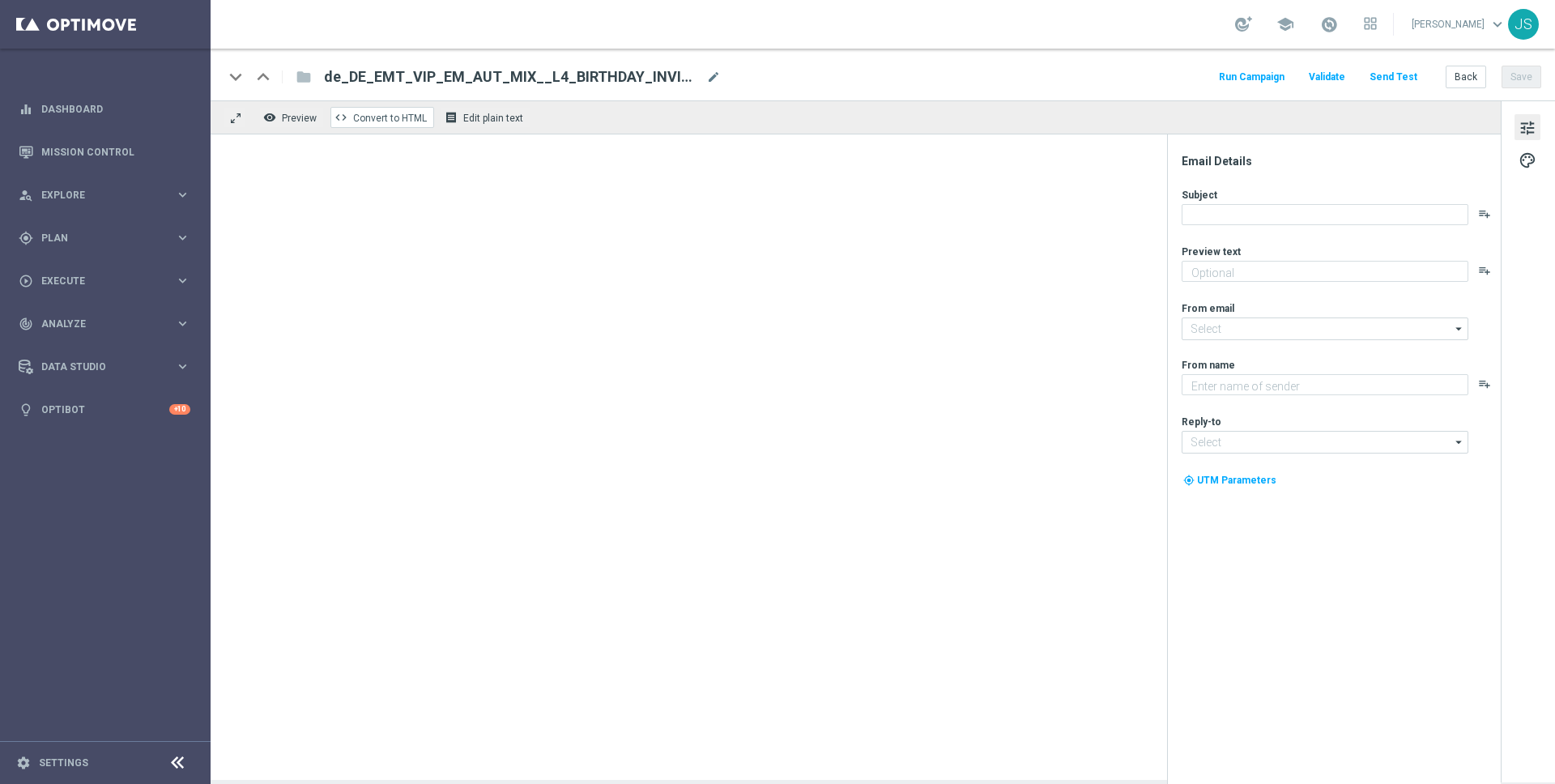
type textarea "[PERSON_NAME] heute Geburtstag mit deinem VIP-Geschenk"
type textarea "Millionaire's Club"
type input "[EMAIL_ADDRESS][DOMAIN_NAME]"
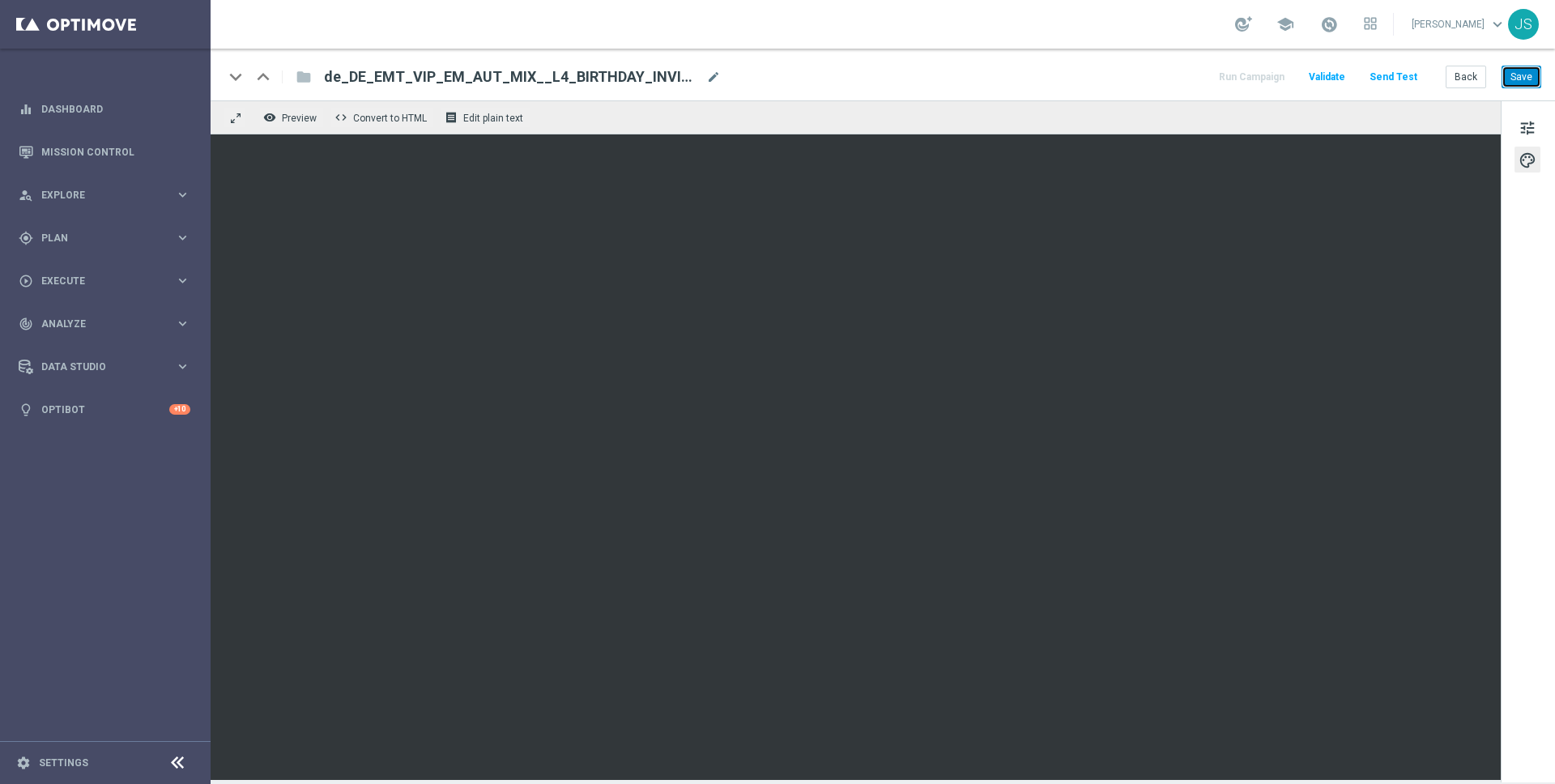
click at [1533, 72] on button "Save" at bounding box center [1522, 77] width 40 height 23
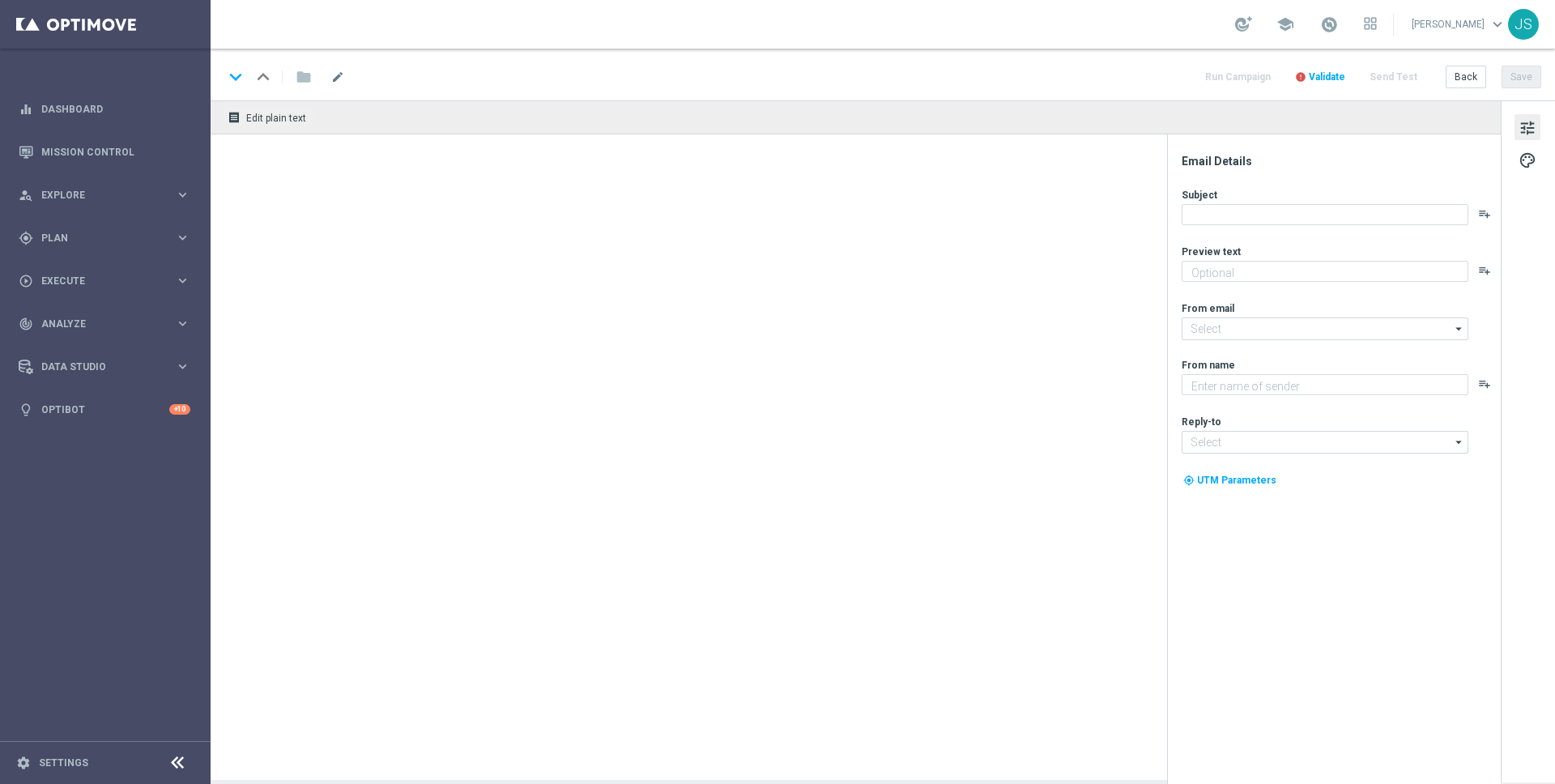
type textarea "[PERSON_NAME] heute Geburtstag mit deinem VIP-Geschenk"
type input "[EMAIL_ADDRESS][DOMAIN_NAME]"
type textarea "Millionaire's Club"
type input "[EMAIL_ADDRESS][DOMAIN_NAME]"
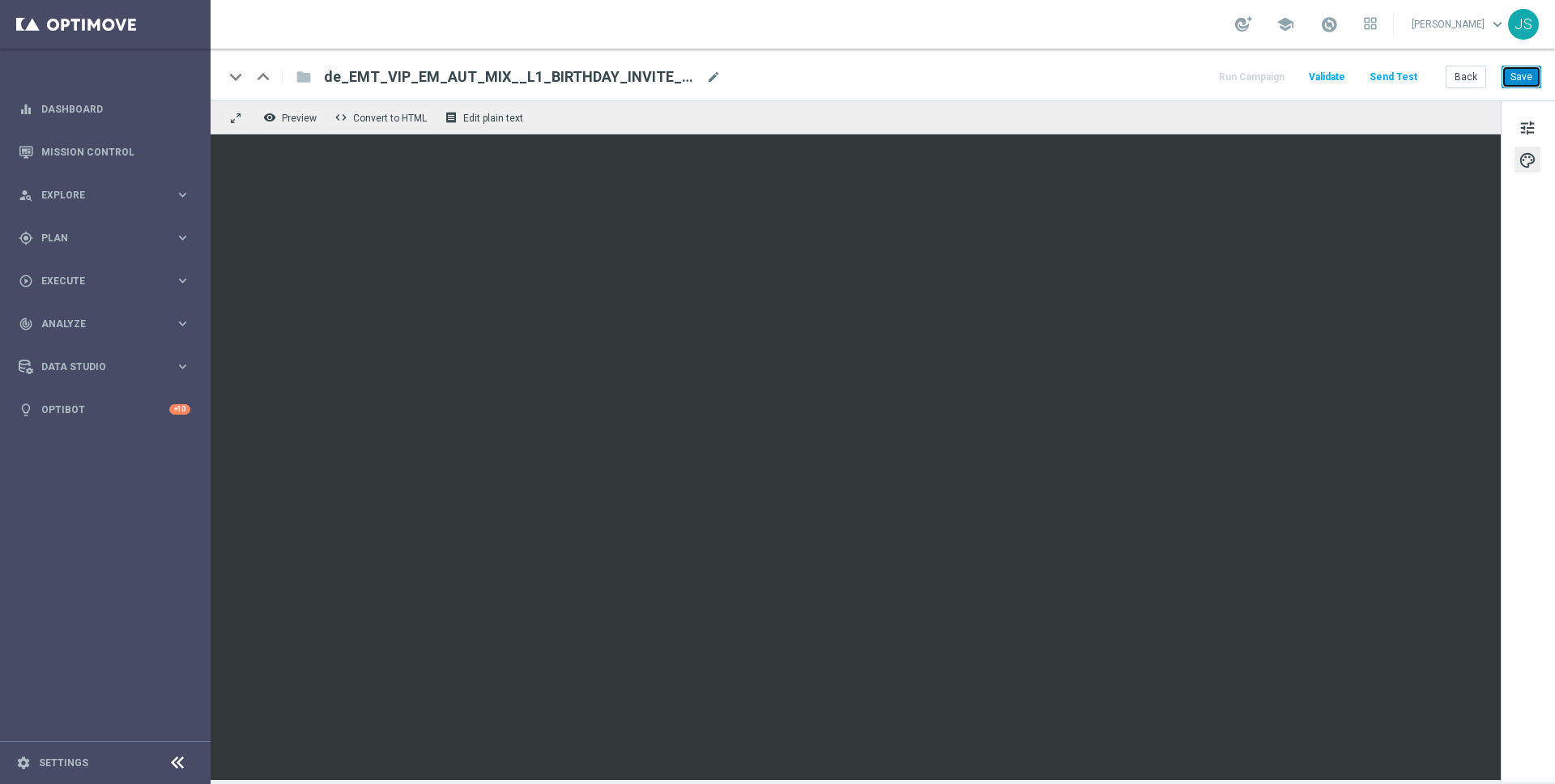
click at [1535, 76] on button "Save" at bounding box center [1522, 77] width 40 height 23
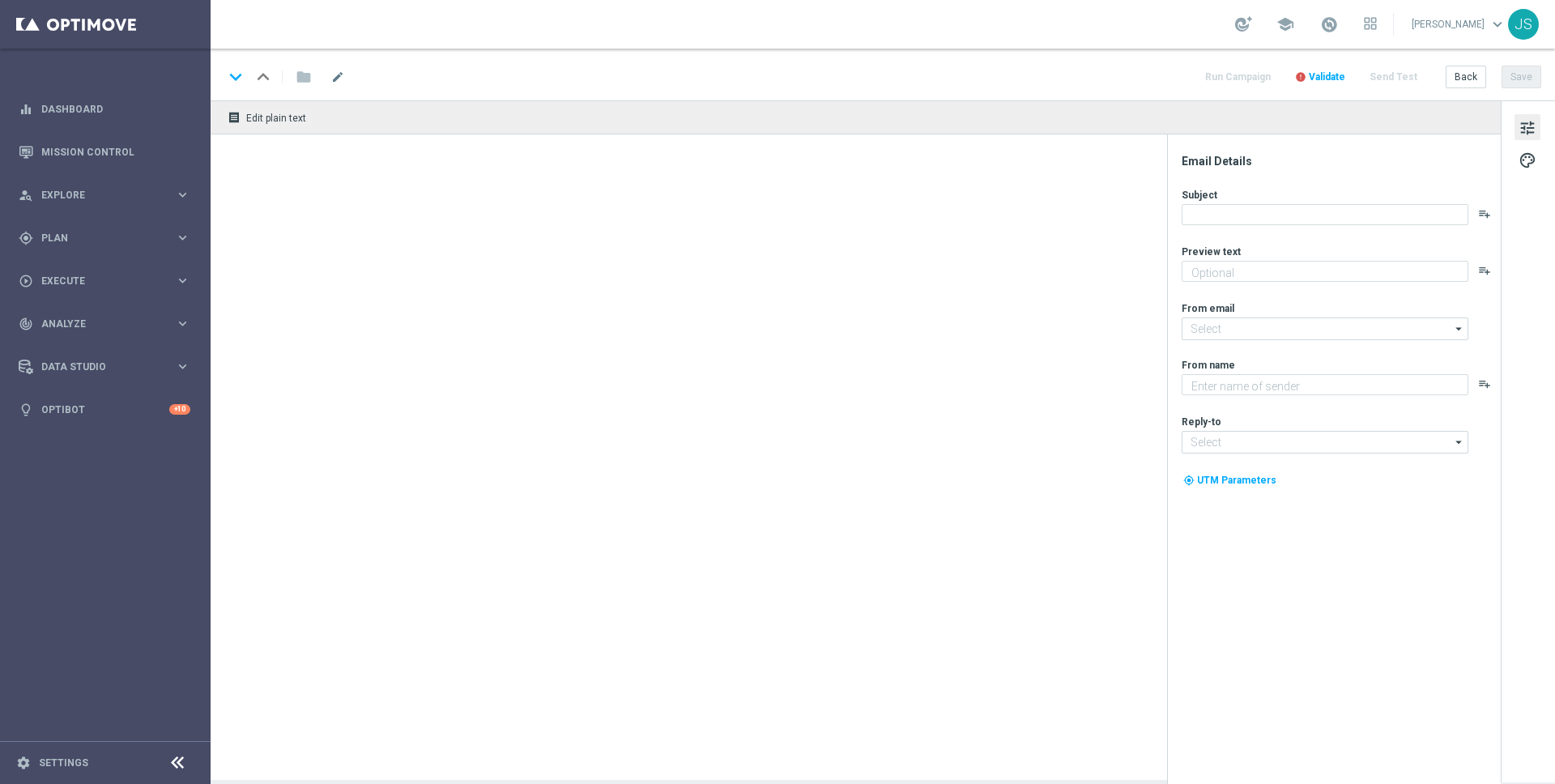
type textarea "[PERSON_NAME] heute Geburtstag mit deinem VIP-Geschenk"
type input "[EMAIL_ADDRESS][DOMAIN_NAME]"
type textarea "Millionaire's Club"
type input "[EMAIL_ADDRESS][DOMAIN_NAME]"
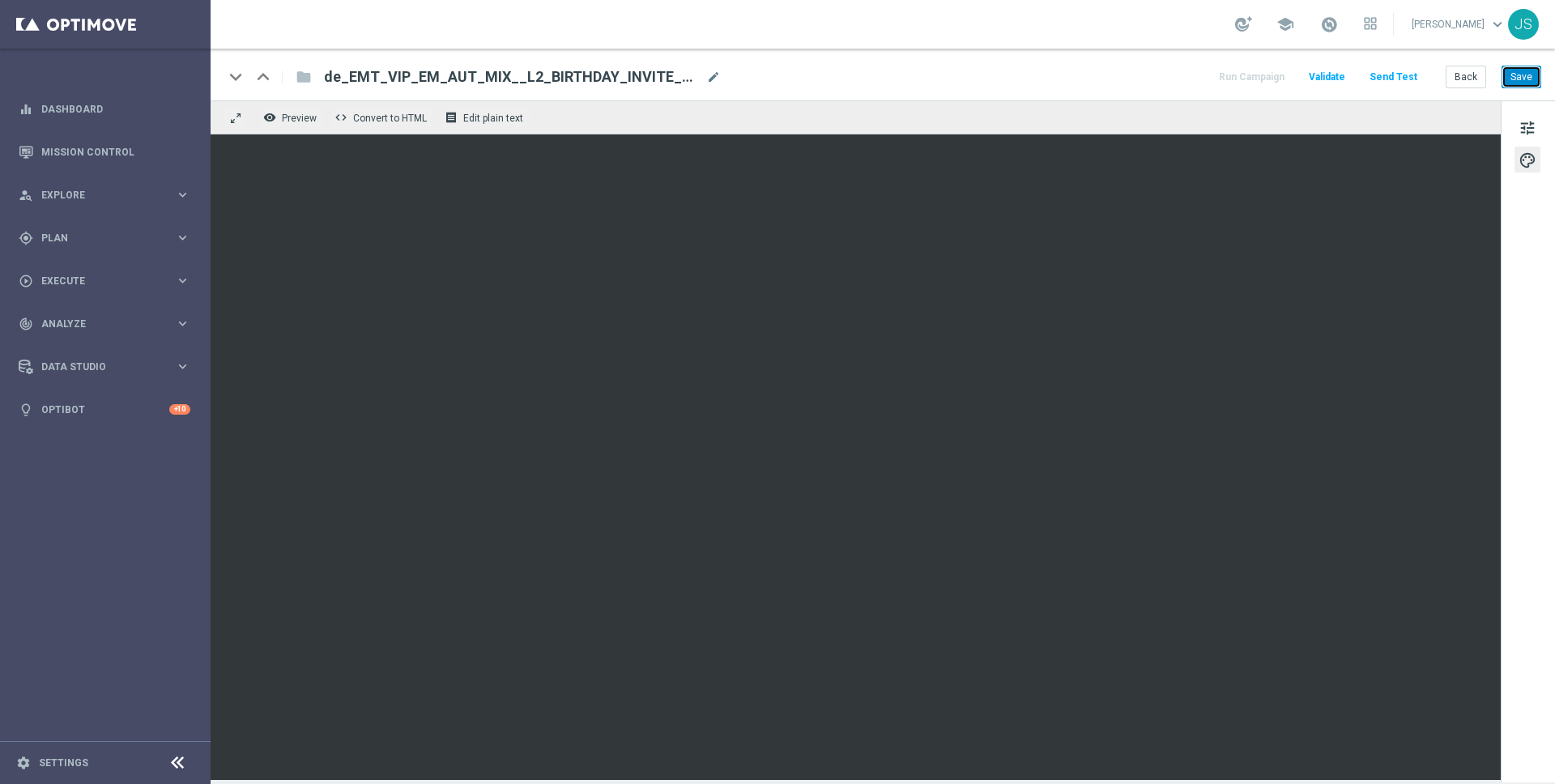
click at [1521, 78] on button "Save" at bounding box center [1522, 77] width 40 height 23
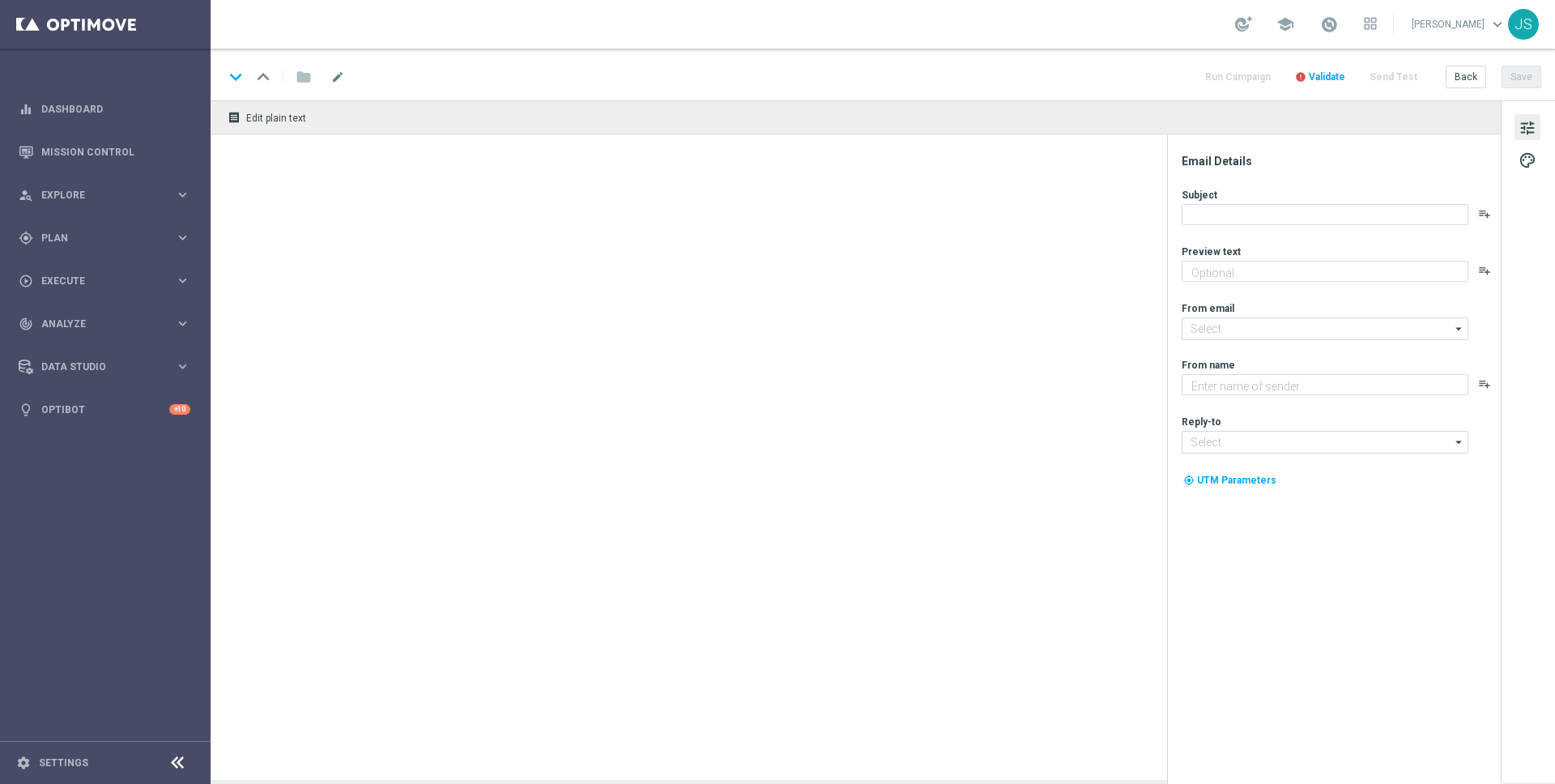
type textarea "[PERSON_NAME] heute Geburtstag mit deinem VIP-Geschenk"
type input "[EMAIL_ADDRESS][DOMAIN_NAME]"
type textarea "Millionaire's Club"
type input "[EMAIL_ADDRESS][DOMAIN_NAME]"
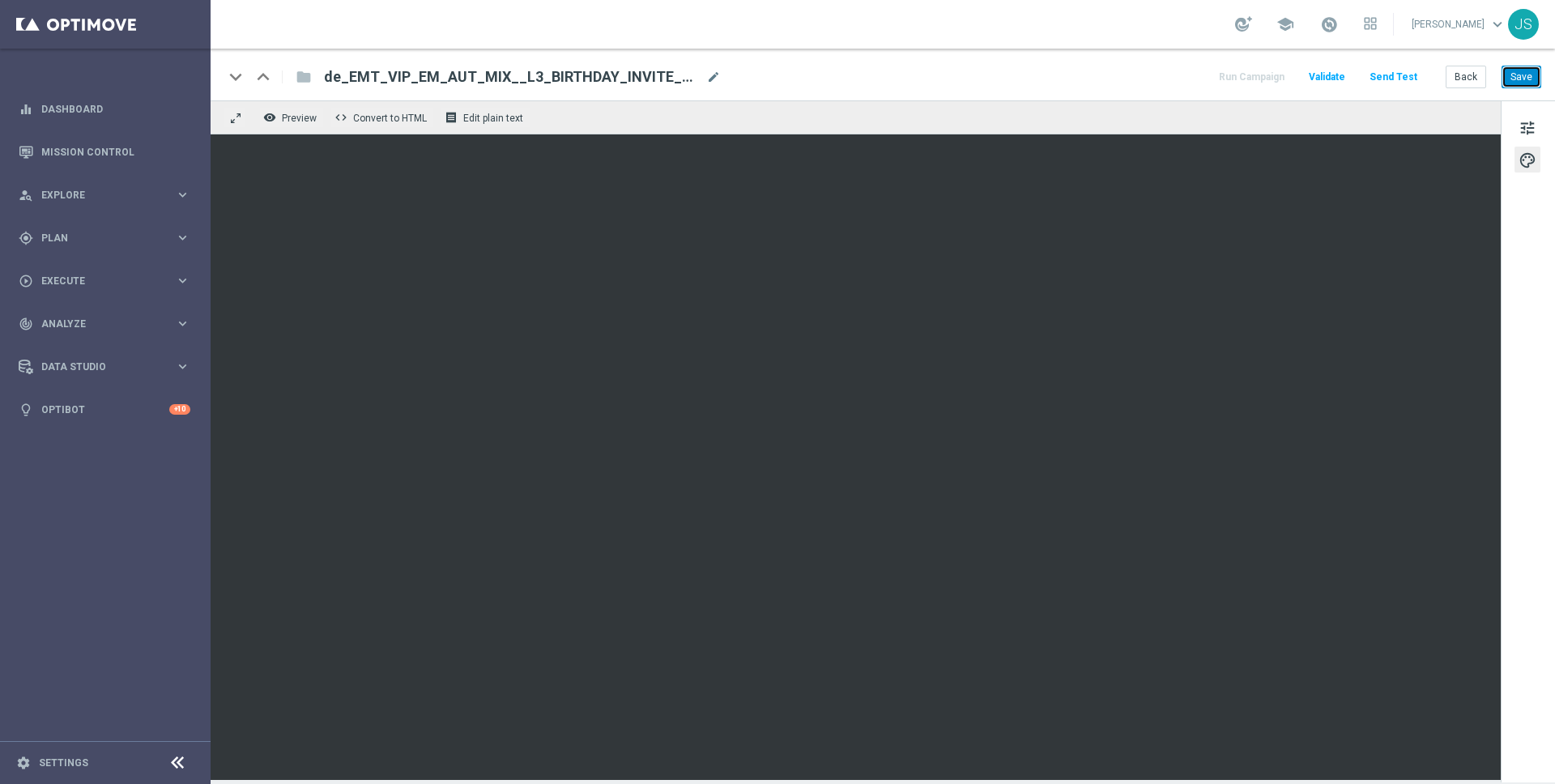
click at [1520, 80] on button "Save" at bounding box center [1522, 77] width 40 height 23
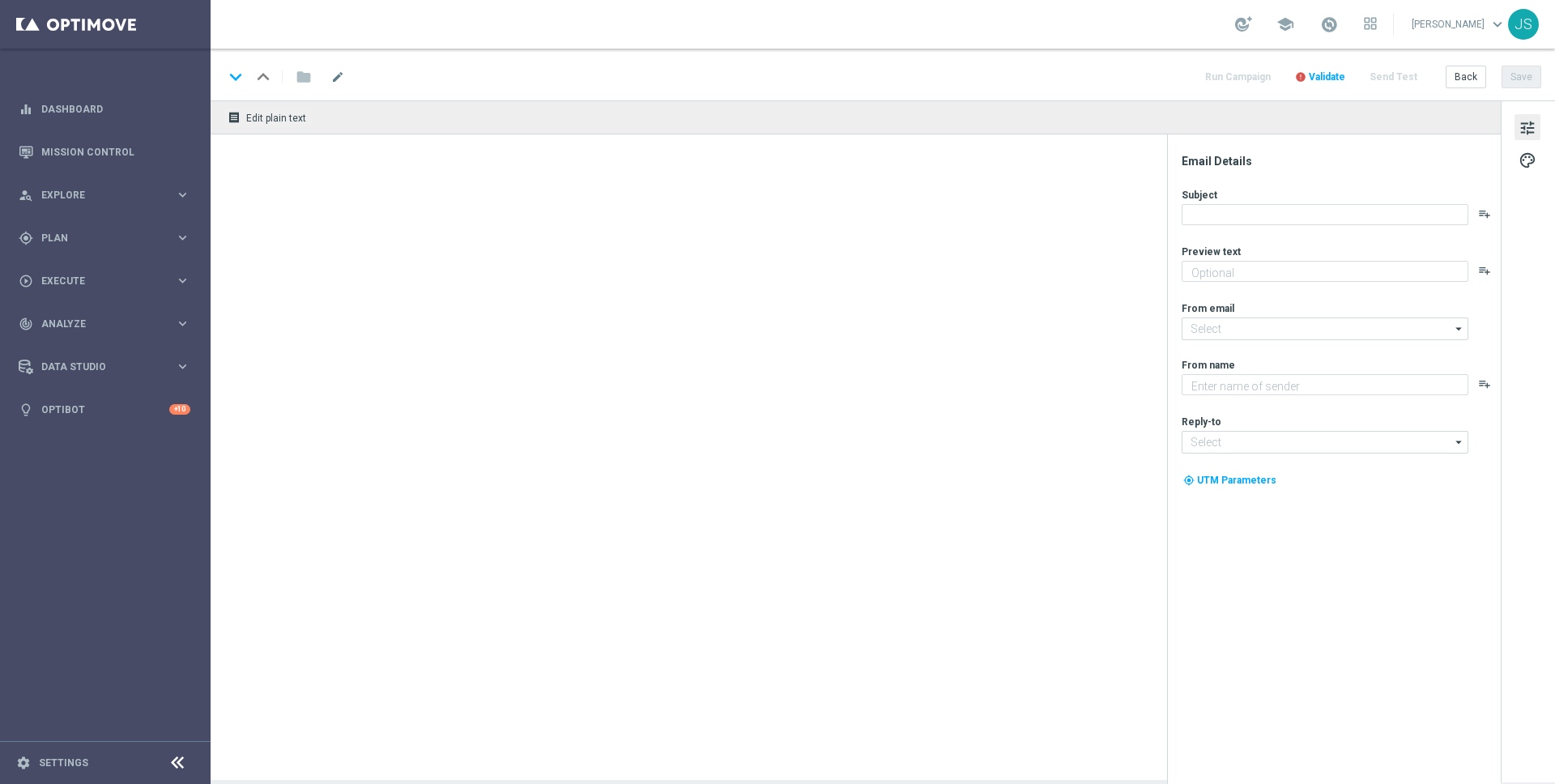
type textarea "[PERSON_NAME] heute Geburtstag mit deinem VIP-Geschenk"
type textarea "Millionaire's Club"
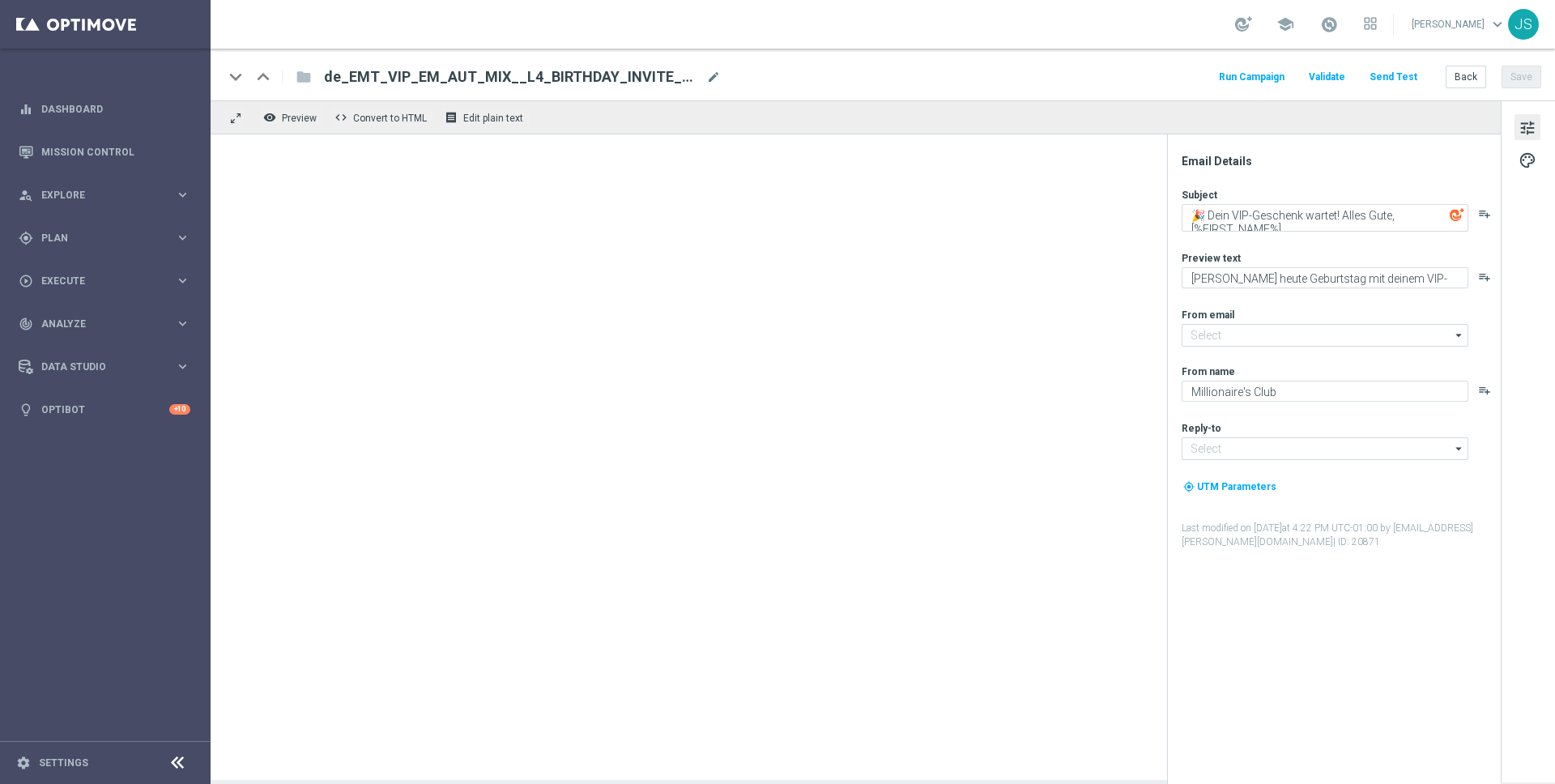
type input "[EMAIL_ADDRESS][DOMAIN_NAME]"
type input "vip@lottoland.com"
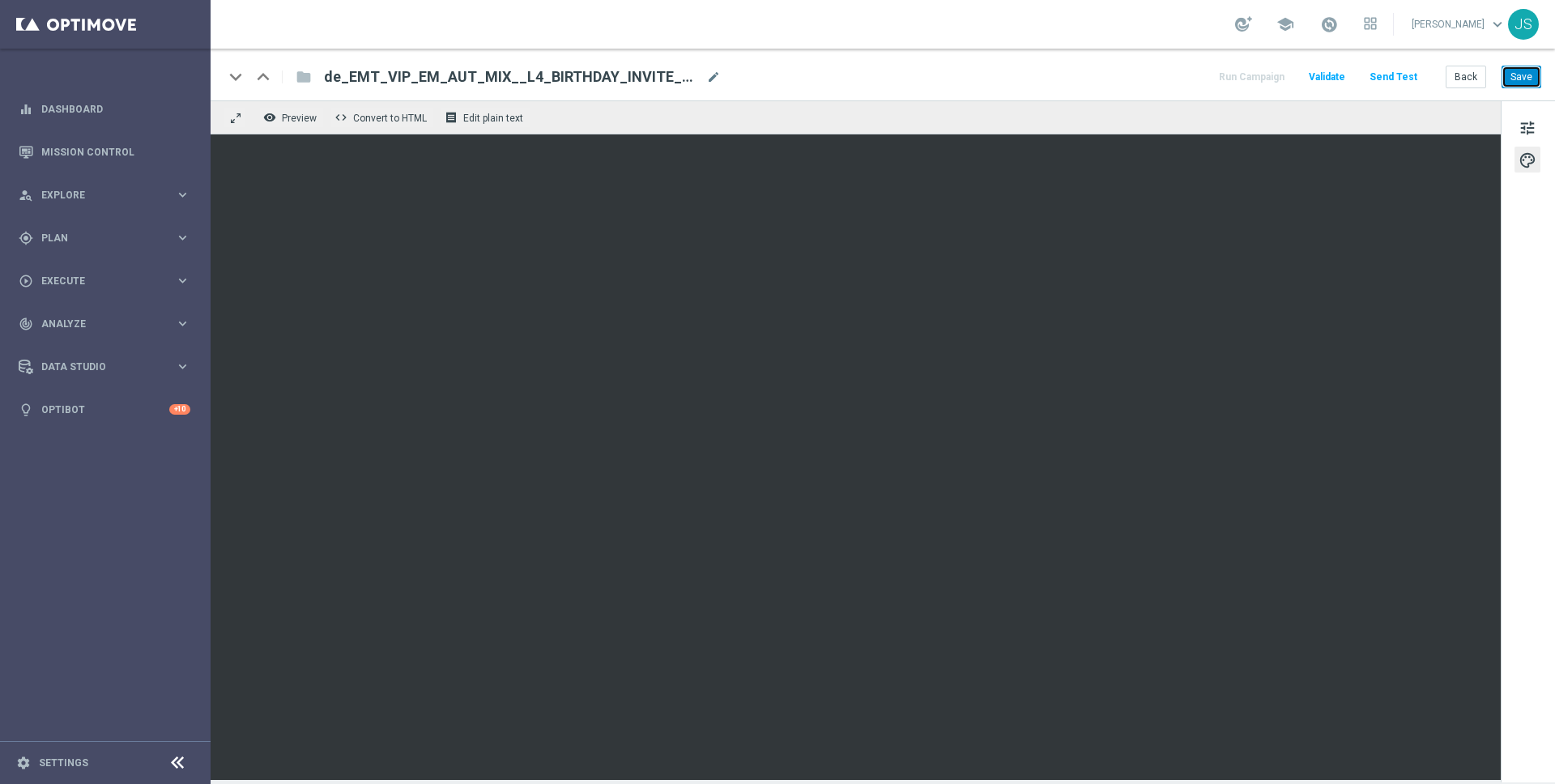
click at [1516, 74] on button "Save" at bounding box center [1522, 77] width 40 height 23
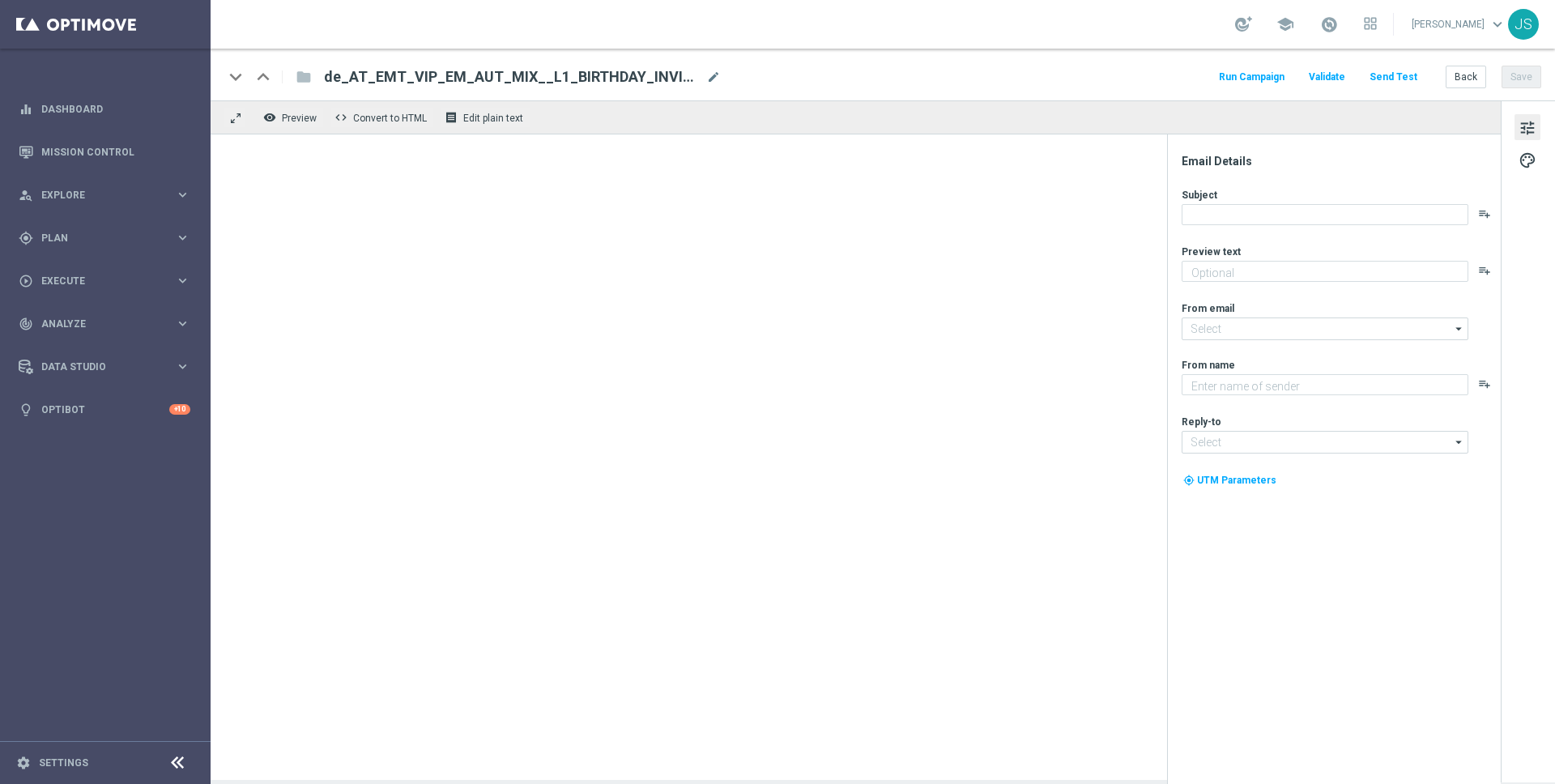
type textarea "[PERSON_NAME] heute Geburtstag mit deinem VIP-Geschenk"
type input "[EMAIL_ADDRESS][DOMAIN_NAME]"
type textarea "Millionaire's Club"
type input "[EMAIL_ADDRESS][DOMAIN_NAME]"
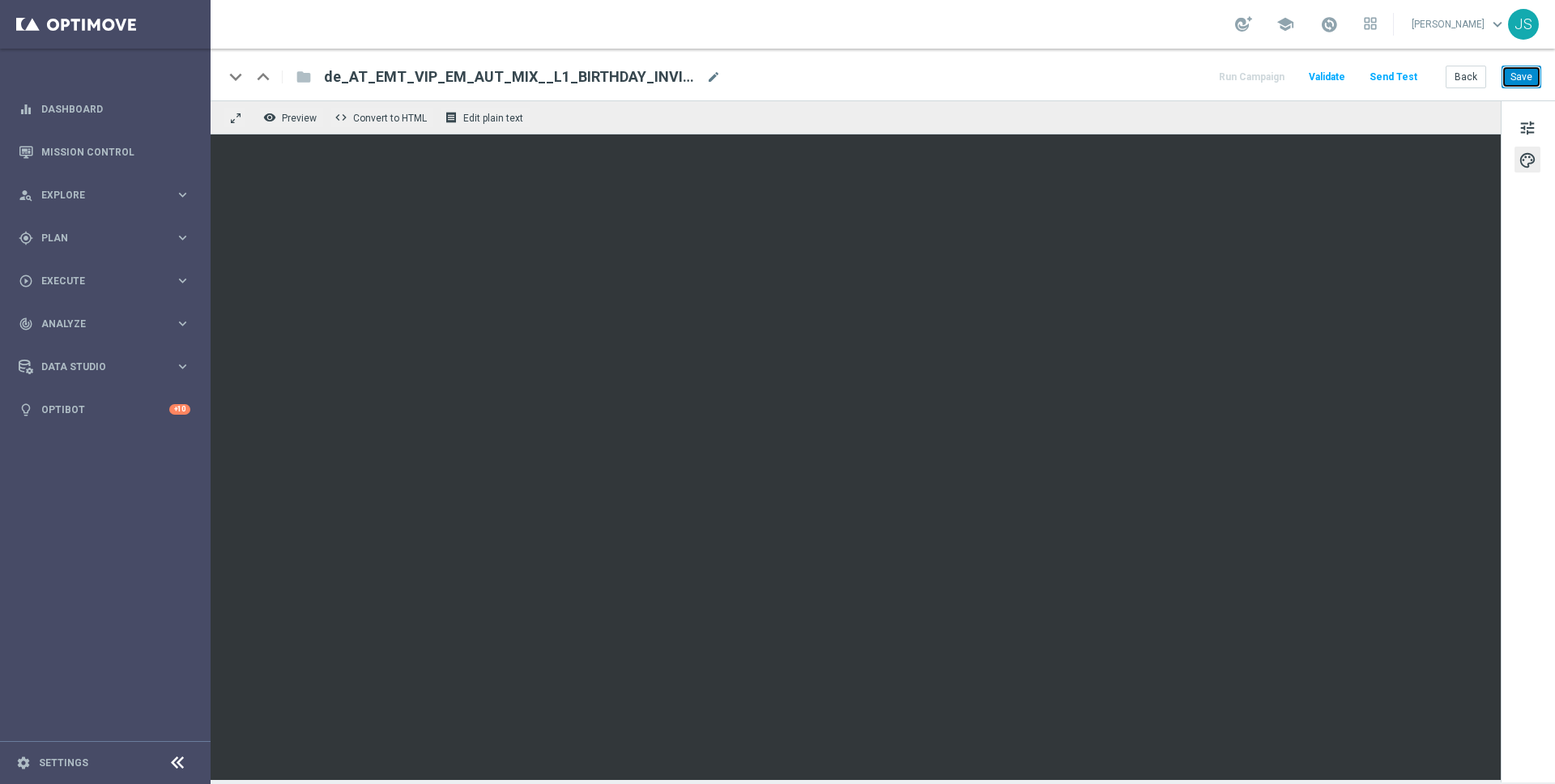
click at [1536, 78] on button "Save" at bounding box center [1522, 77] width 40 height 23
click at [1524, 78] on button "Save" at bounding box center [1522, 77] width 40 height 23
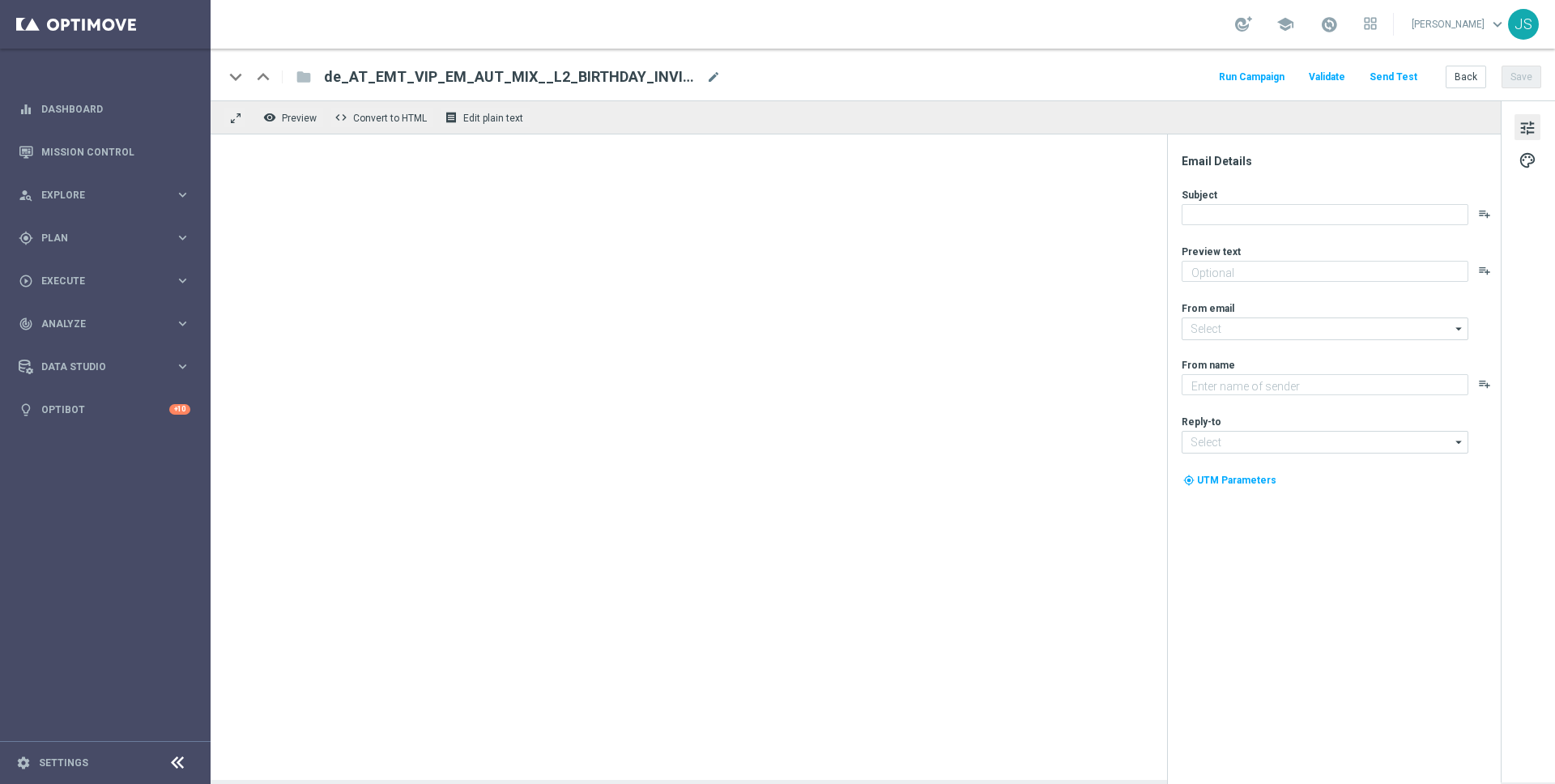
type textarea "[PERSON_NAME] heute Geburtstag mit deinem VIP-Geschenk"
type input "[EMAIL_ADDRESS][DOMAIN_NAME]"
type textarea "Millionaire's Club"
type input "[EMAIL_ADDRESS][DOMAIN_NAME]"
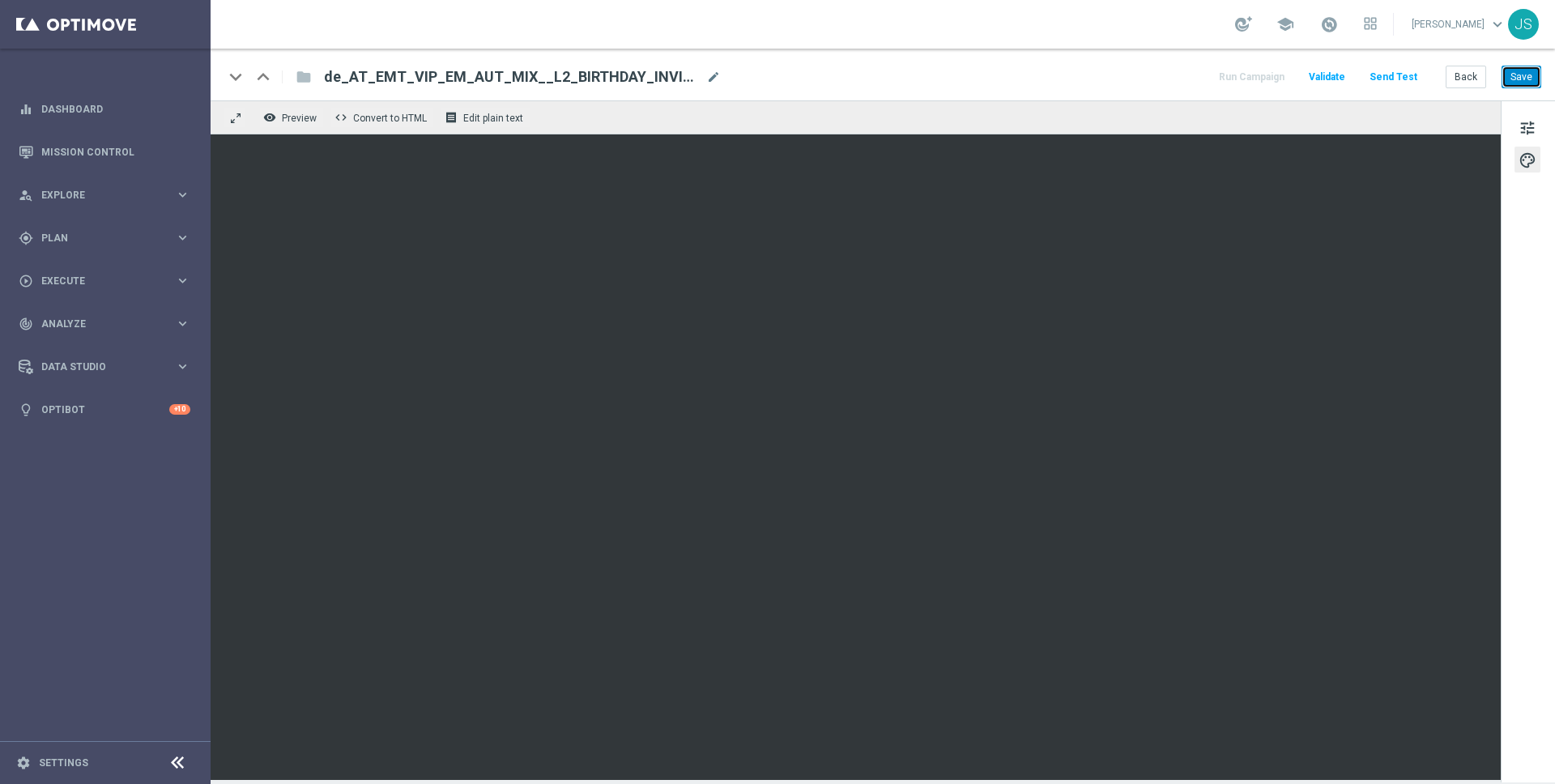
click at [1531, 74] on button "Save" at bounding box center [1522, 77] width 40 height 23
click at [1534, 78] on button "Save" at bounding box center [1522, 77] width 40 height 23
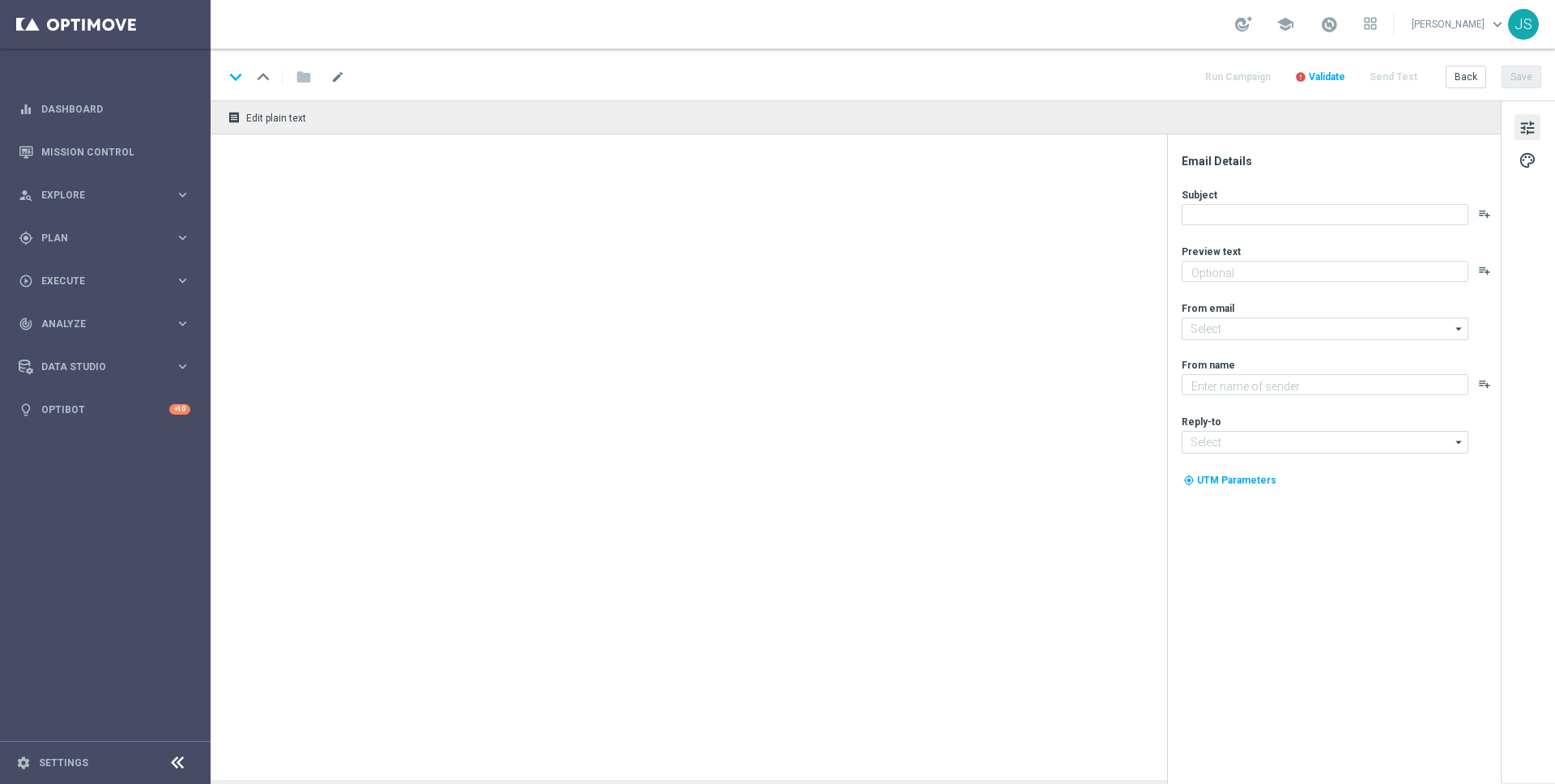
type textarea "[PERSON_NAME] heute Geburtstag mit deinem VIP-Geschenk"
type input "[EMAIL_ADDRESS][DOMAIN_NAME]"
type textarea "Millionaire's Club"
type input "[EMAIL_ADDRESS][DOMAIN_NAME]"
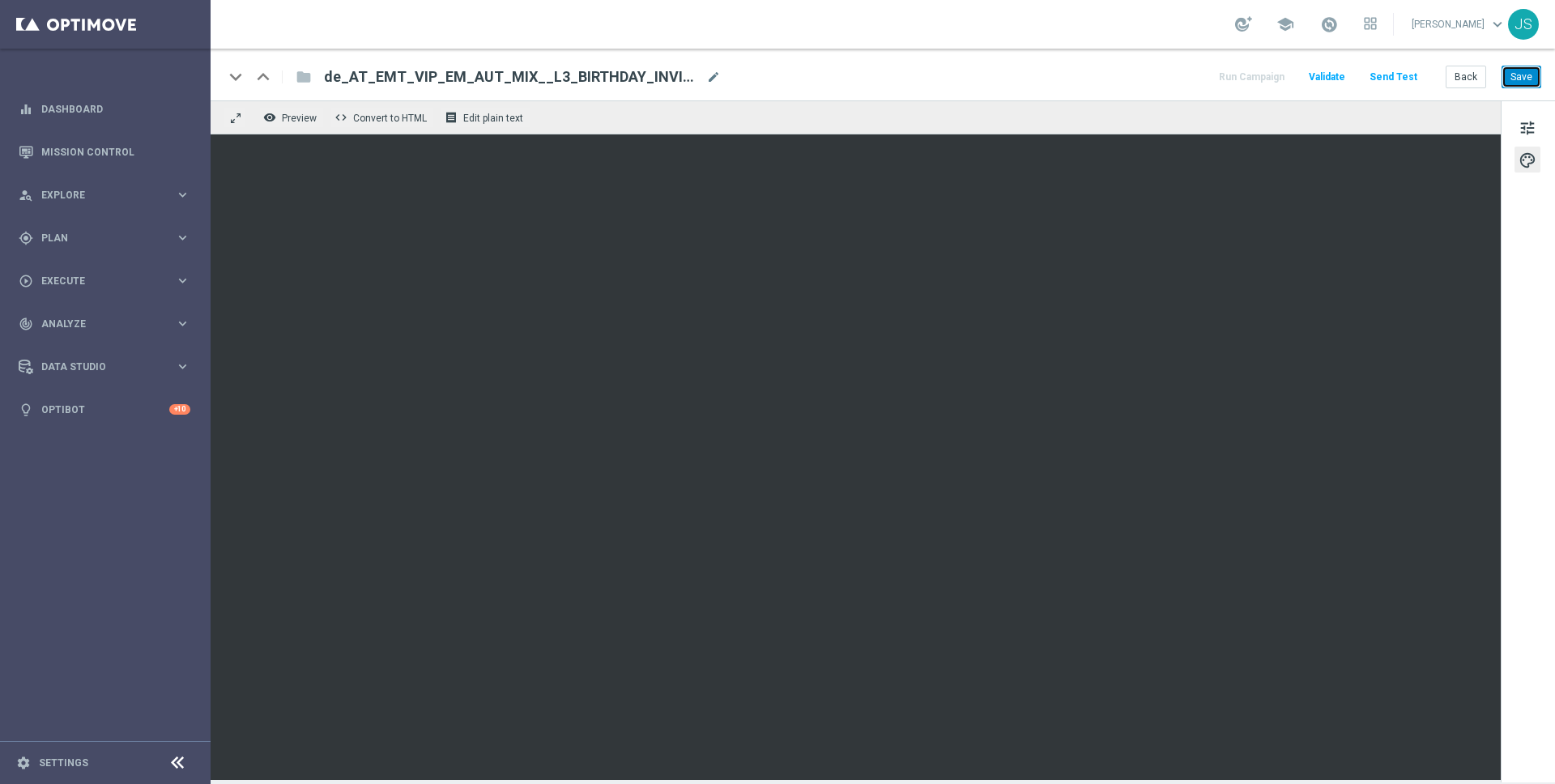
click at [1523, 72] on button "Save" at bounding box center [1522, 77] width 40 height 23
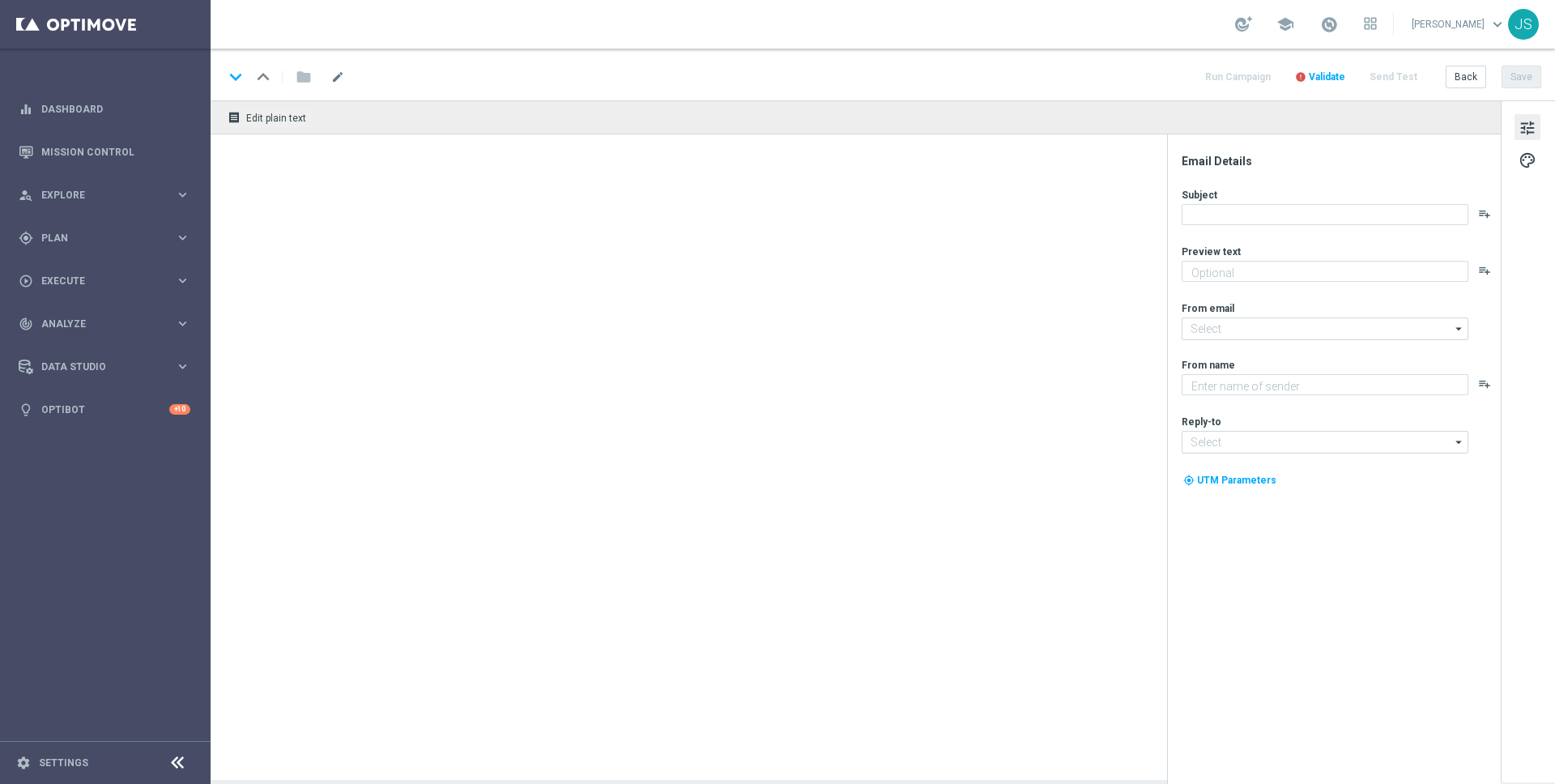
type textarea "Feiere heute Geburtstag mit deinem VIP-Geschenk"
type input "[EMAIL_ADDRESS][DOMAIN_NAME]"
type textarea "Millionaire's Club"
type input "vip@lottoland.at"
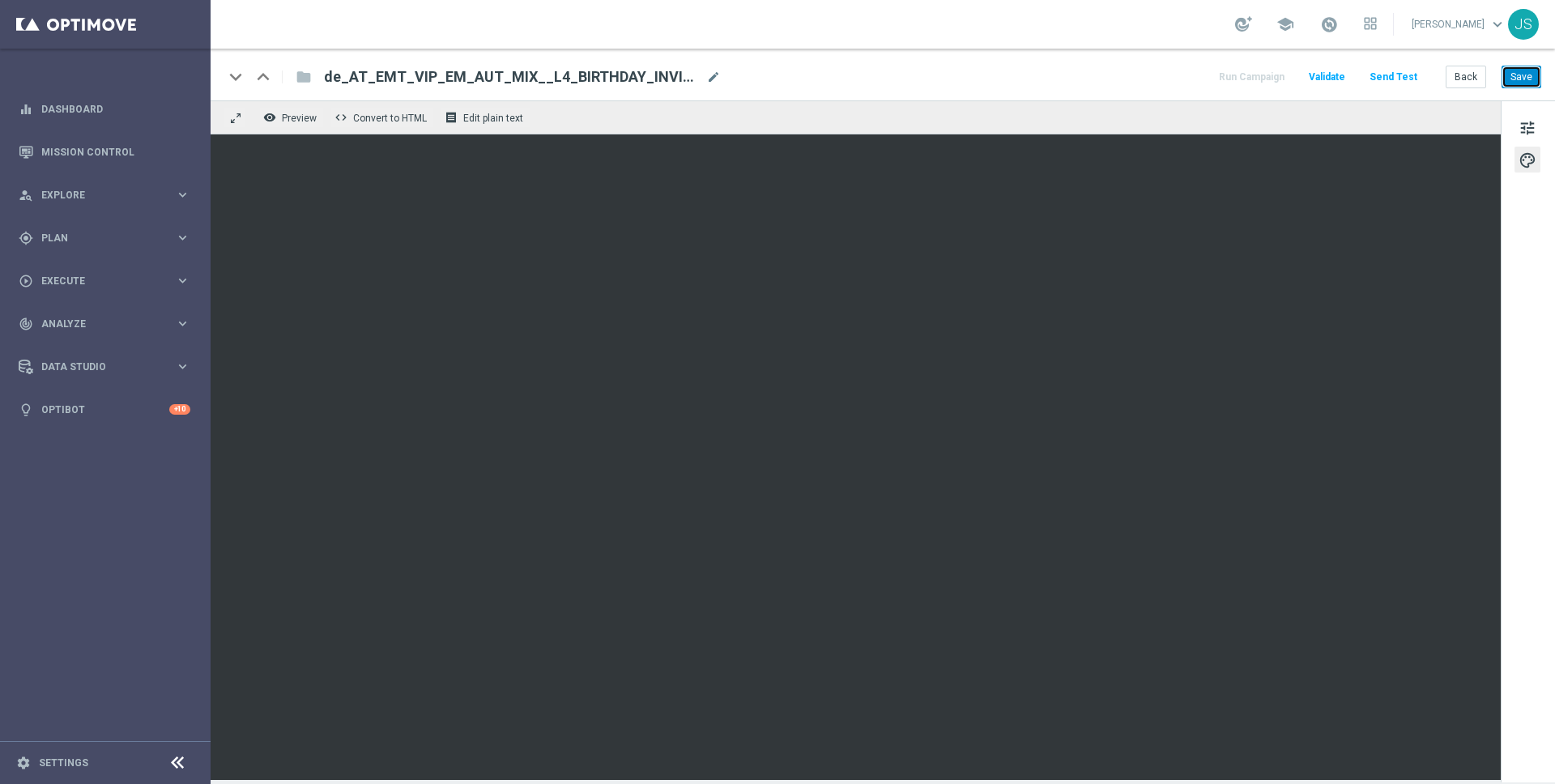
click at [1536, 78] on button "Save" at bounding box center [1522, 77] width 40 height 23
click at [1532, 77] on button "Save" at bounding box center [1522, 77] width 40 height 23
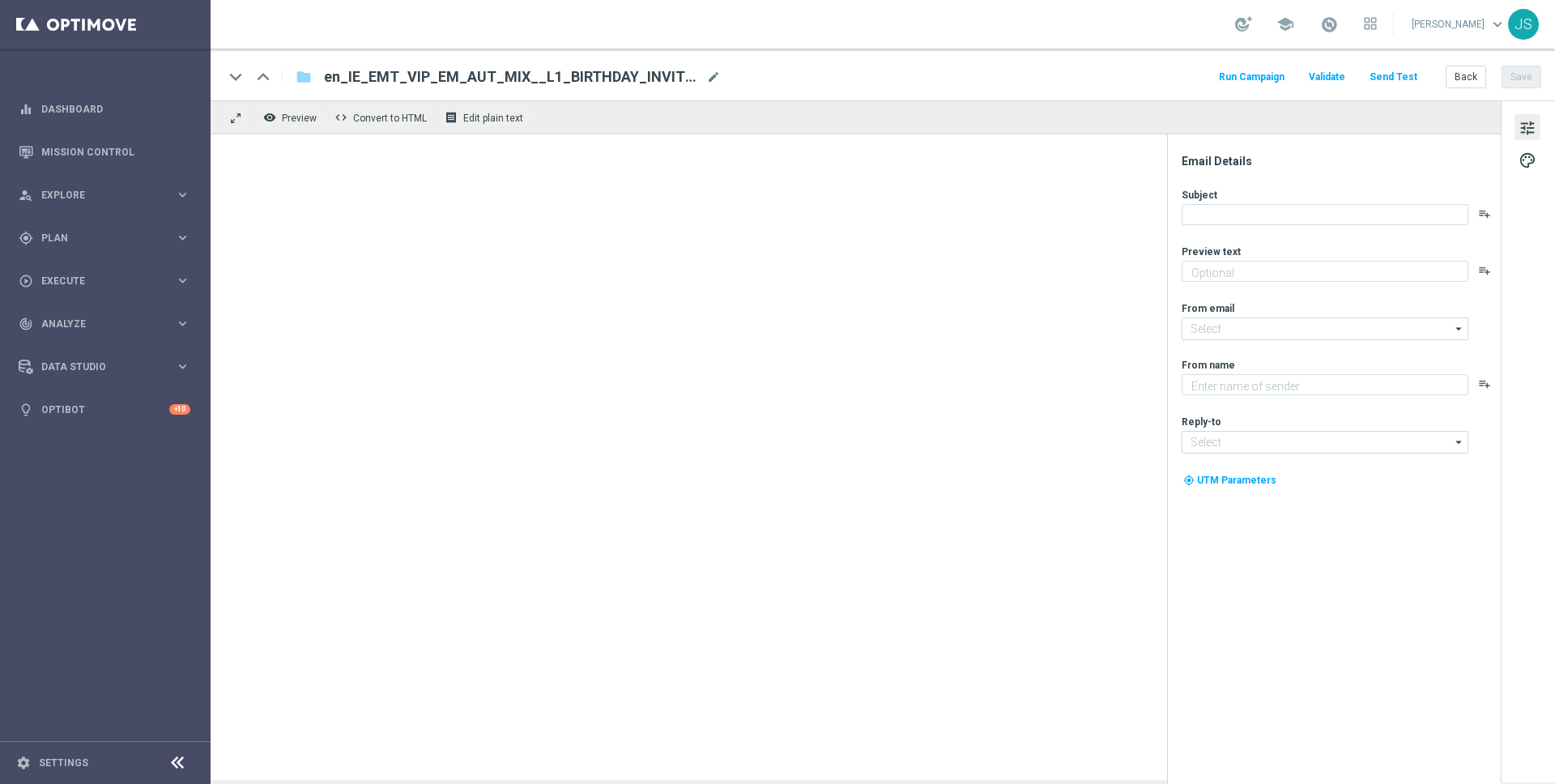
type textarea "A FREE bonus for all our games, lottos and sports! Just our way of saying happy…"
type input "[EMAIL_ADDRESS][DOMAIN_NAME]"
type textarea "Lottoland"
type input "vip_ie@lottoland.com"
type textarea "Das exklusive Freispiel-Wochenende im Millionaires’ Club"
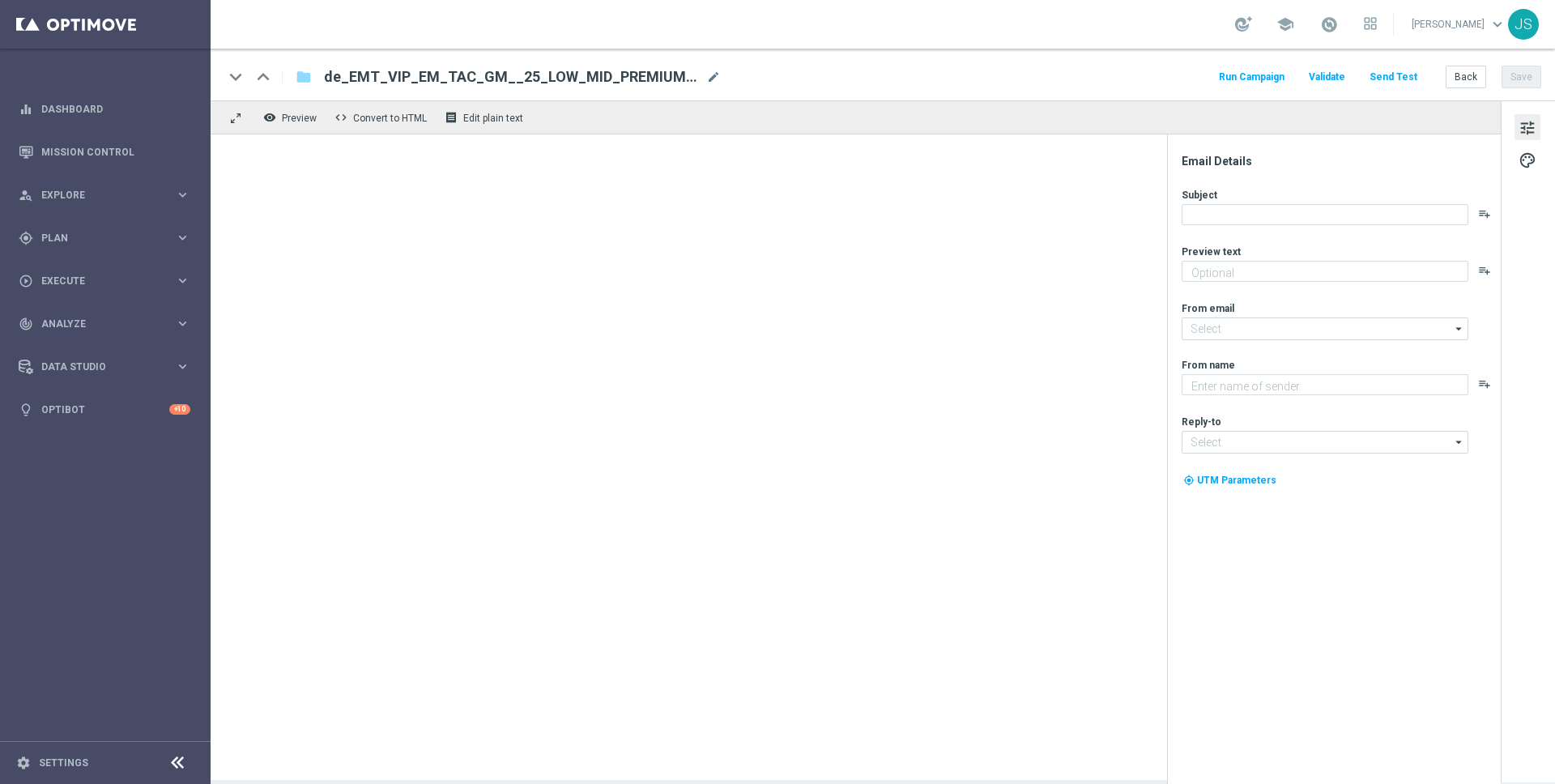
type input "[EMAIL_ADDRESS][DOMAIN_NAME]"
type textarea "Millionaires' Club"
type input "[EMAIL_ADDRESS][DOMAIN_NAME]"
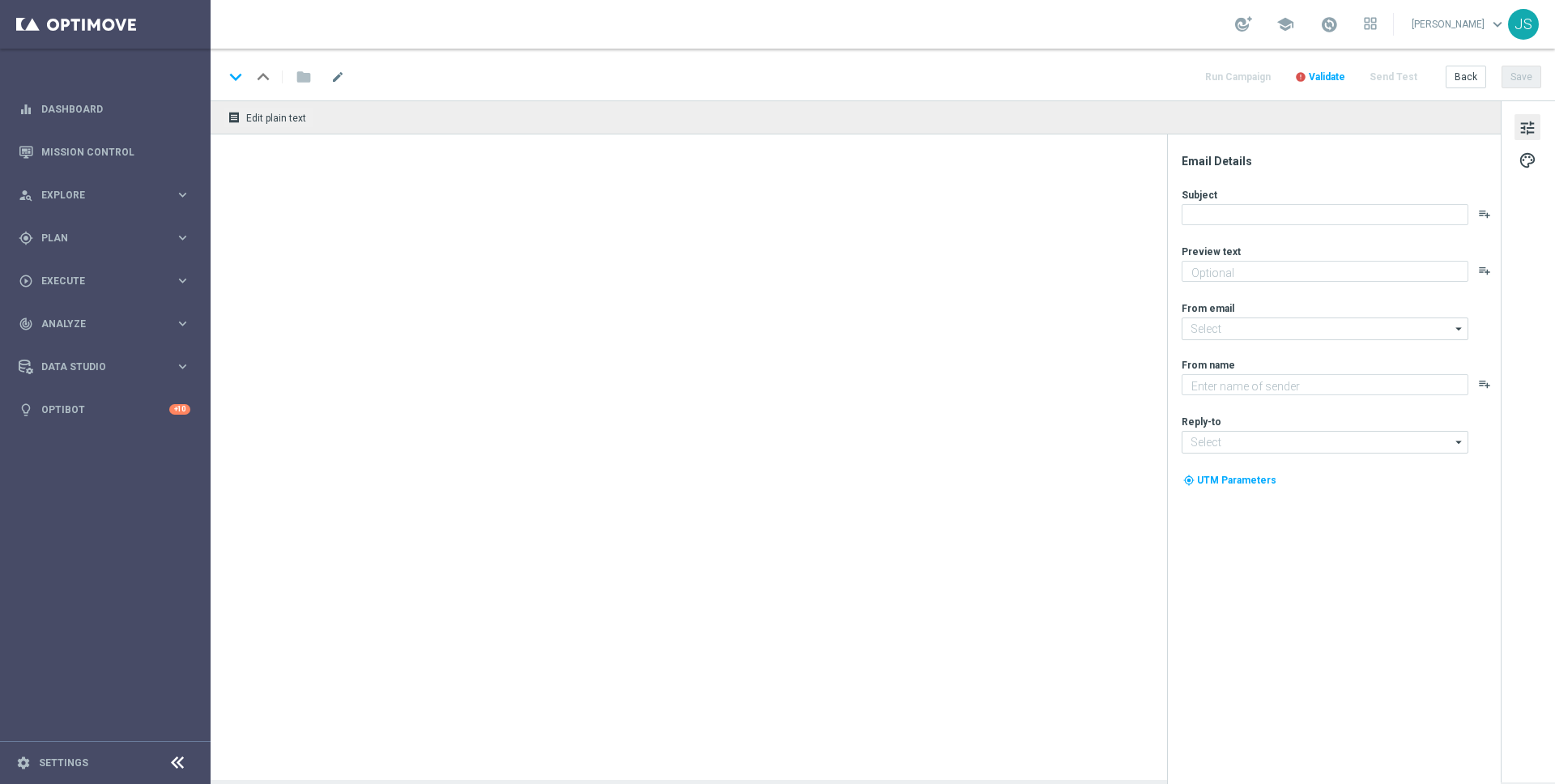
type textarea "Das exklusive Freispiel-Wochenende im Millionaires’ Club"
type textarea "Millionaires' Club"
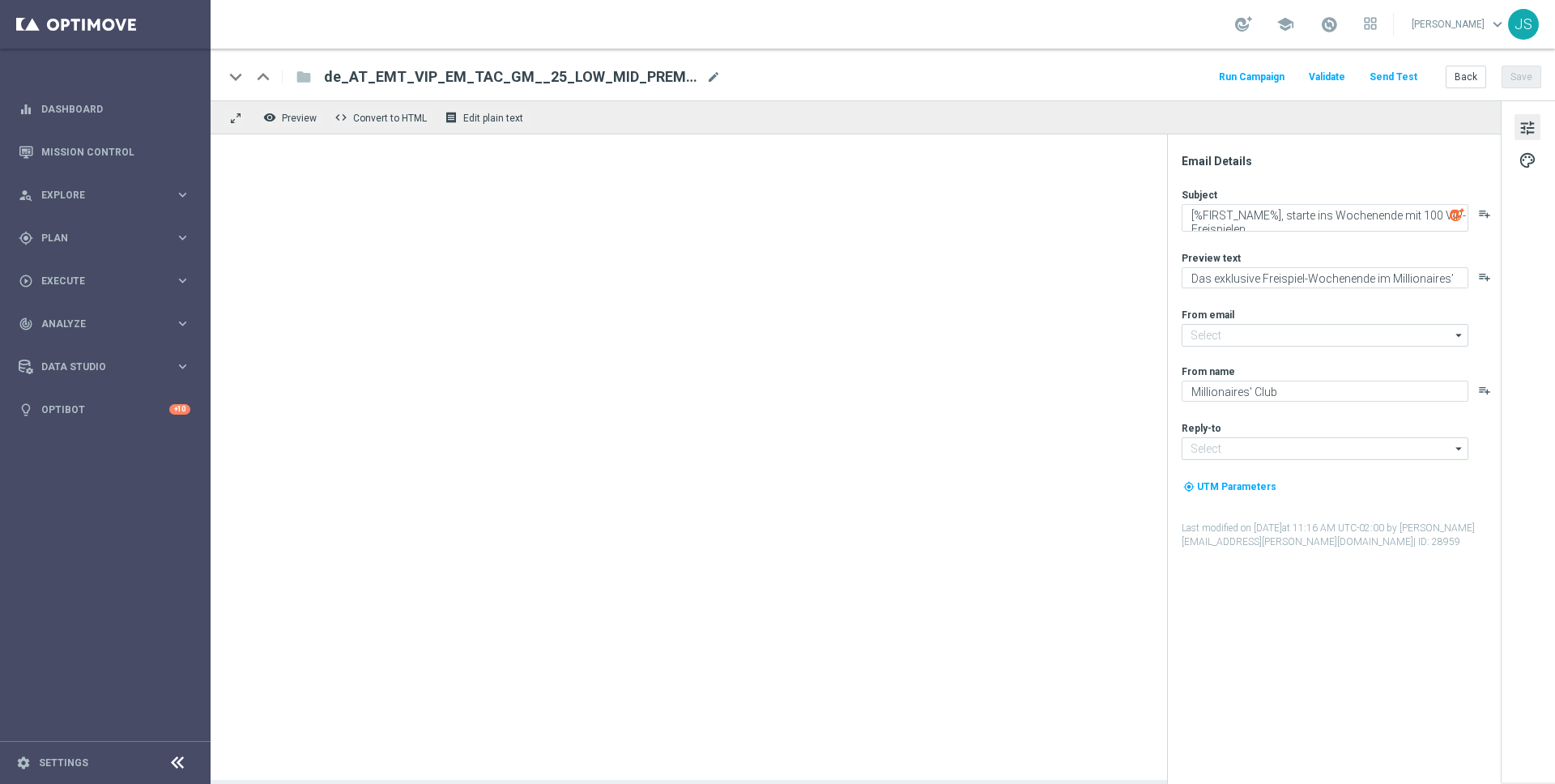
type input "[EMAIL_ADDRESS][DOMAIN_NAME]"
type input "vip@lottoland.at"
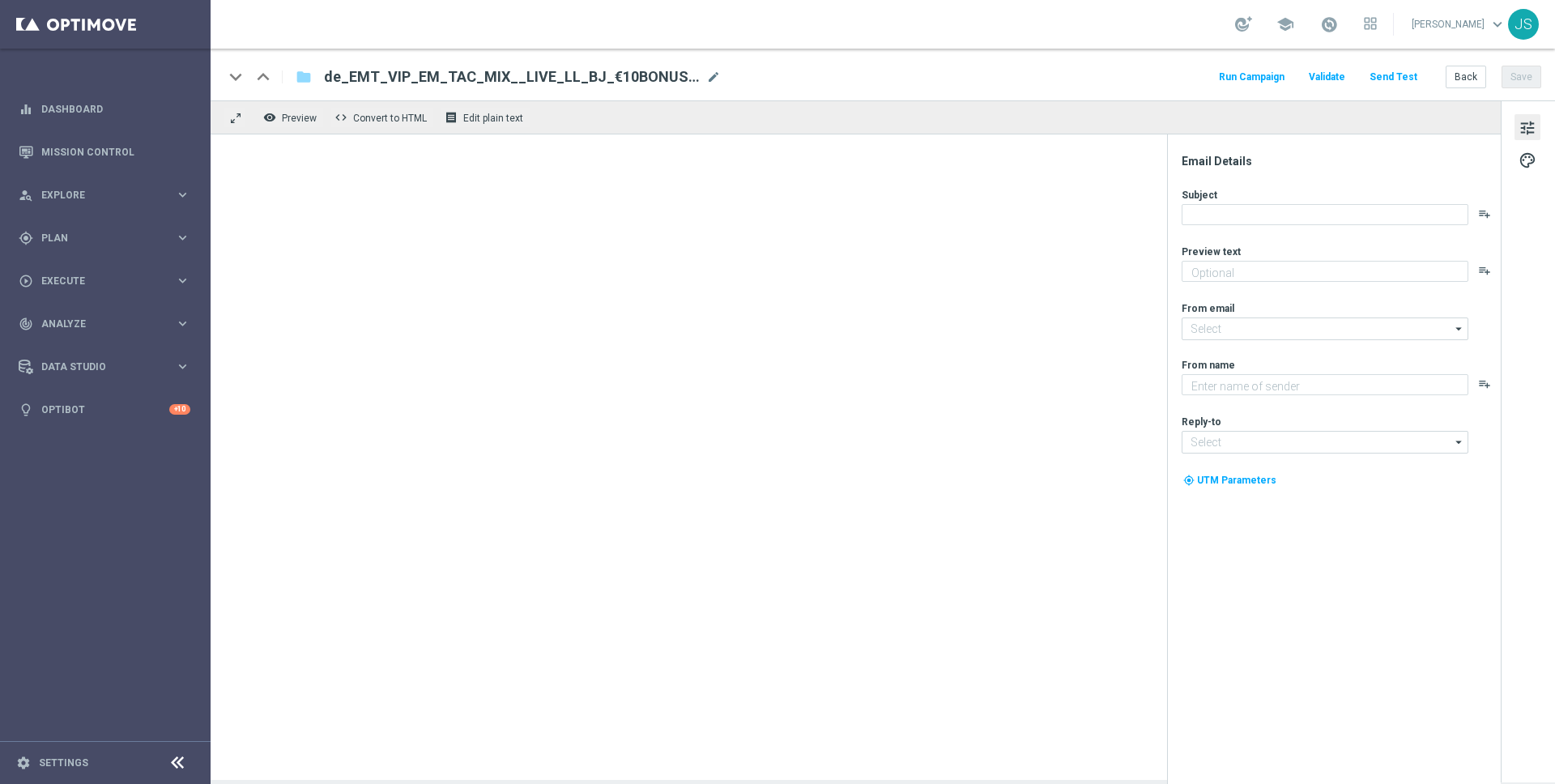
type textarea "Jetzt 10 € Bonus sichern und gratis Blackjack probieren."
type input "[EMAIL_ADDRESS][DOMAIN_NAME]"
type textarea "Millionaires' Club"
type input "[EMAIL_ADDRESS][DOMAIN_NAME]"
type textarea "Weil du es verdient hast. Hol dir deinen Bonus."
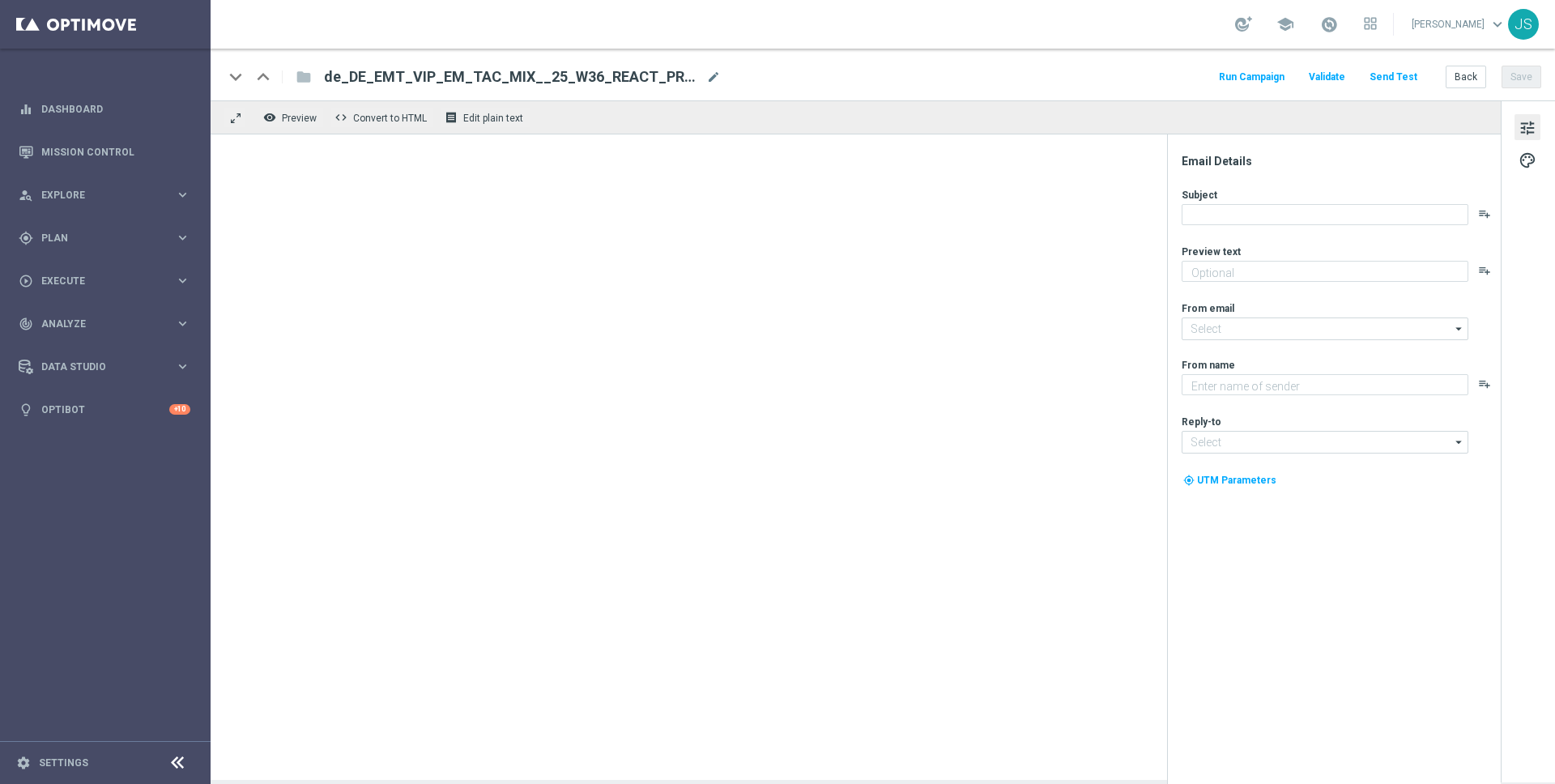
type input "[EMAIL_ADDRESS][DOMAIN_NAME]"
type textarea "Millionaires' Club"
type input "[EMAIL_ADDRESS][DOMAIN_NAME]"
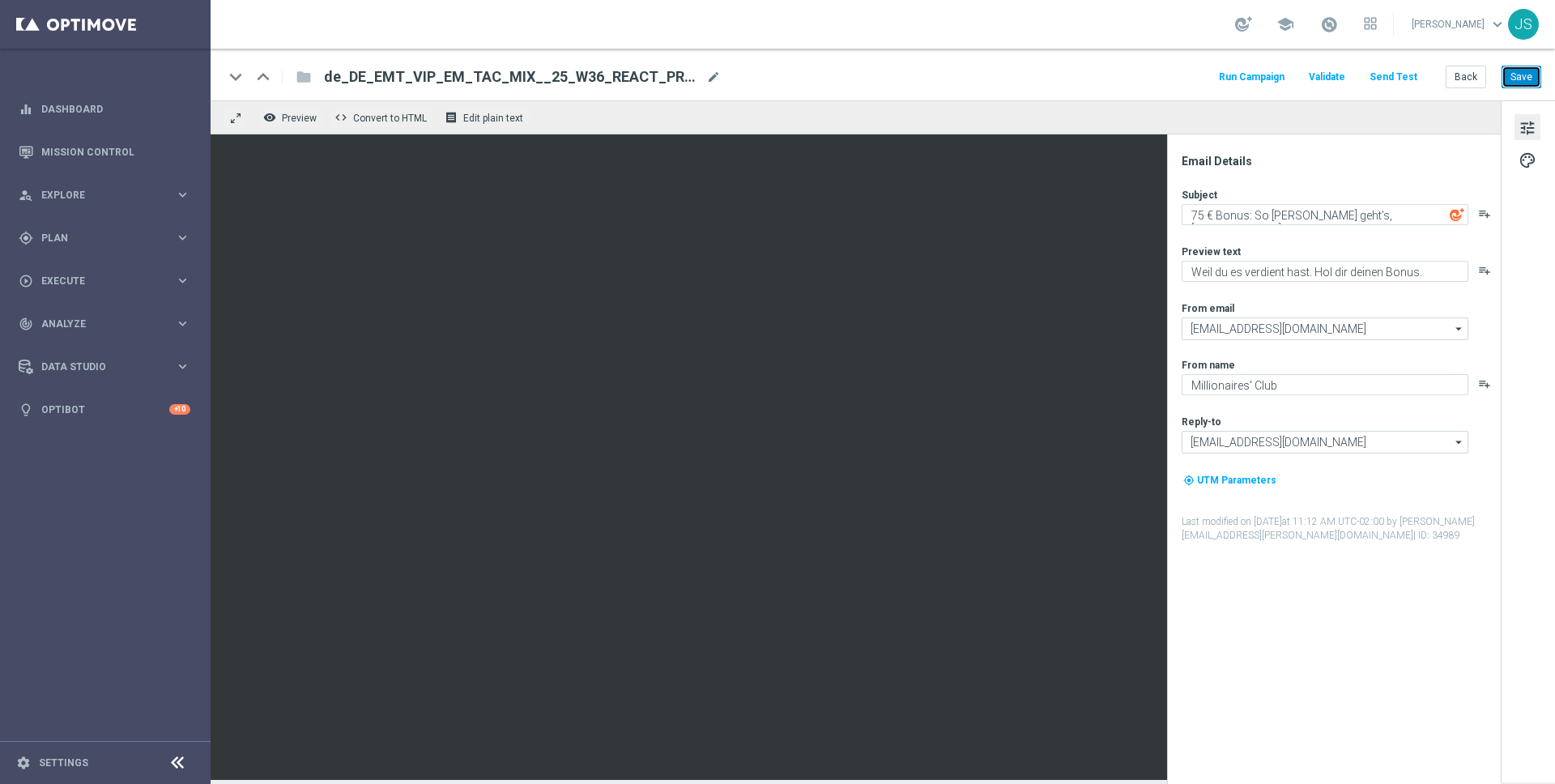
click at [1515, 72] on button "Save" at bounding box center [1522, 77] width 40 height 23
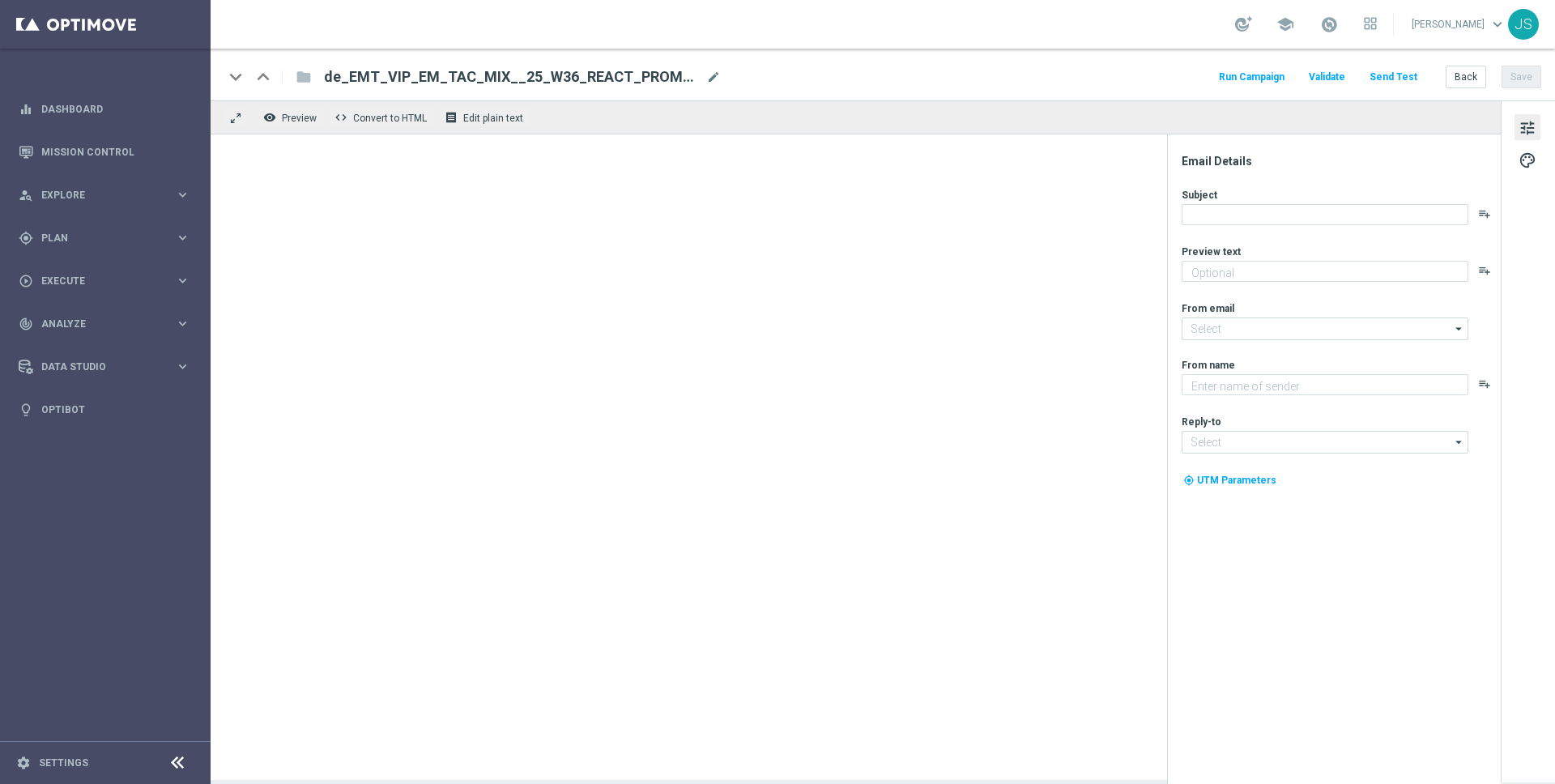
type textarea "Weil du es verdient hast. Hol dir deinen Bonus."
type input "[EMAIL_ADDRESS][DOMAIN_NAME]"
type textarea "Millionaires' Club"
type input "vip@lottoland.com"
type textarea "Weil du es verdient hast. Hol dir deinen Bonus."
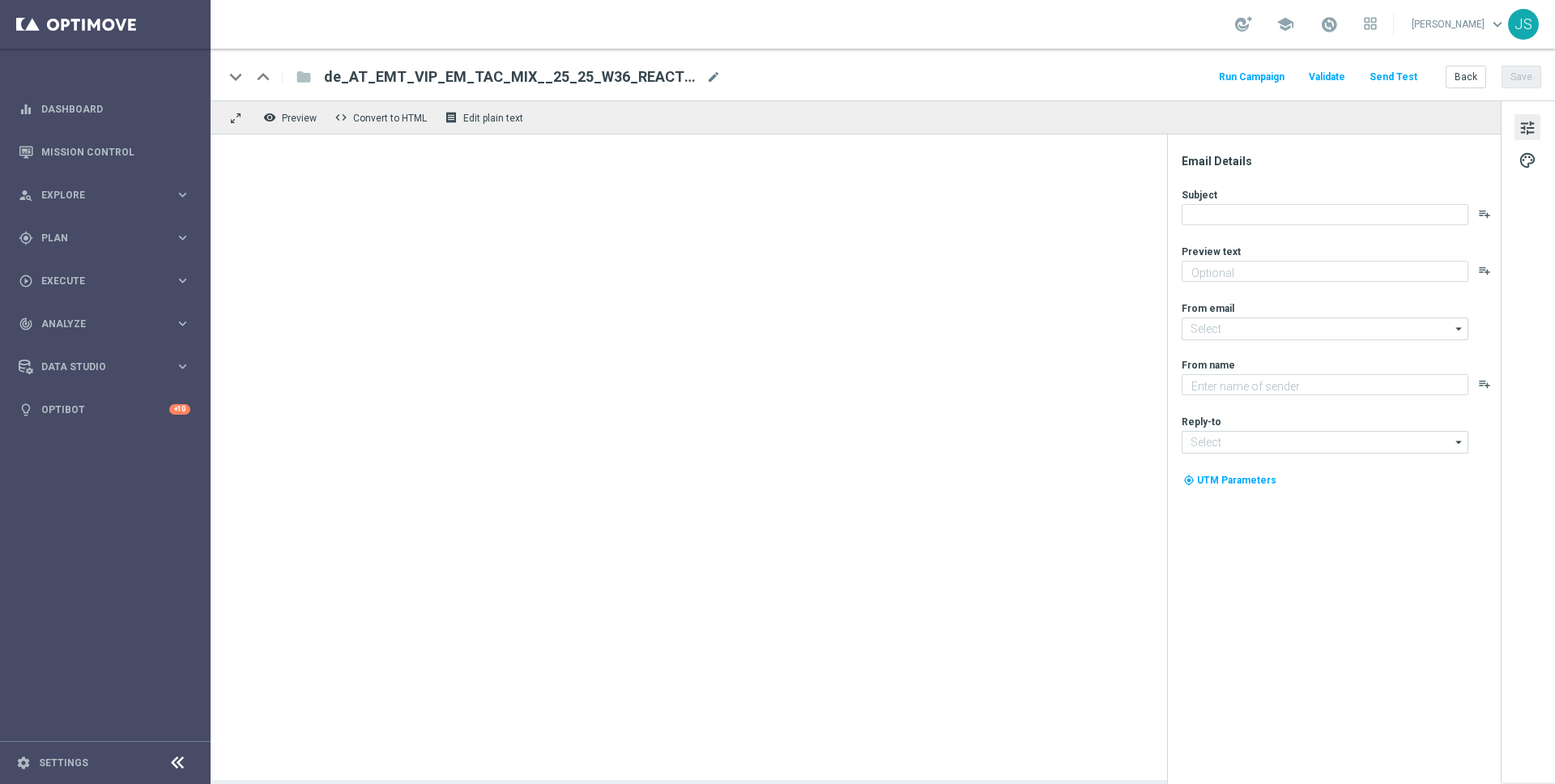
type input "[EMAIL_ADDRESS][DOMAIN_NAME]"
type textarea "Millionaires' Club"
type input "[EMAIL_ADDRESS][DOMAIN_NAME]"
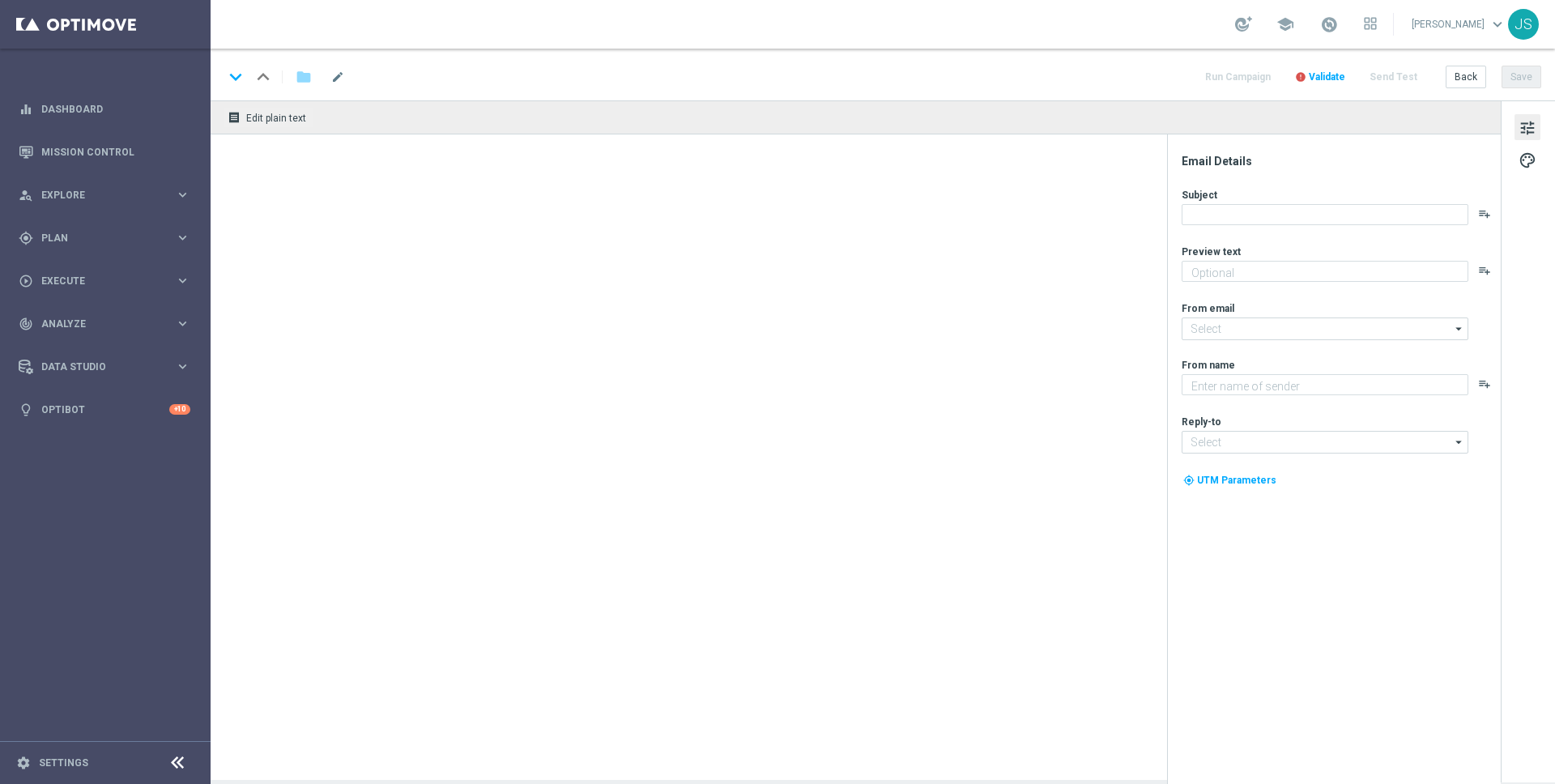
type textarea "Das exklusive Freispiel-Wochenende im Millionaires’ Club"
type input "[EMAIL_ADDRESS][DOMAIN_NAME]"
type textarea "Millionaires' Club"
type input "[EMAIL_ADDRESS][DOMAIN_NAME]"
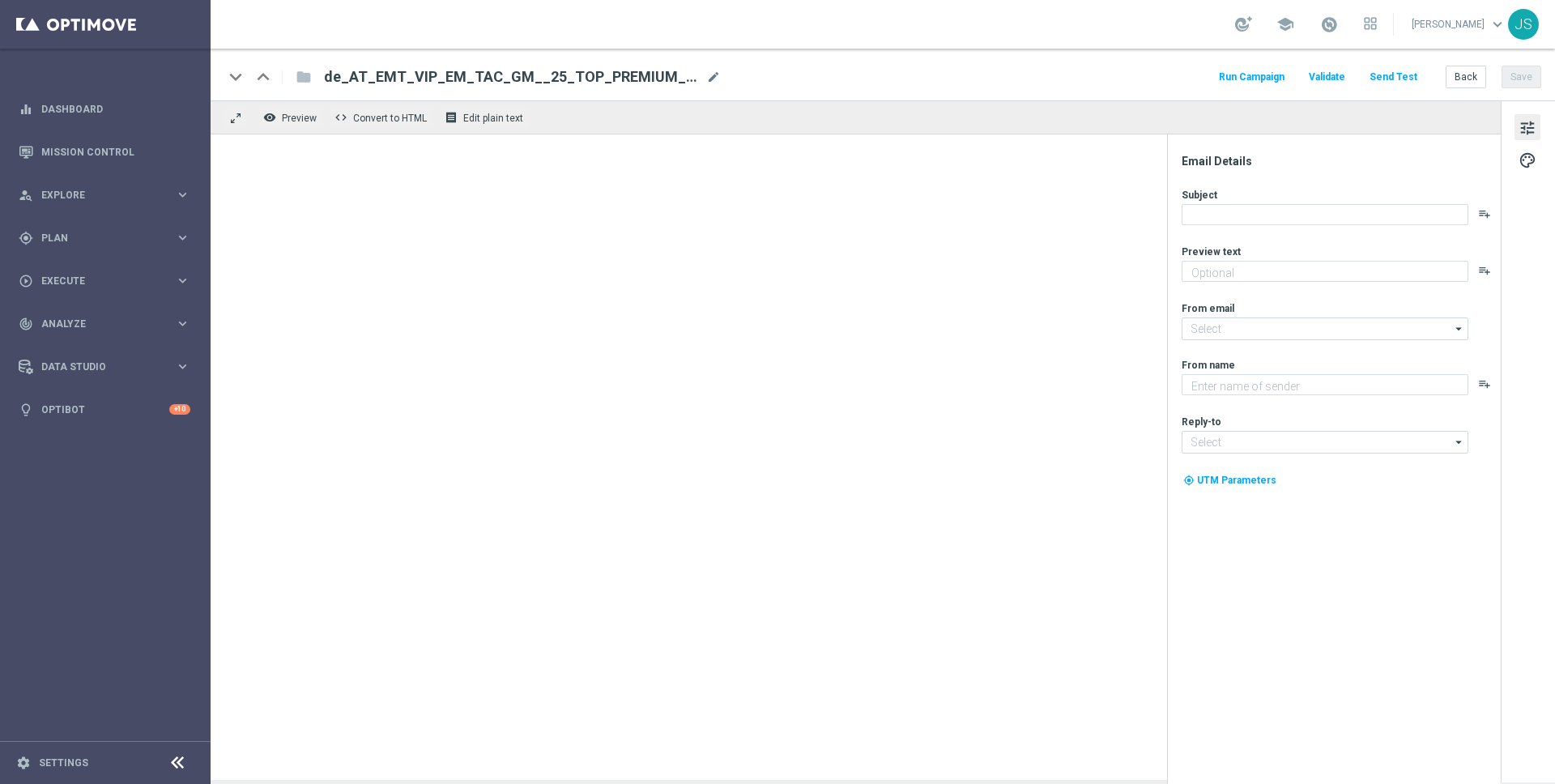
type textarea "Das exklusive Freispiel-Wochenende im Millionaires’ Club"
type input "[EMAIL_ADDRESS][DOMAIN_NAME]"
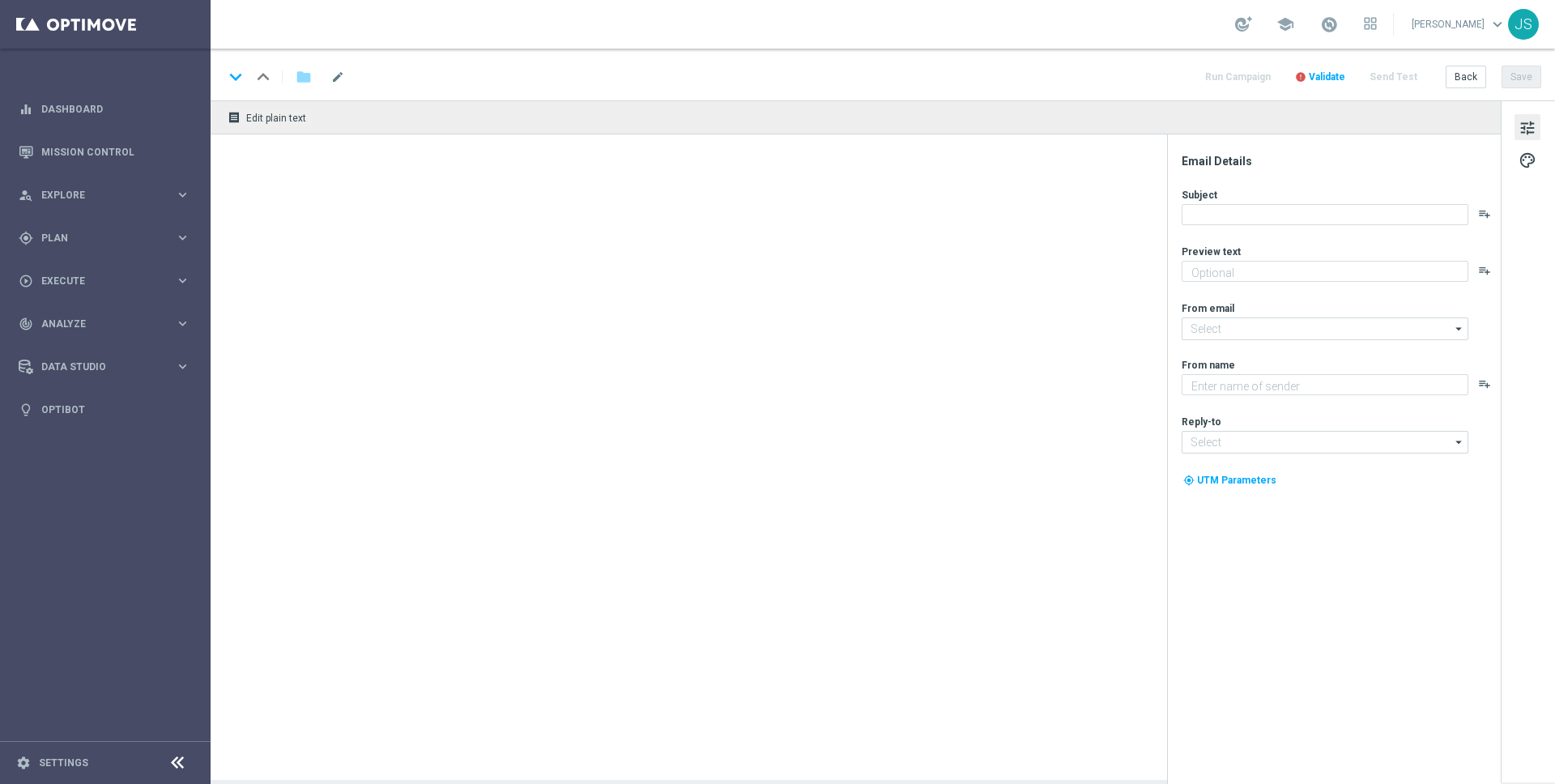
type textarea "Jetzt 10 € Bonus sichern und gratis Blackjack probieren."
type input "[EMAIL_ADDRESS][DOMAIN_NAME]"
type textarea "Millionaires' Club"
type input "[EMAIL_ADDRESS][DOMAIN_NAME]"
type textarea "Jetzt 10 € Bonus sichern und gratis Blackjack probieren."
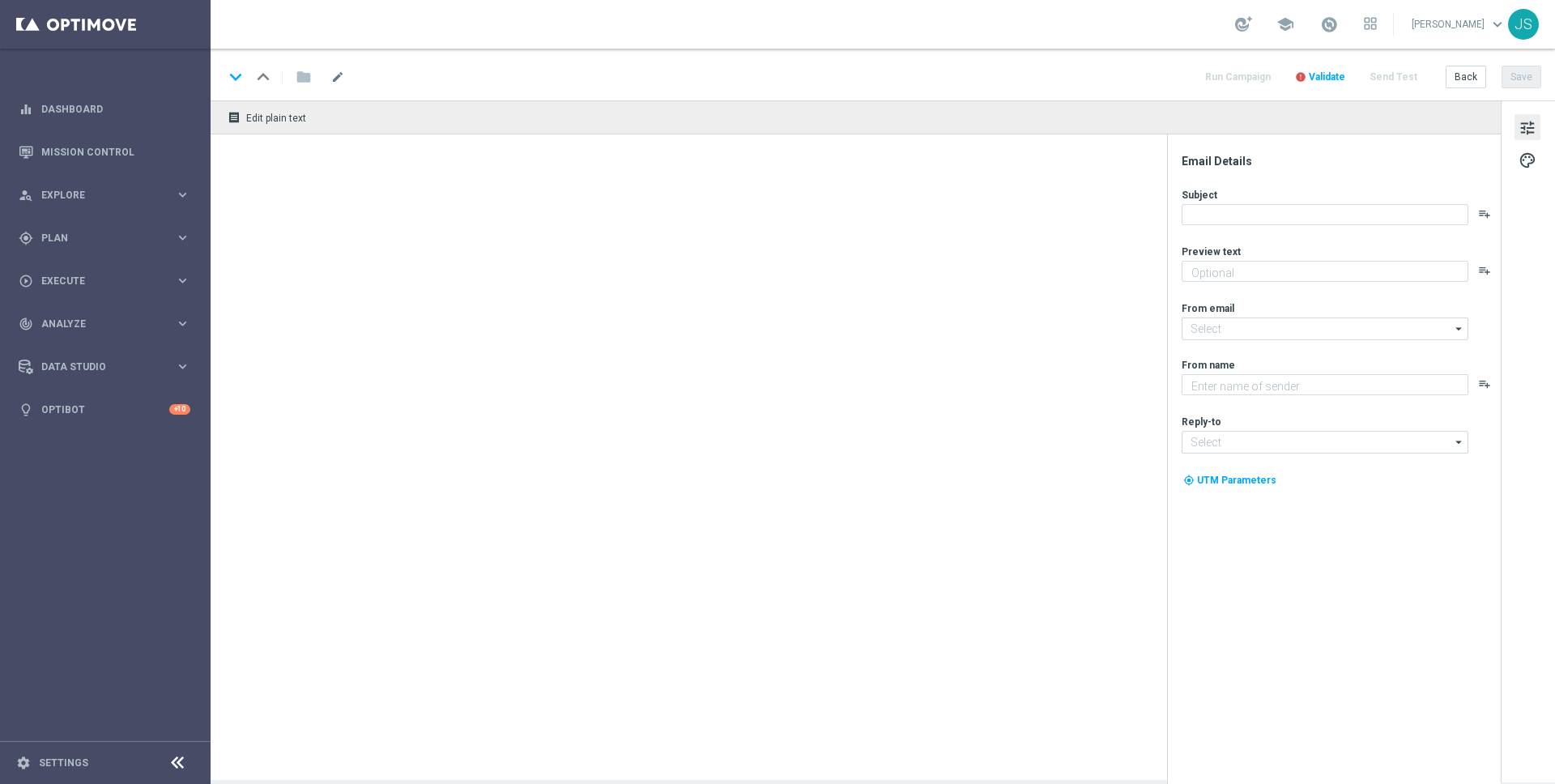
type textarea "Millionaires' Club"
type input "[EMAIL_ADDRESS][DOMAIN_NAME]"
type input "vip@lottoland.at"
type textarea "Das exklusive Freispiel-Wochenende im Millionaires’ Club"
type input "[EMAIL_ADDRESS][DOMAIN_NAME]"
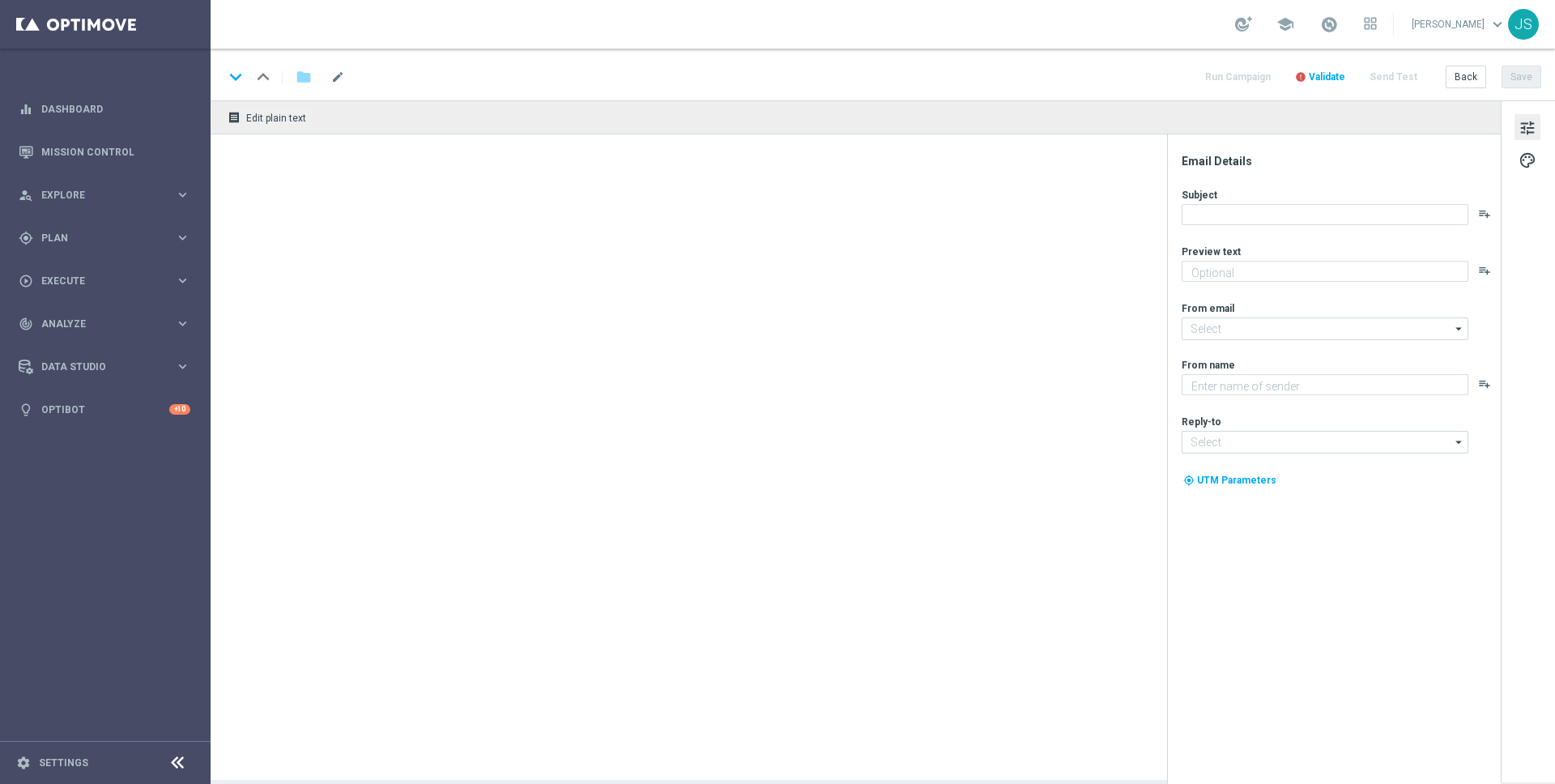
type textarea "Millionaires' Club"
type input "[EMAIL_ADDRESS][DOMAIN_NAME]"
type textarea "Das exklusive Freispiel-Wochenende im Millionaires’ Club"
type input "[EMAIL_ADDRESS][DOMAIN_NAME]"
type textarea "Millionaires' Club"
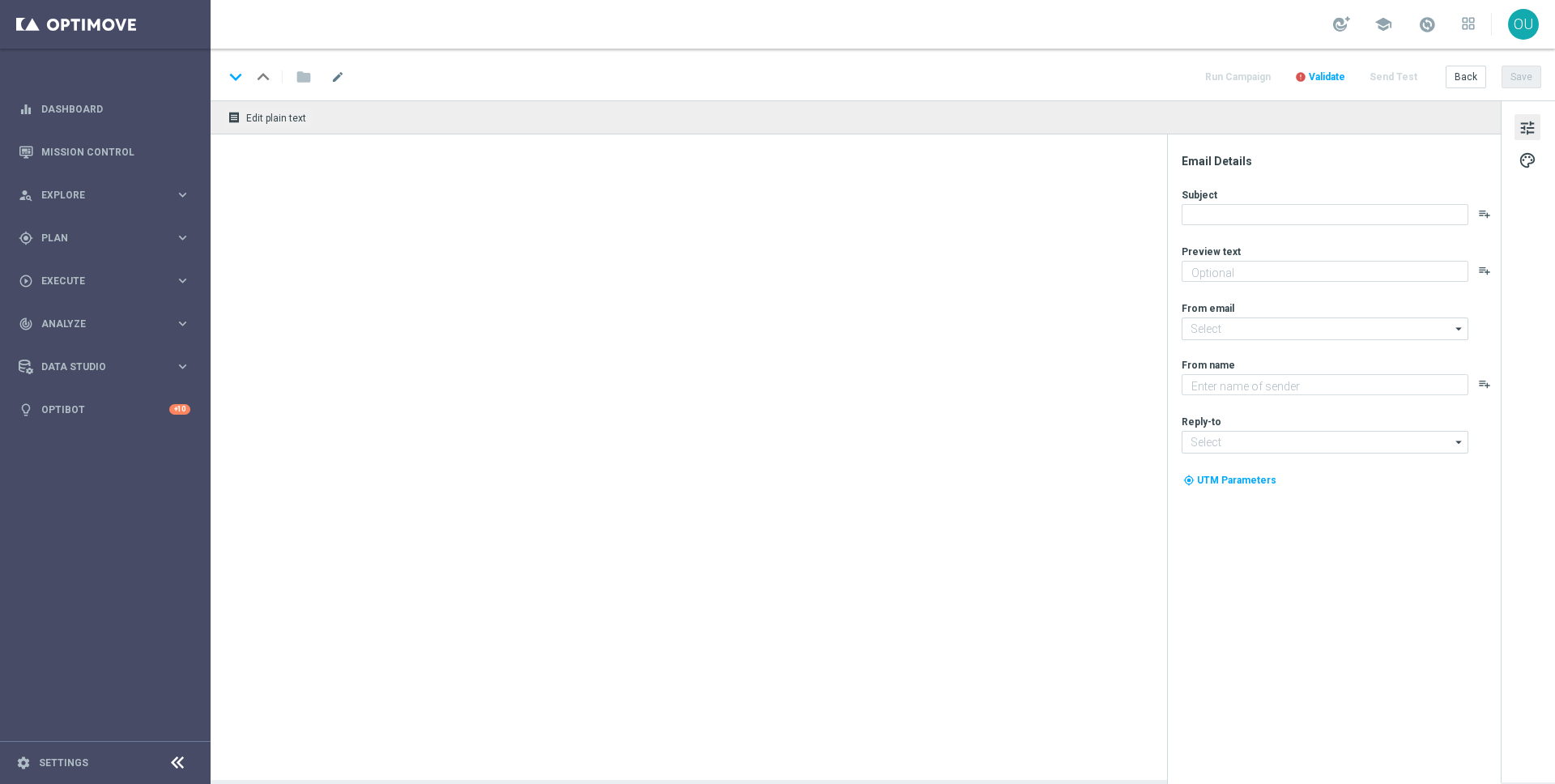
type input "[EMAIL_ADDRESS][DOMAIN_NAME]"
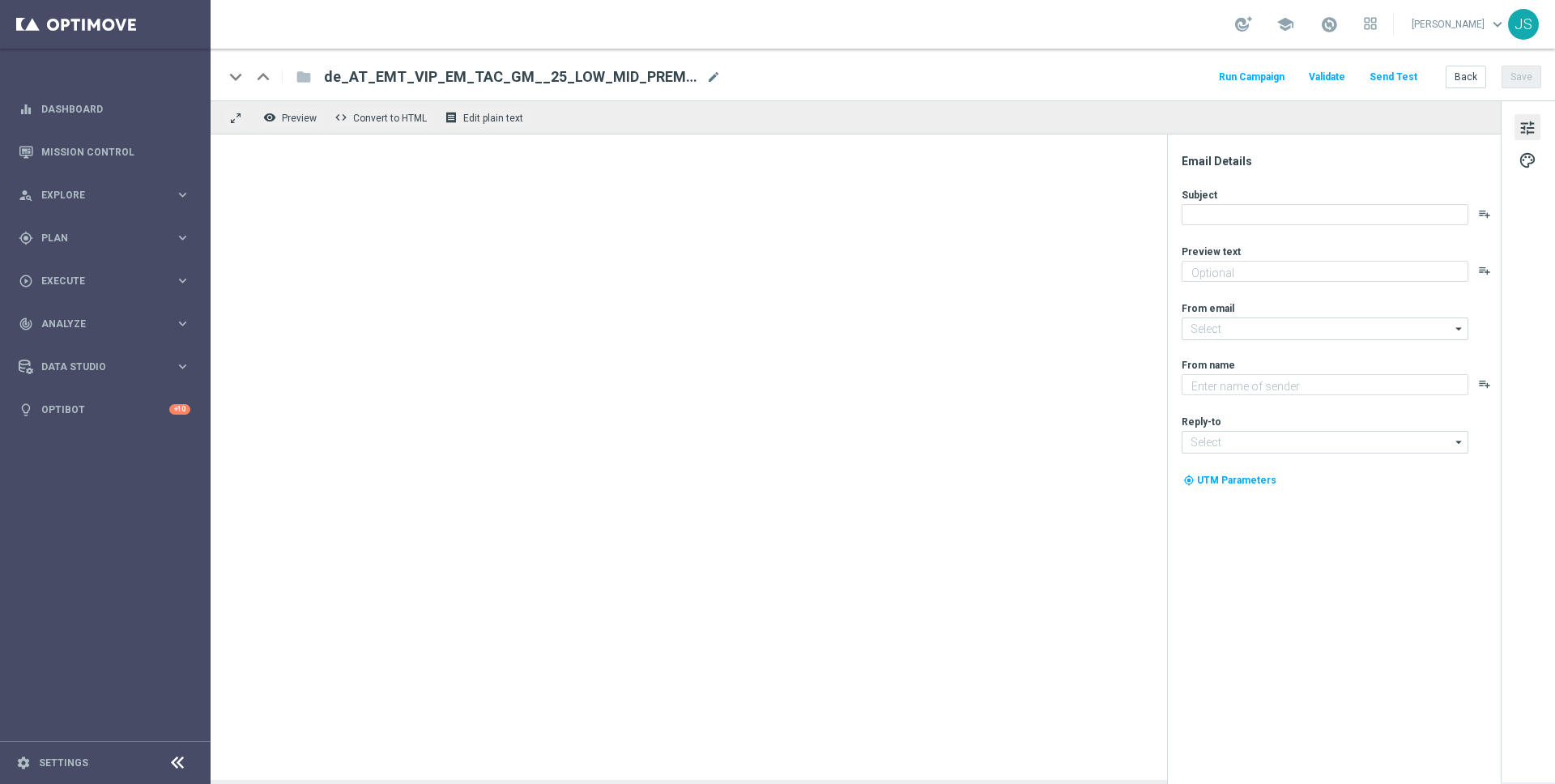
type textarea "Das exklusive Freispiel-Wochenende im Millionaires’ Club"
type input "[EMAIL_ADDRESS][DOMAIN_NAME]"
type textarea "Millionaires' Club"
type input "[EMAIL_ADDRESS][DOMAIN_NAME]"
type textarea "Das exklusive Freispiel-Wochenende im Millionaires’ Club"
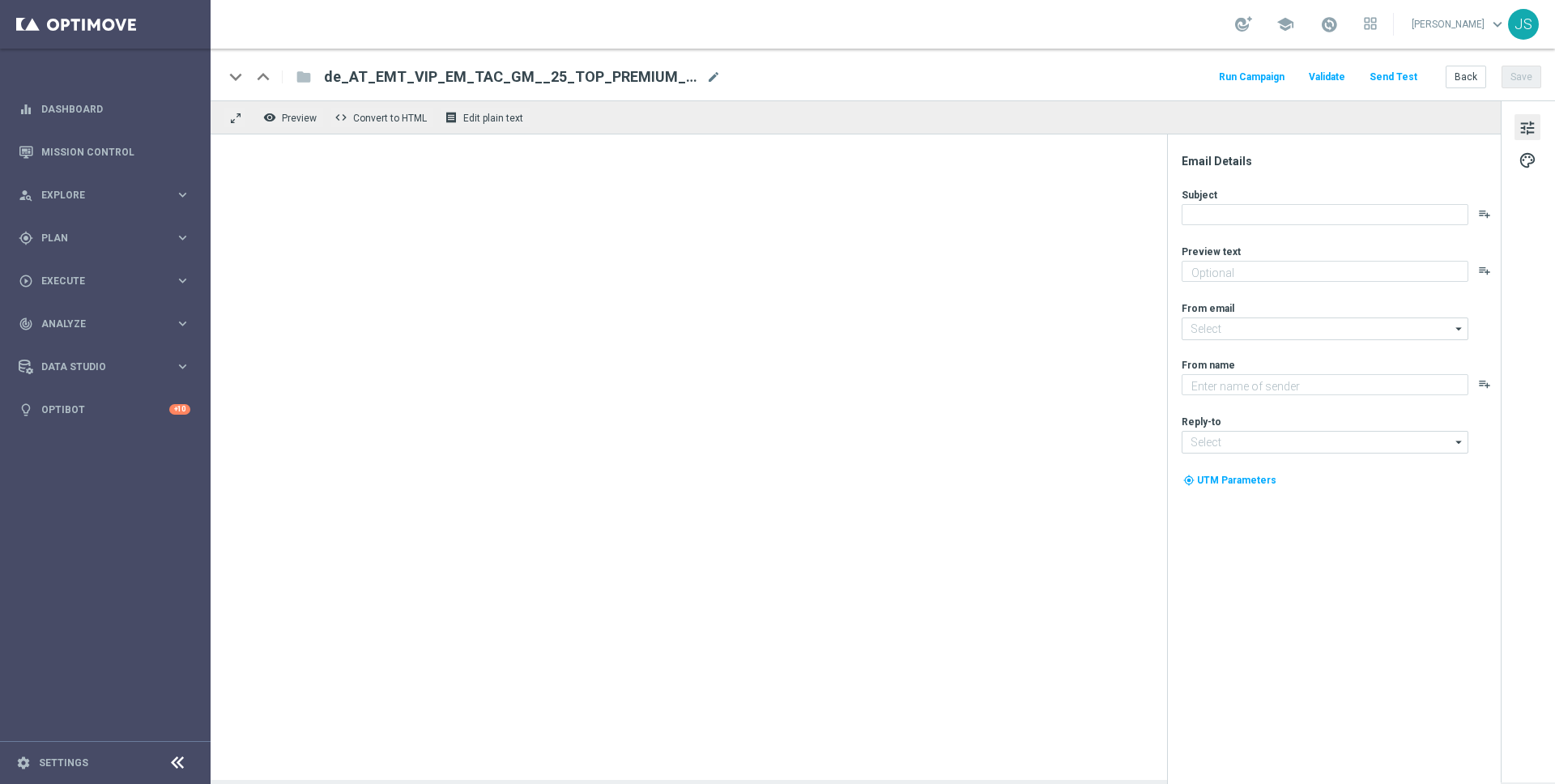
type input "[EMAIL_ADDRESS][DOMAIN_NAME]"
type textarea "Millionaires' Club"
type input "[EMAIL_ADDRESS][DOMAIN_NAME]"
type textarea "Jetzt 10 € Bonus sichern und gratis Blackjack probieren."
type input "[EMAIL_ADDRESS][DOMAIN_NAME]"
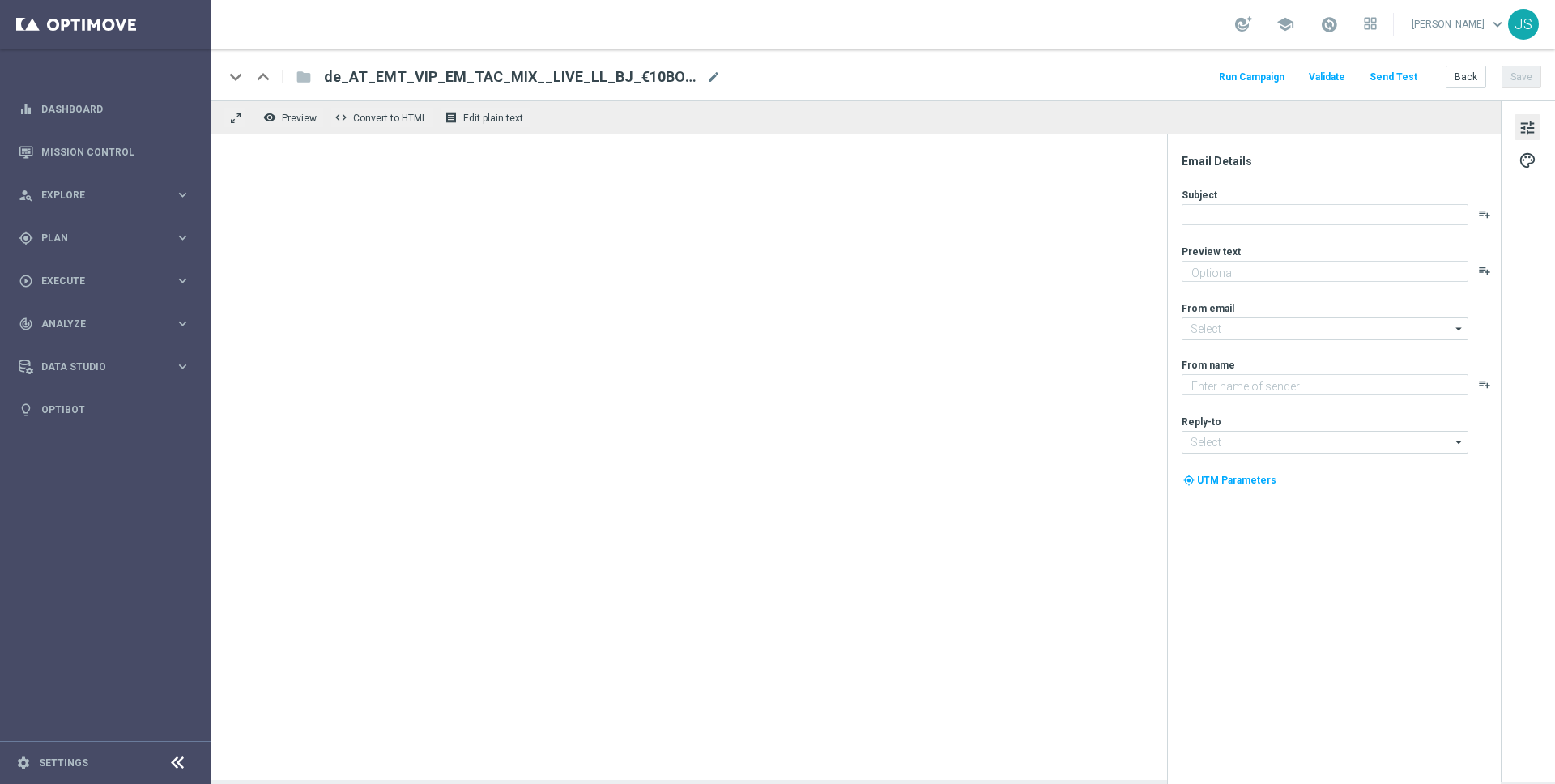
type textarea "Millionaires' Club"
type input "[EMAIL_ADDRESS][DOMAIN_NAME]"
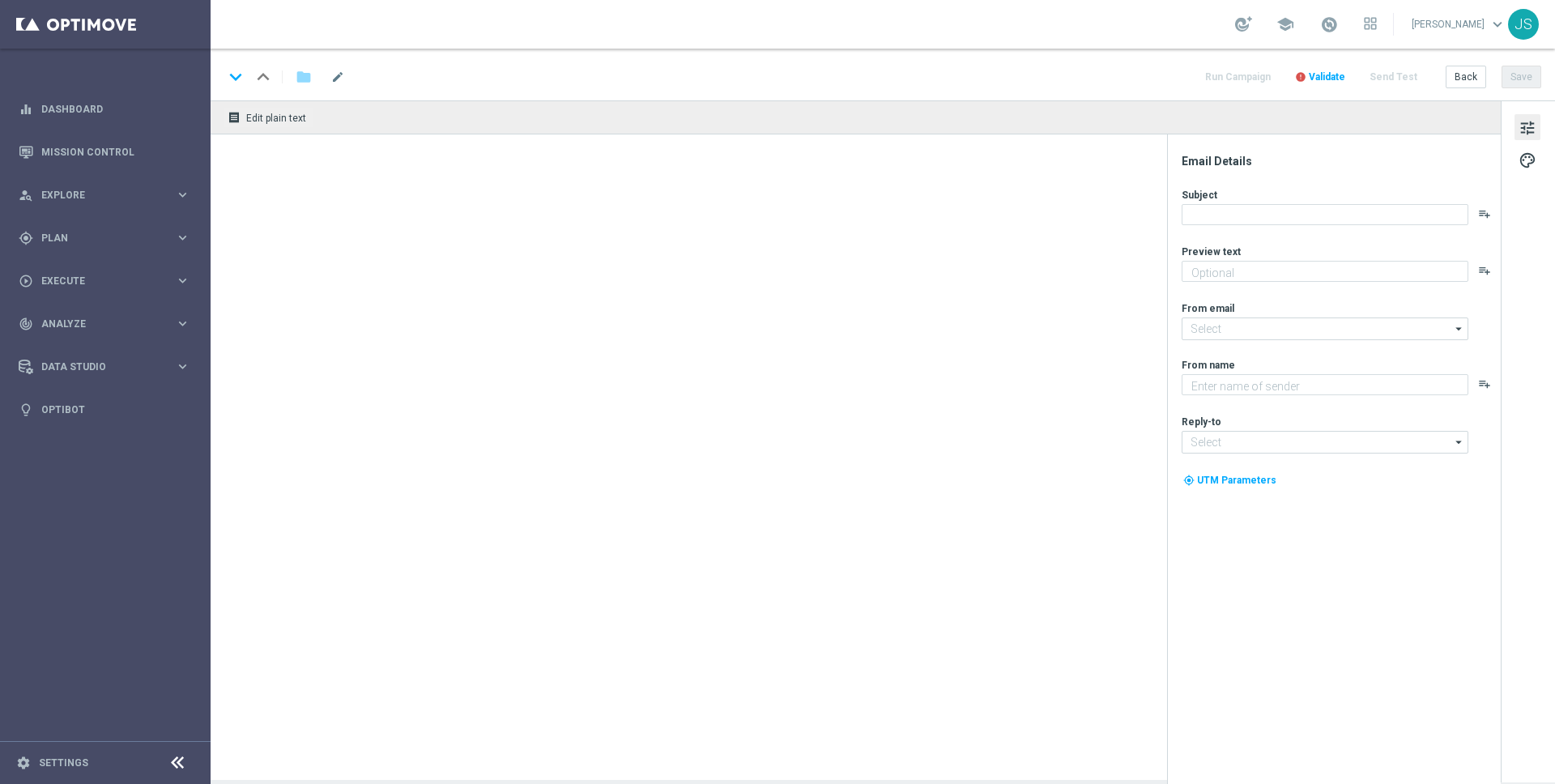
type textarea "Das exklusive Freispiel-Wochenende im Millionaires’ Club"
type textarea "Millionaires' Club"
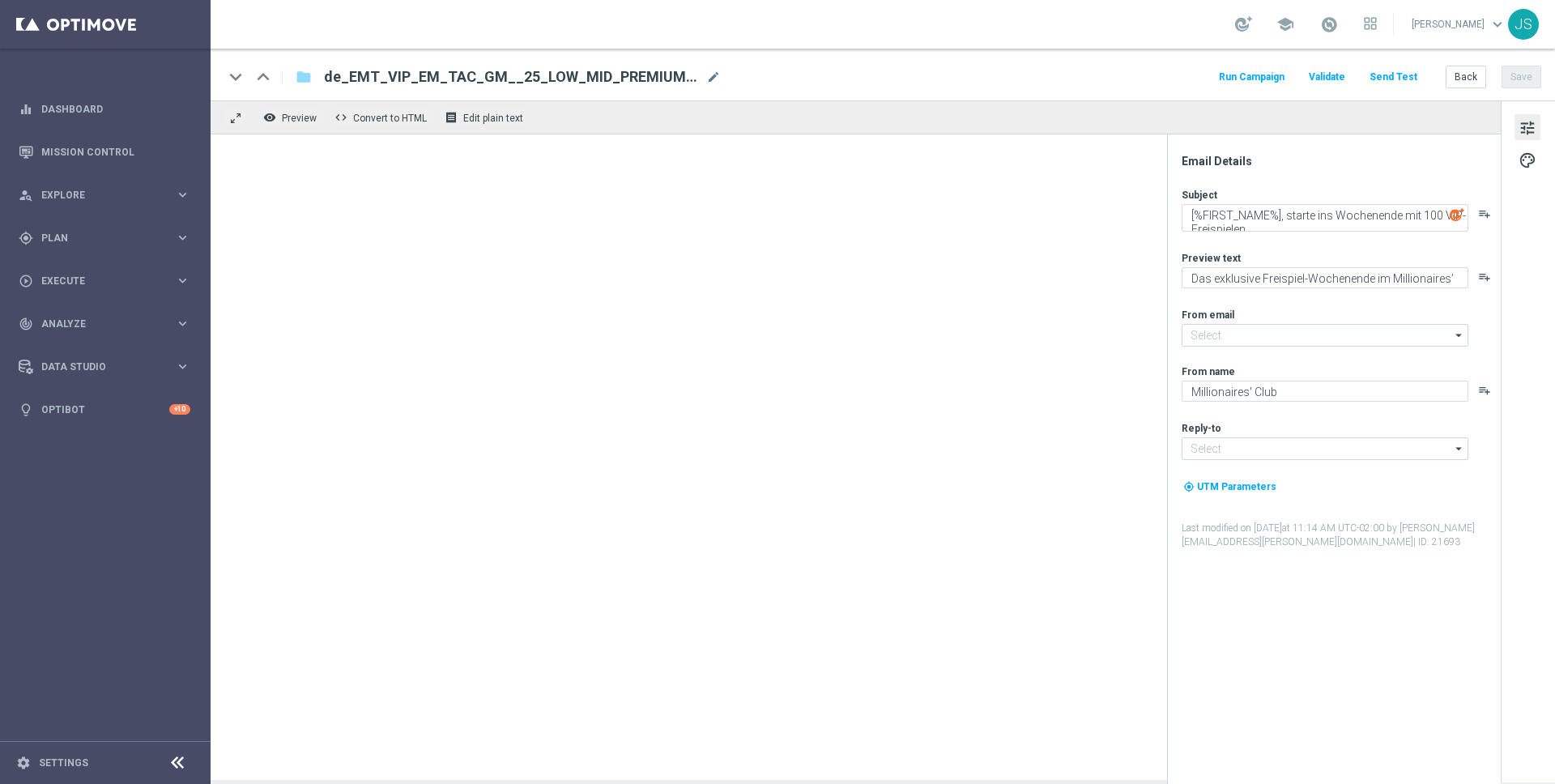
type input "[EMAIL_ADDRESS][DOMAIN_NAME]"
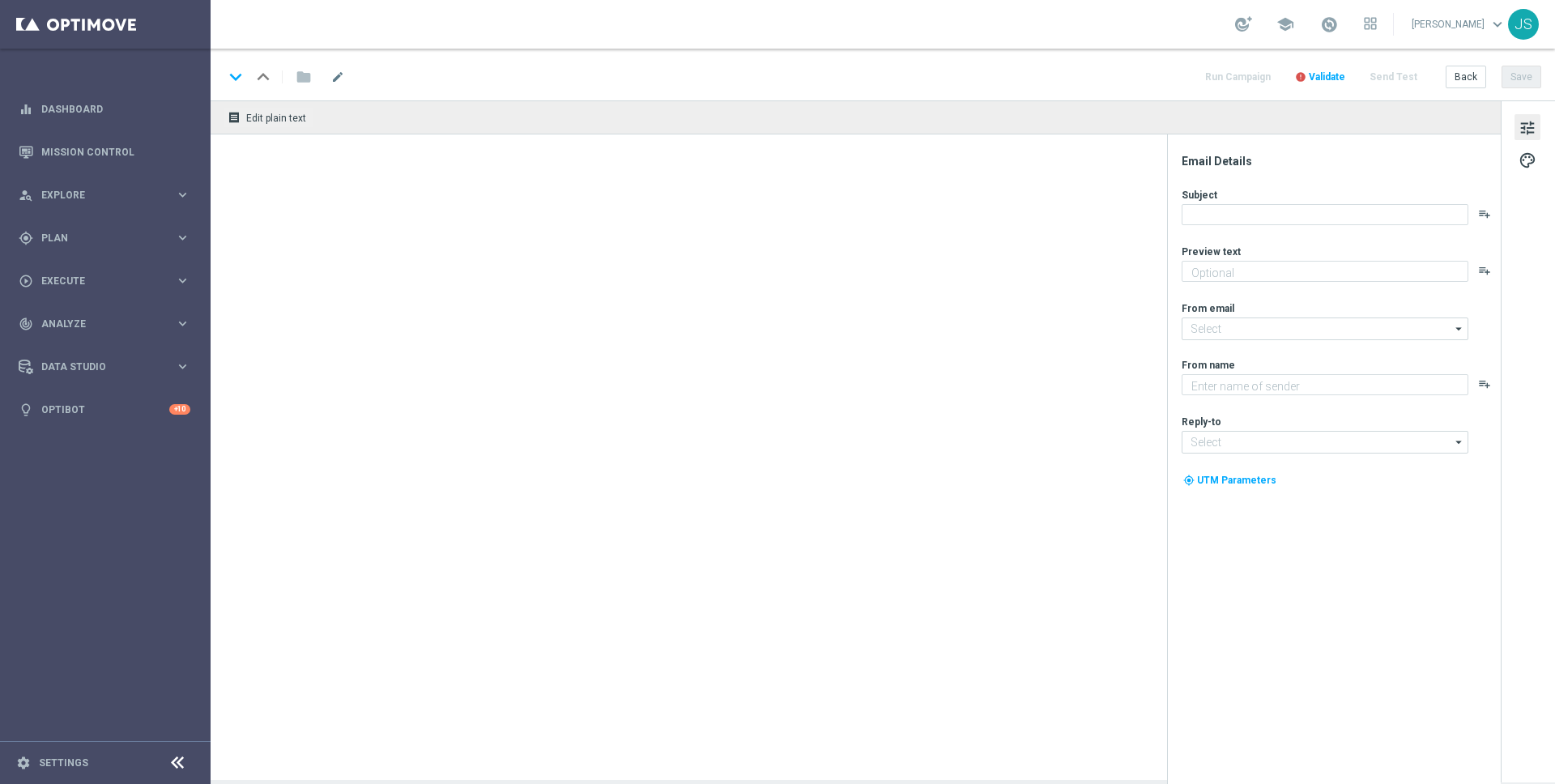
type textarea "Das exklusive Freispiel-Wochenende im Millionaires’ Club"
type input "[EMAIL_ADDRESS][DOMAIN_NAME]"
type textarea "Millionaires' Club"
type input "[EMAIL_ADDRESS][DOMAIN_NAME]"
type textarea "Das exklusive Freispiel-Wochenende im Millionaires’ Club"
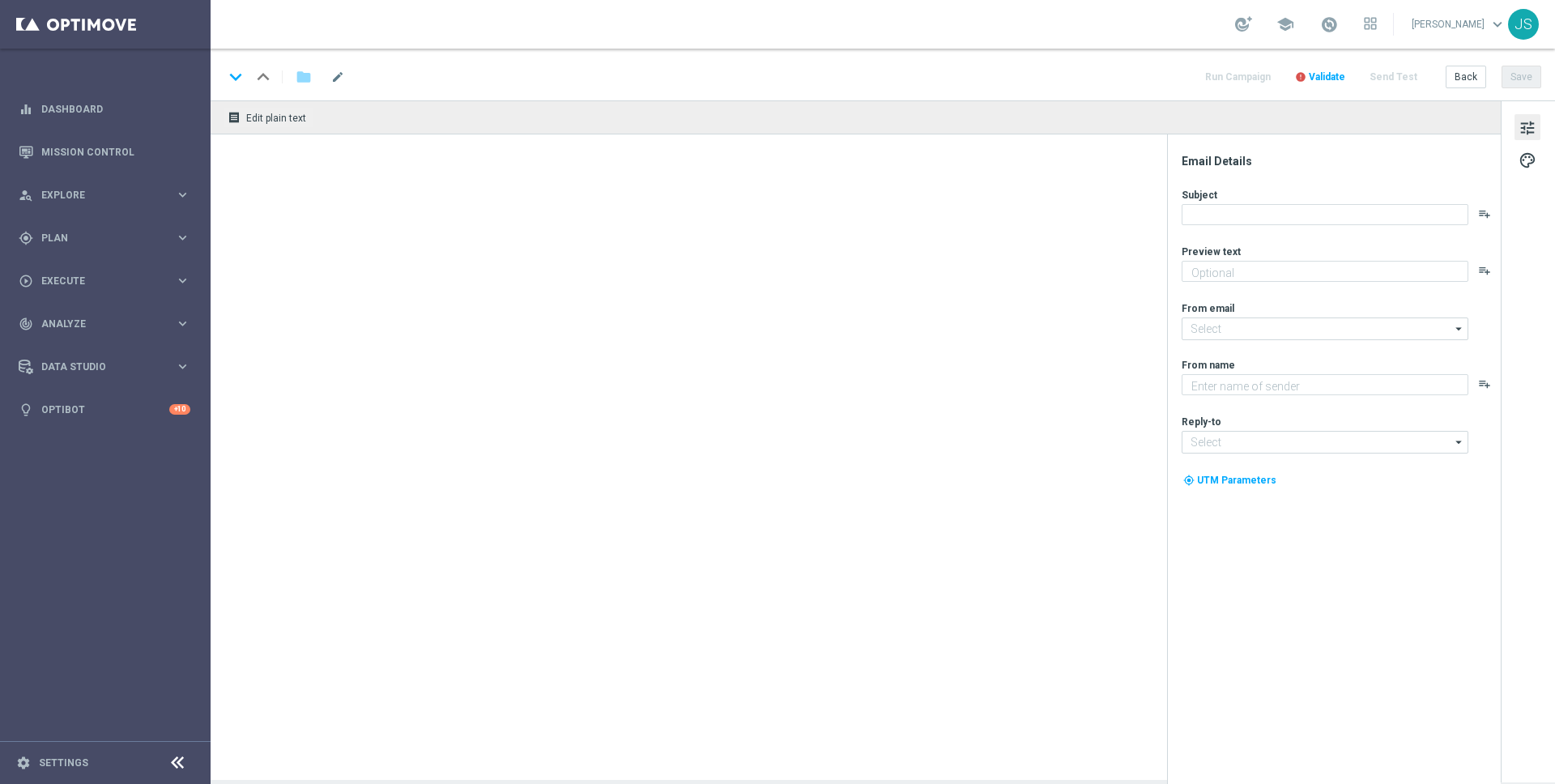
type input "[EMAIL_ADDRESS][DOMAIN_NAME]"
type textarea "Millionaires' Club"
type input "vip@lottoland.com"
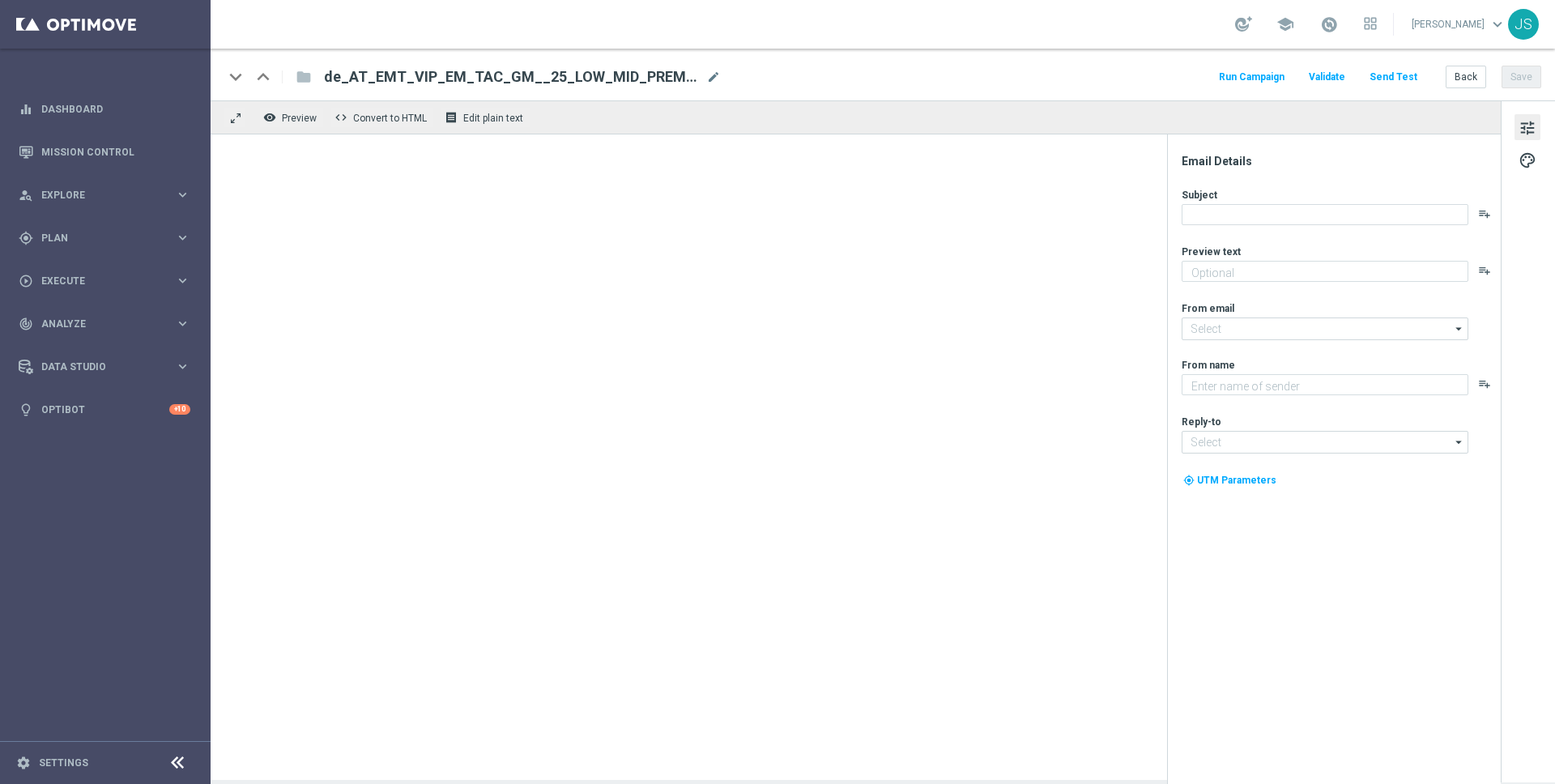
type textarea "Das exklusive Freispiel-Wochenende im Millionaires’ Club"
type input "[EMAIL_ADDRESS][DOMAIN_NAME]"
type textarea "Millionaires' Club"
type input "[EMAIL_ADDRESS][DOMAIN_NAME]"
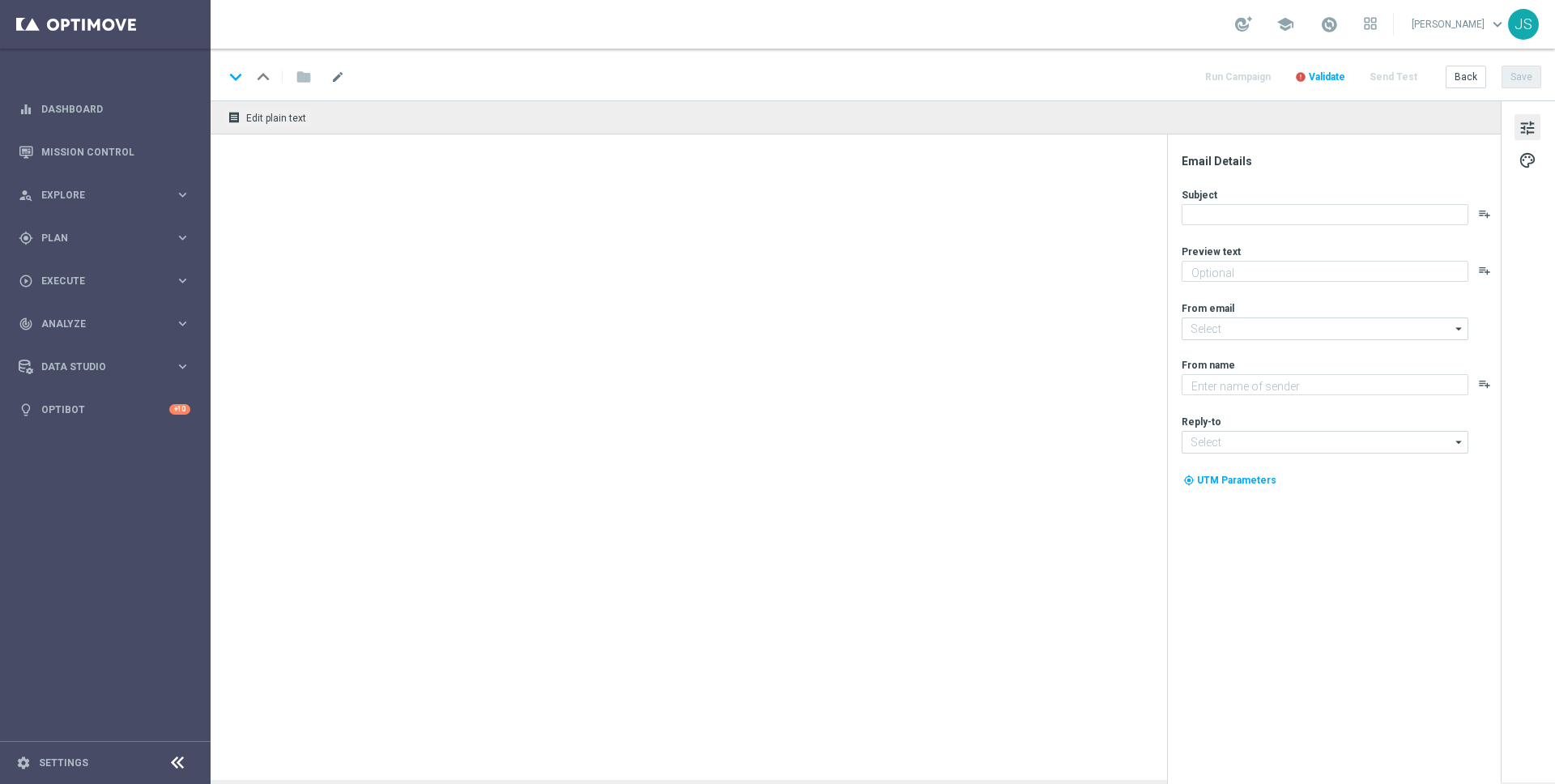
type textarea "Das exklusive Freispiel-Wochenende im Millionaires’ Club"
type input "[EMAIL_ADDRESS][DOMAIN_NAME]"
type textarea "Millionaires' Club"
type input "vip@lottoland.at"
type textarea "Weil du es verdient hast. Hol dir deinen Bonus."
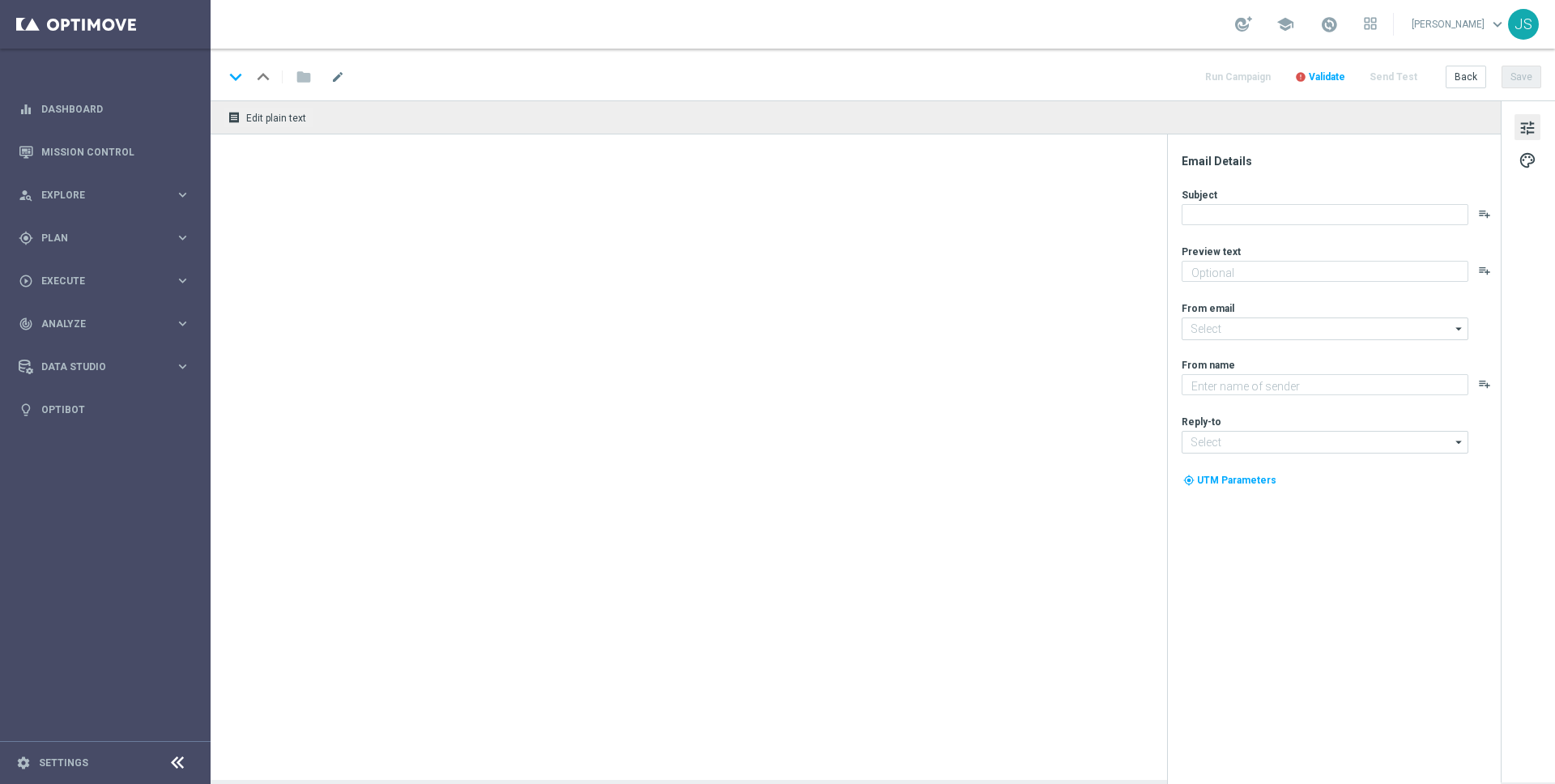
type textarea "Millionaires' Club"
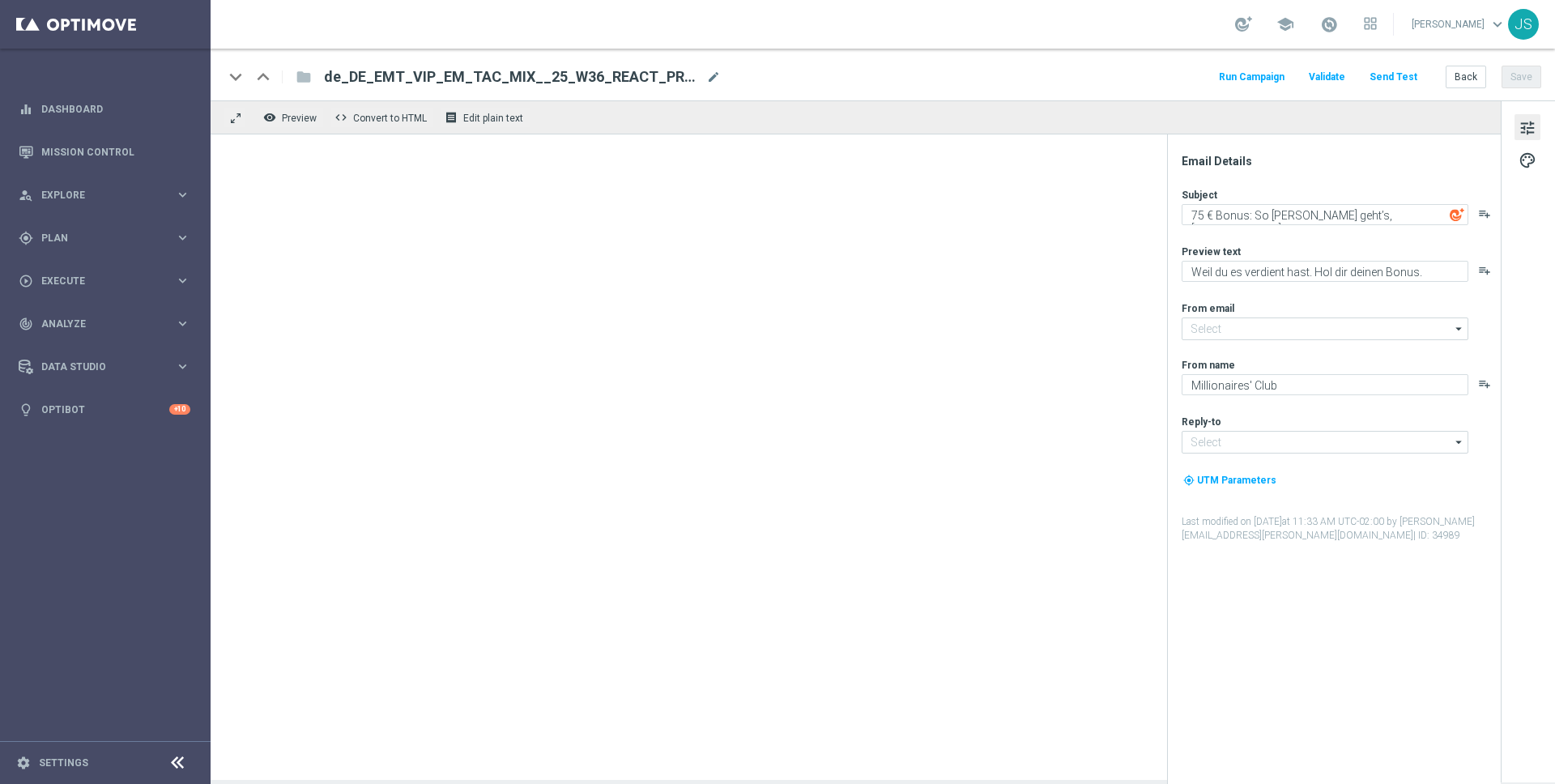
type input "[EMAIL_ADDRESS][DOMAIN_NAME]"
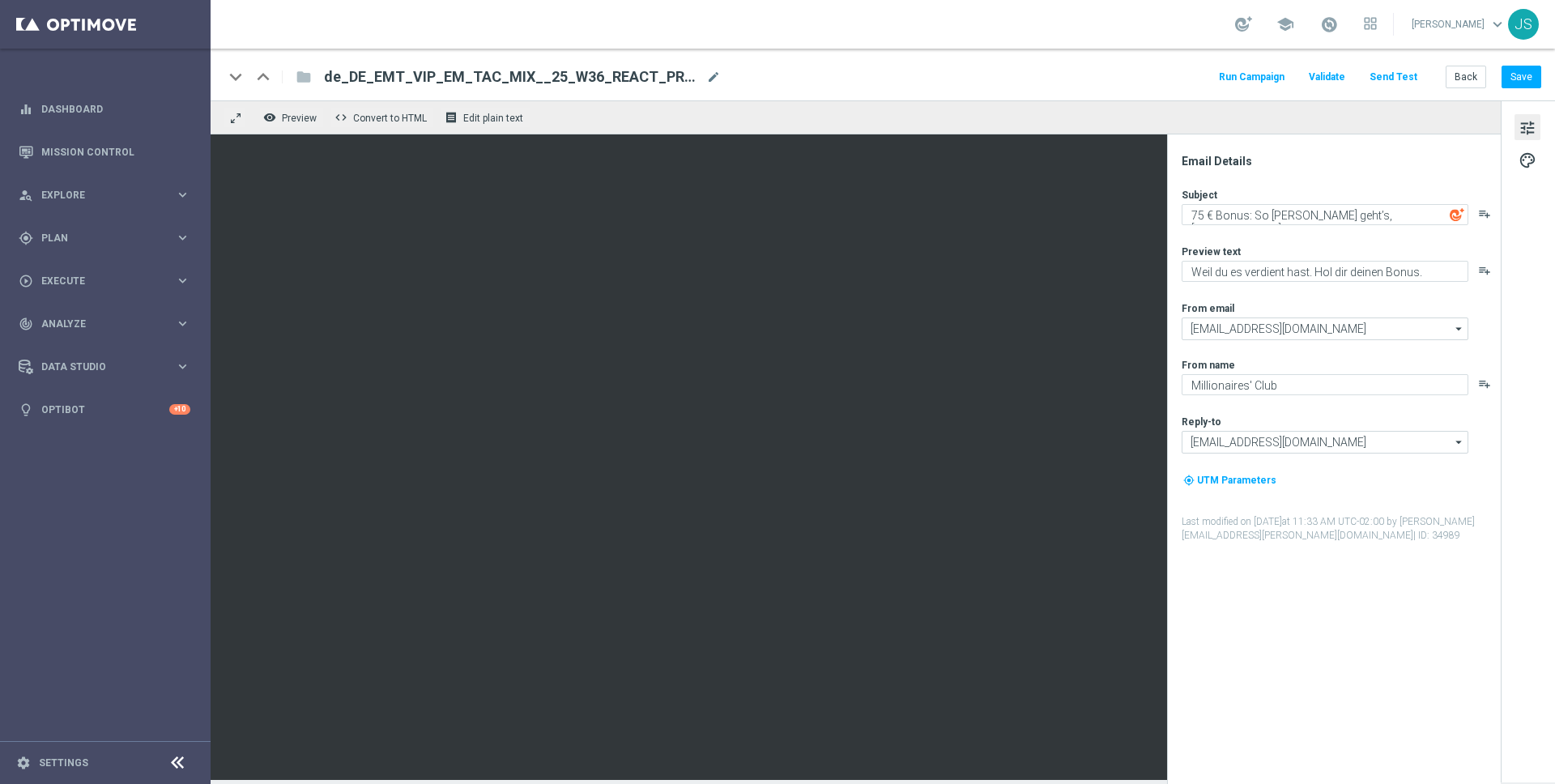
click at [1531, 120] on span "tune" at bounding box center [1527, 128] width 18 height 21
click at [1528, 159] on span "palette" at bounding box center [1527, 160] width 18 height 21
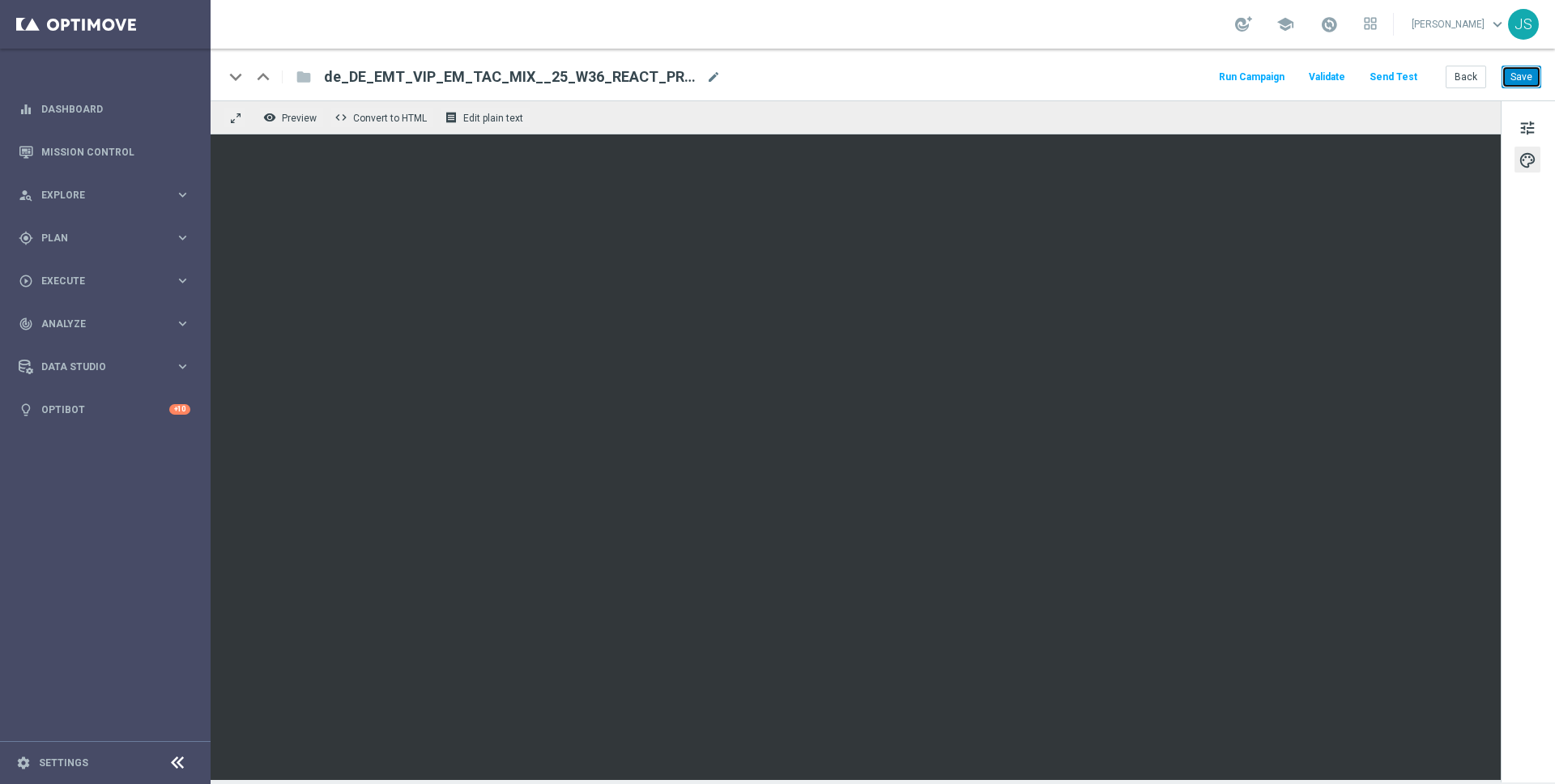
click at [1527, 72] on button "Save" at bounding box center [1522, 77] width 40 height 23
